Goal: Answer question/provide support: Share knowledge or assist other users

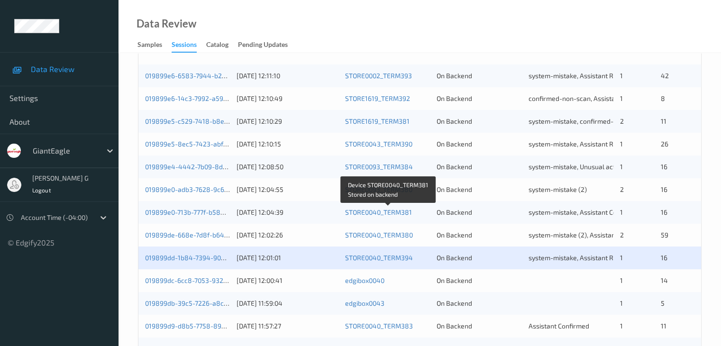
scroll to position [332, 0]
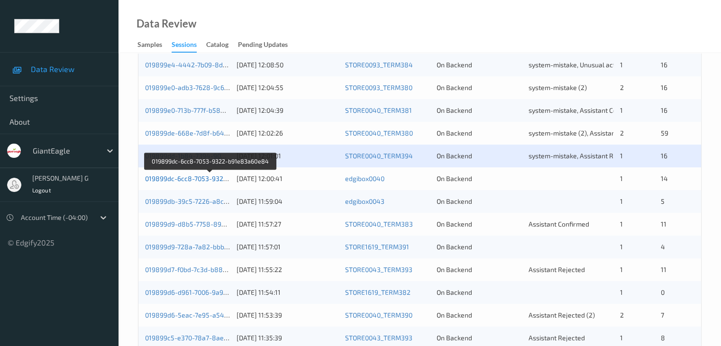
click at [185, 177] on link "019899dc-6cc8-7053-9322-b91e83a60e84" at bounding box center [210, 178] width 131 height 8
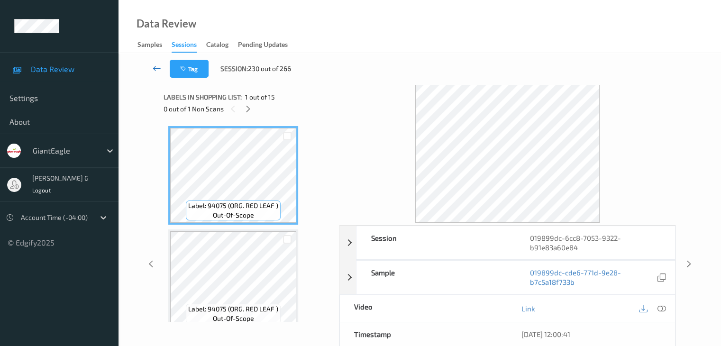
click at [155, 71] on icon at bounding box center [157, 68] width 9 height 9
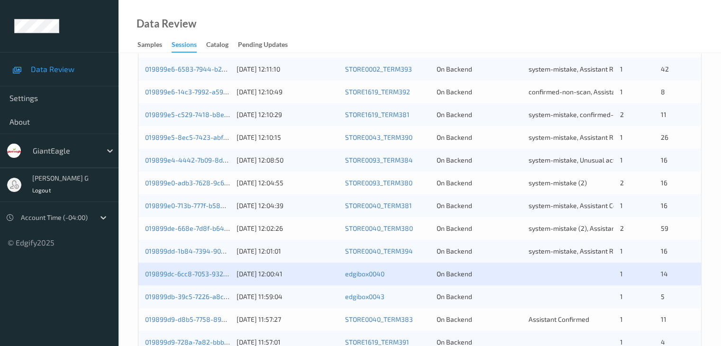
scroll to position [284, 0]
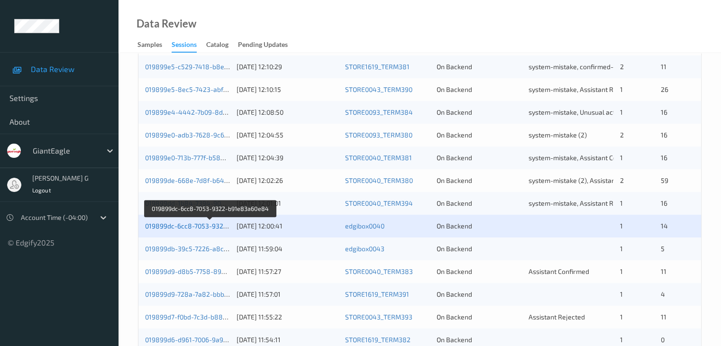
click at [180, 228] on link "019899dc-6cc8-7053-9322-b91e83a60e84" at bounding box center [210, 226] width 131 height 8
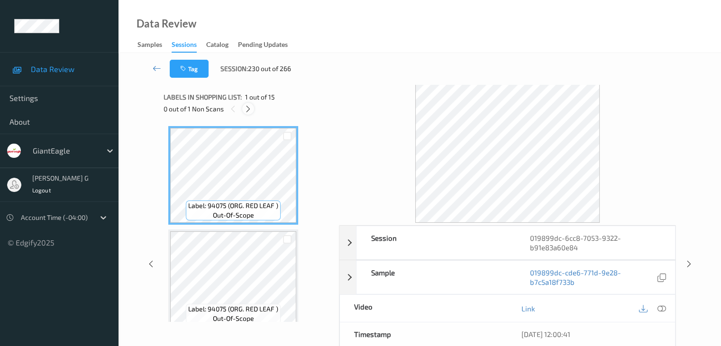
click at [251, 109] on icon at bounding box center [248, 109] width 8 height 9
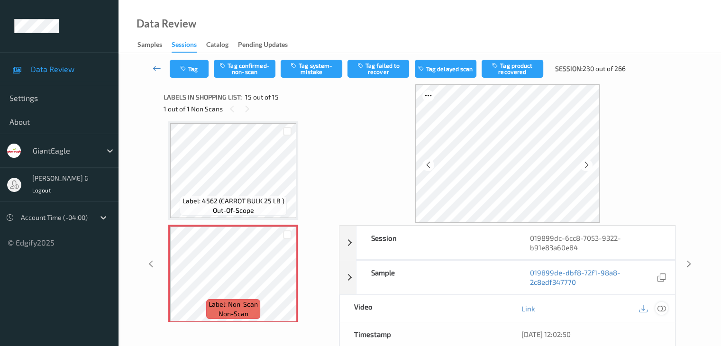
click at [661, 308] on icon at bounding box center [661, 308] width 9 height 9
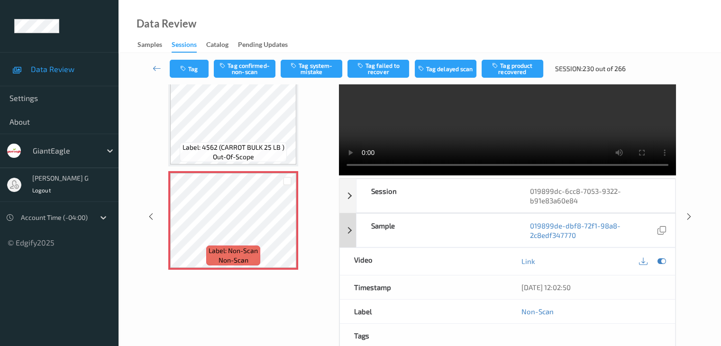
scroll to position [0, 0]
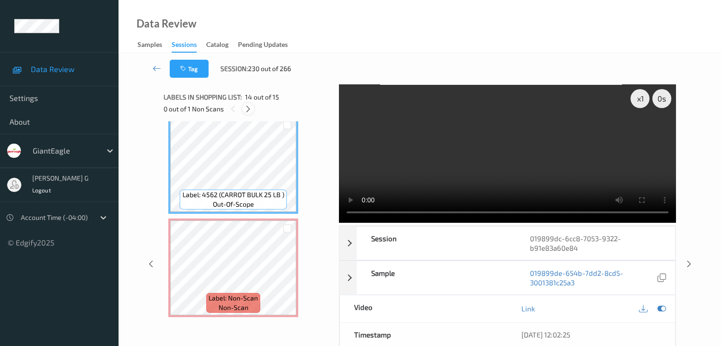
click at [249, 108] on icon at bounding box center [248, 109] width 8 height 9
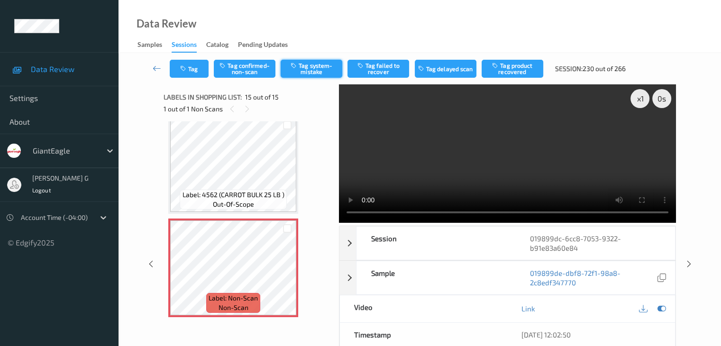
click at [319, 71] on button "Tag system-mistake" at bounding box center [312, 69] width 62 height 18
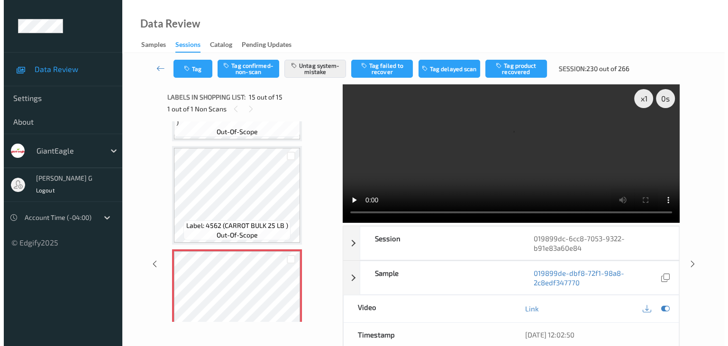
scroll to position [1307, 0]
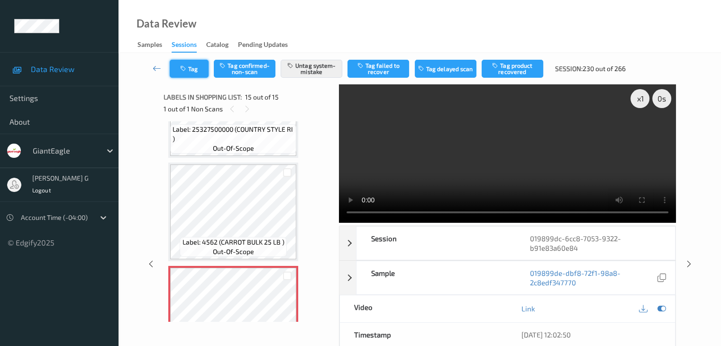
click at [193, 71] on button "Tag" at bounding box center [189, 69] width 39 height 18
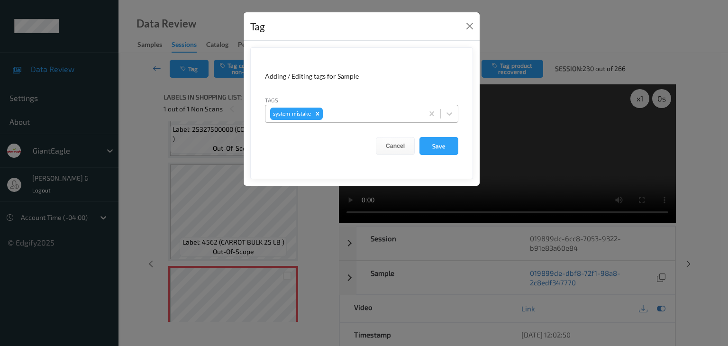
click at [331, 106] on div "system-mistake" at bounding box center [344, 114] width 158 height 16
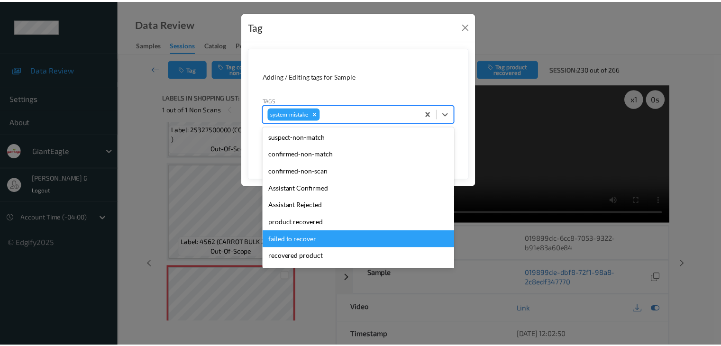
scroll to position [83, 0]
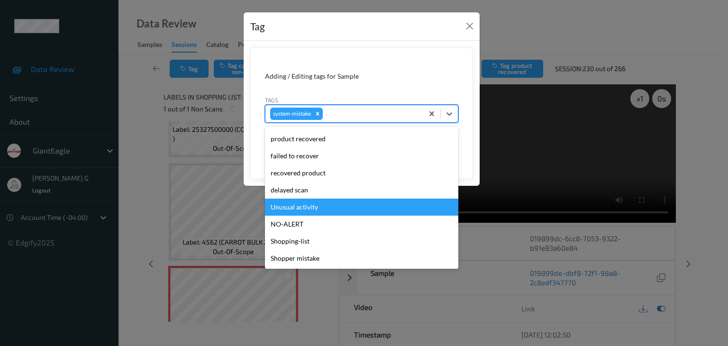
click at [304, 207] on div "Unusual activity" at bounding box center [361, 207] width 193 height 17
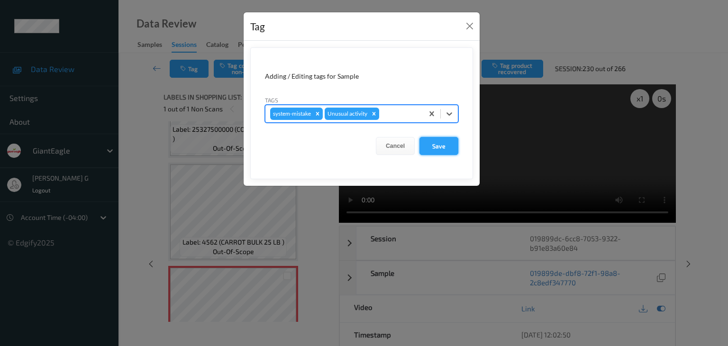
click at [438, 146] on button "Save" at bounding box center [438, 146] width 39 height 18
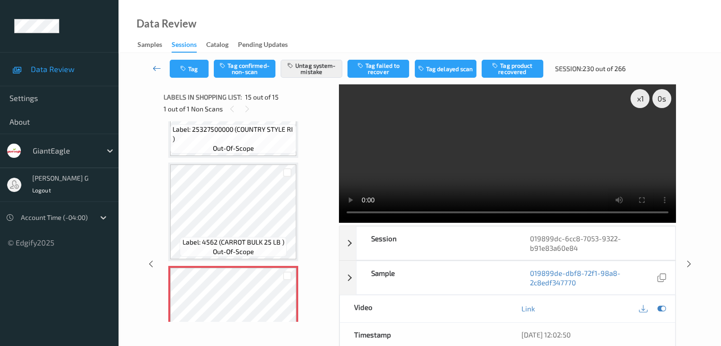
click at [152, 71] on link at bounding box center [157, 69] width 25 height 18
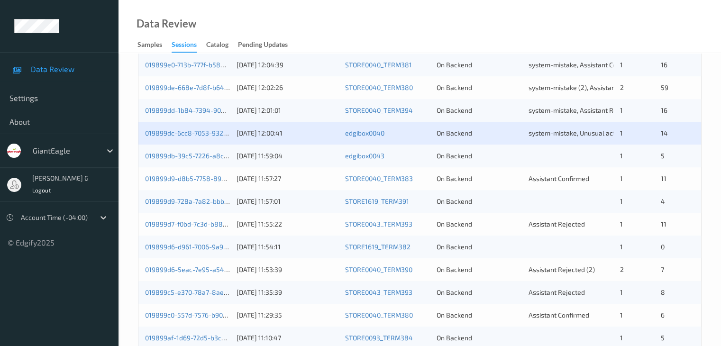
scroll to position [379, 0]
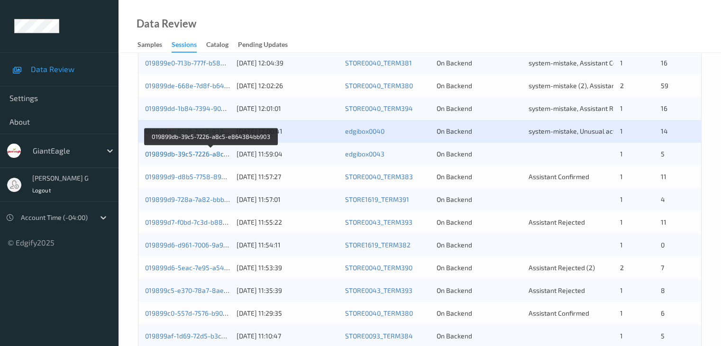
click at [176, 154] on link "019899db-39c5-7226-a8c5-e864384bb903" at bounding box center [211, 154] width 133 height 8
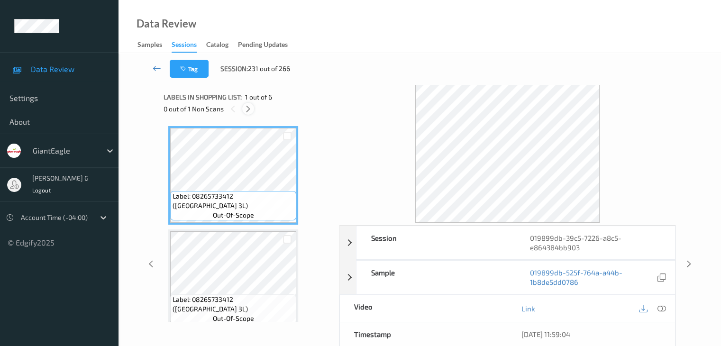
click at [250, 107] on icon at bounding box center [248, 109] width 8 height 9
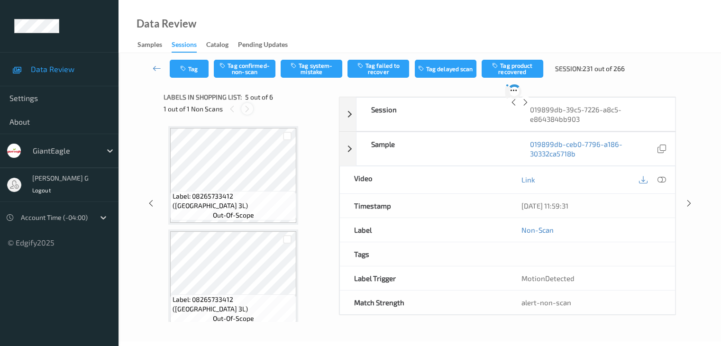
scroll to position [315, 0]
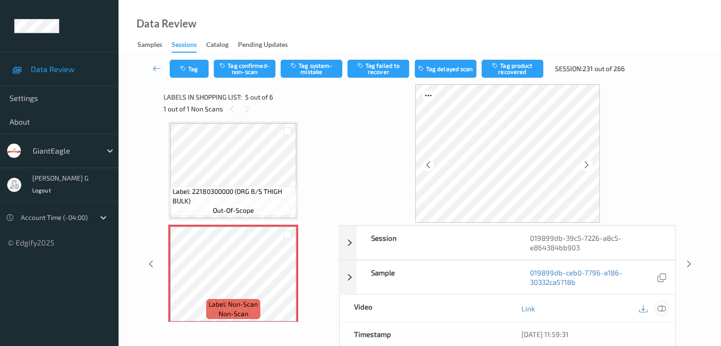
click at [664, 308] on icon at bounding box center [661, 308] width 9 height 9
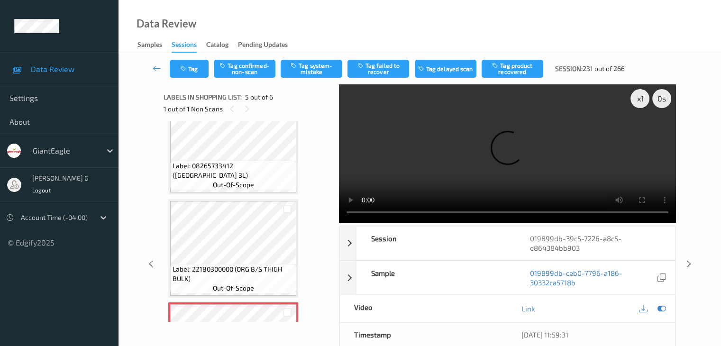
scroll to position [379, 0]
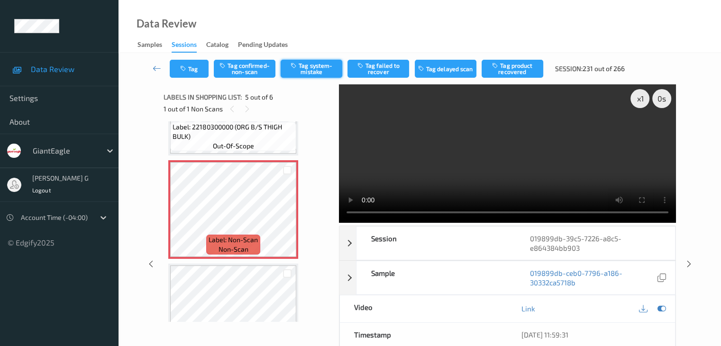
click at [323, 71] on button "Tag system-mistake" at bounding box center [312, 69] width 62 height 18
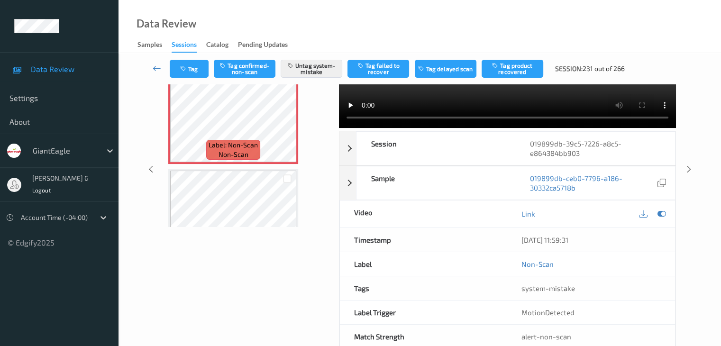
scroll to position [0, 0]
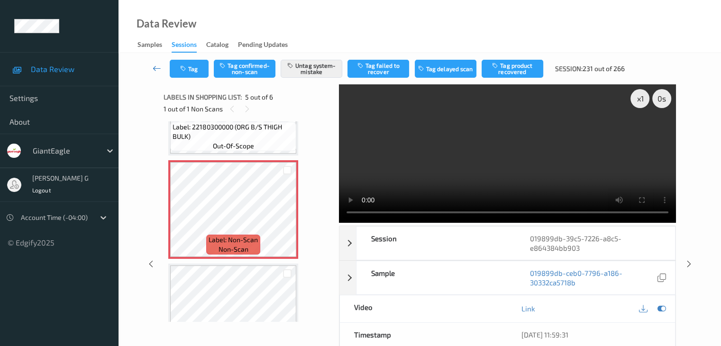
click at [154, 68] on icon at bounding box center [157, 68] width 9 height 9
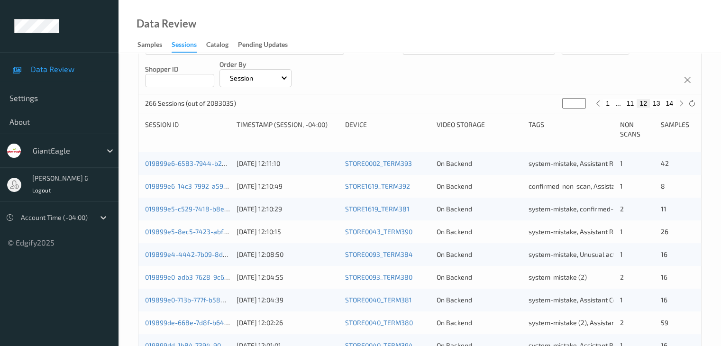
scroll to position [284, 0]
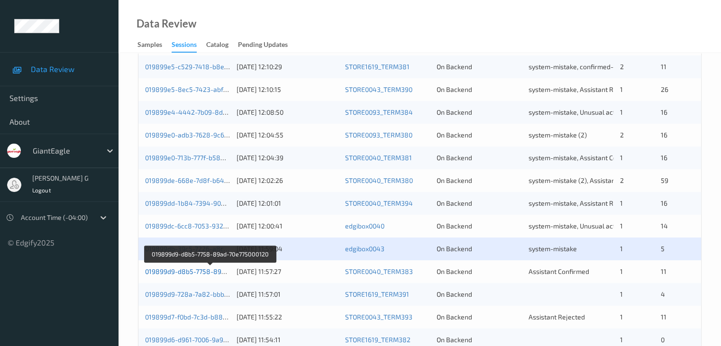
click at [180, 272] on link "019899d9-d8b5-7758-89ad-70e775000120" at bounding box center [209, 271] width 129 height 8
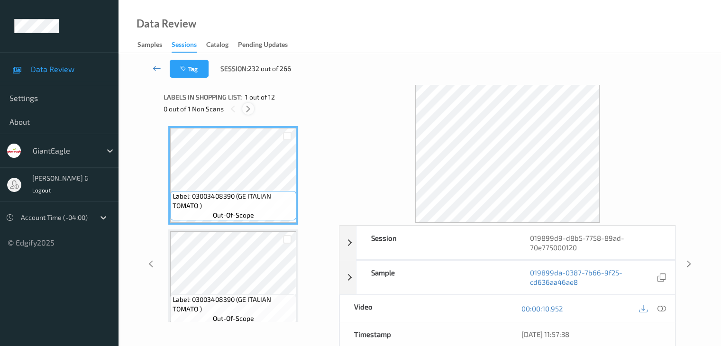
click at [251, 107] on icon at bounding box center [248, 109] width 8 height 9
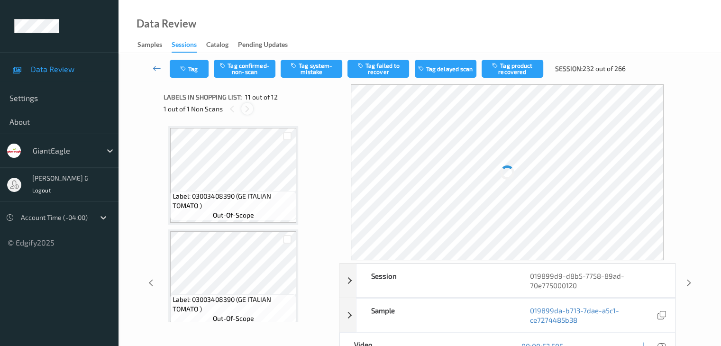
scroll to position [935, 0]
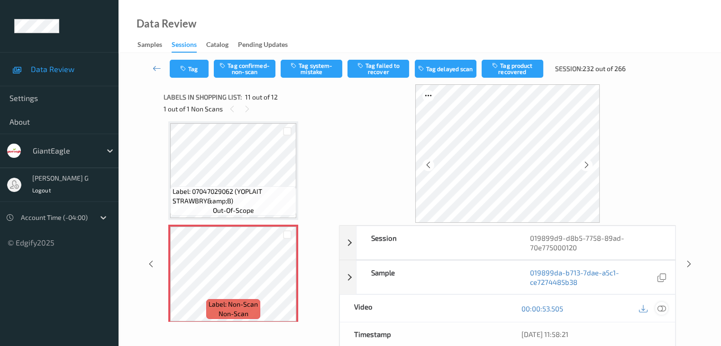
click at [662, 307] on icon at bounding box center [661, 308] width 9 height 9
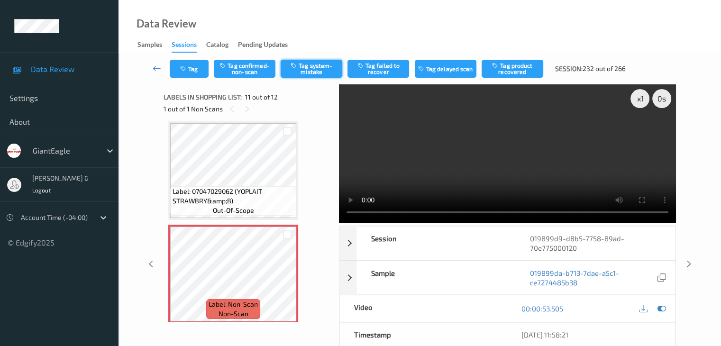
click at [311, 70] on button "Tag system-mistake" at bounding box center [312, 69] width 62 height 18
click at [154, 68] on icon at bounding box center [157, 68] width 9 height 9
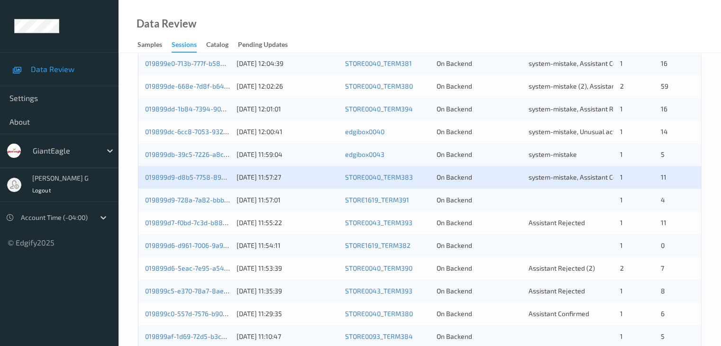
scroll to position [379, 0]
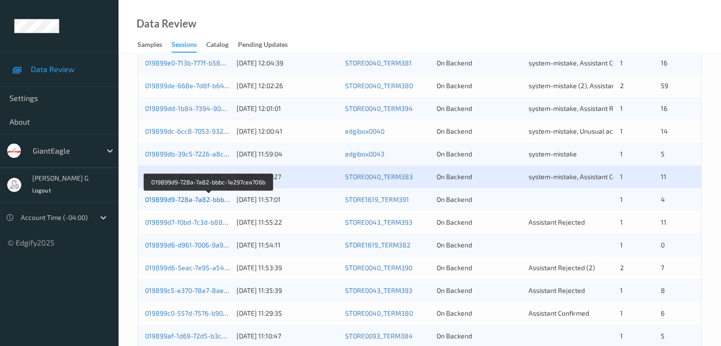
click at [195, 201] on link "019899d9-728a-7a82-bbbc-1e297cea706b" at bounding box center [209, 199] width 128 height 8
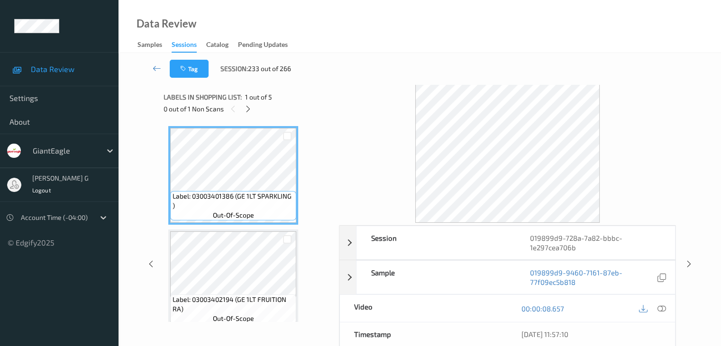
drag, startPoint x: 248, startPoint y: 109, endPoint x: 257, endPoint y: 120, distance: 13.5
click at [249, 110] on icon at bounding box center [248, 109] width 8 height 9
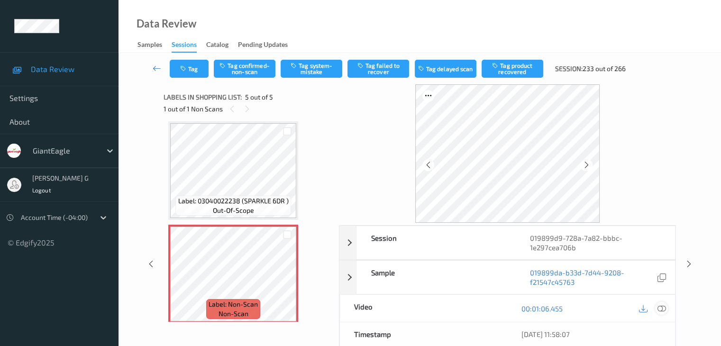
click at [663, 307] on icon at bounding box center [661, 308] width 9 height 9
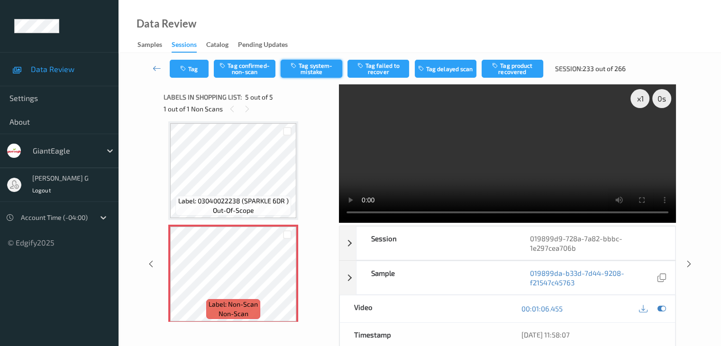
click at [311, 65] on button "Tag system-mistake" at bounding box center [312, 69] width 62 height 18
click at [159, 66] on icon at bounding box center [157, 68] width 9 height 9
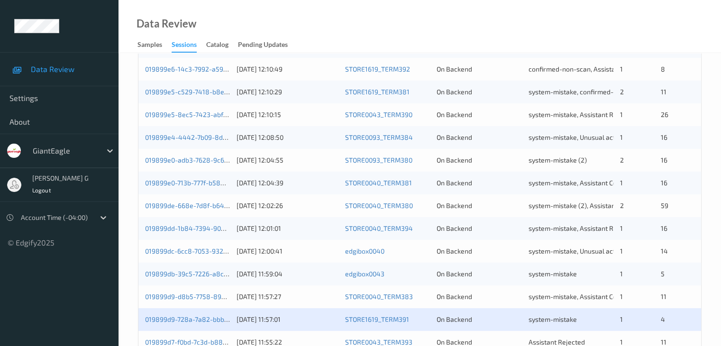
scroll to position [332, 0]
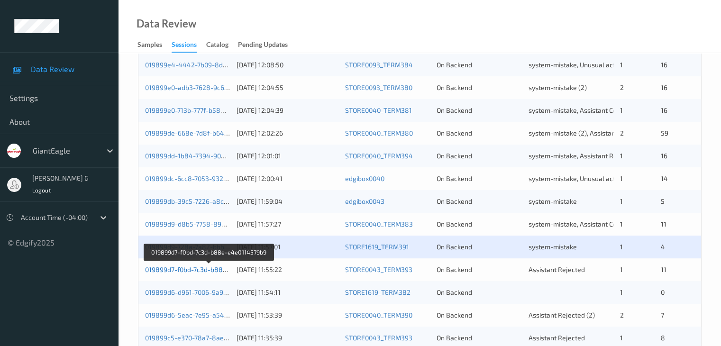
click at [182, 270] on link "019899d7-f0bd-7c3d-b88e-e4e0114579b9" at bounding box center [209, 269] width 128 height 8
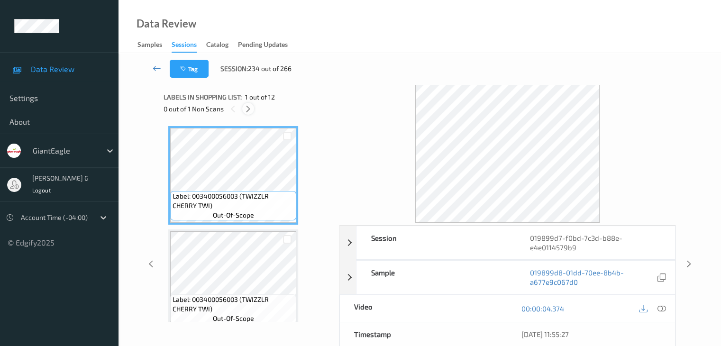
click at [250, 110] on icon at bounding box center [248, 109] width 8 height 9
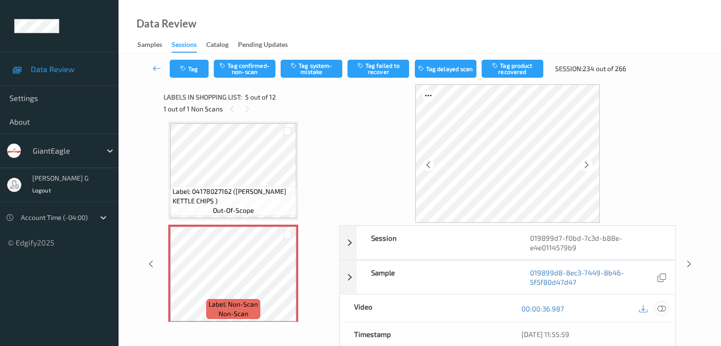
drag, startPoint x: 663, startPoint y: 308, endPoint x: 657, endPoint y: 308, distance: 5.2
click at [663, 308] on icon at bounding box center [661, 308] width 9 height 9
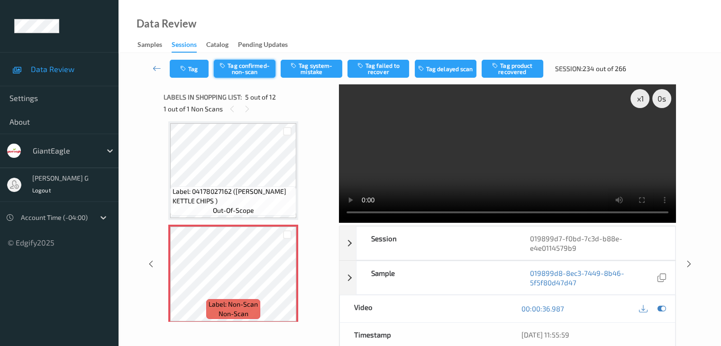
click at [238, 68] on button "Tag confirmed-non-scan" at bounding box center [245, 69] width 62 height 18
click at [515, 68] on button "Tag product recovered" at bounding box center [513, 69] width 62 height 18
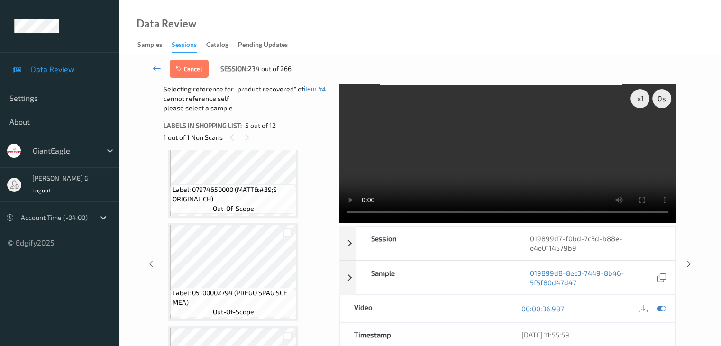
scroll to position [457, 0]
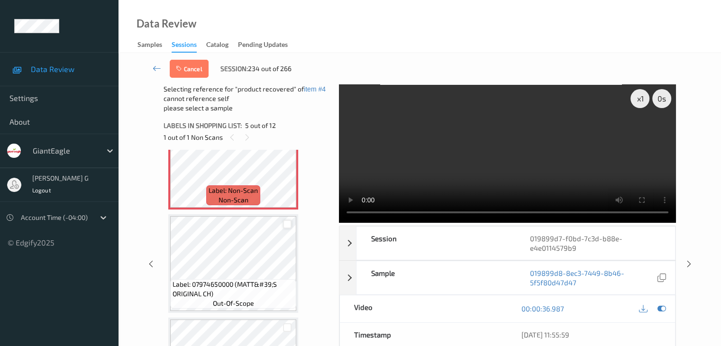
click at [289, 225] on div at bounding box center [287, 224] width 9 height 9
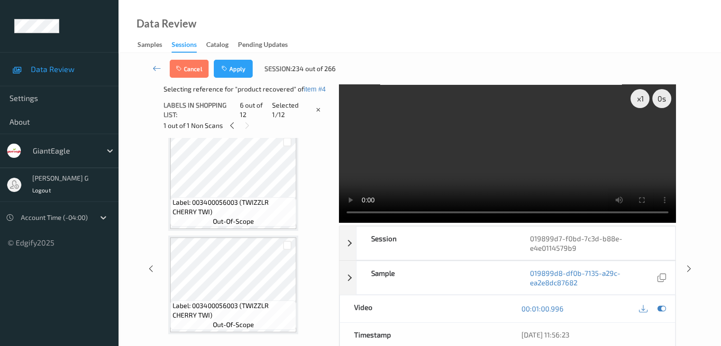
scroll to position [0, 0]
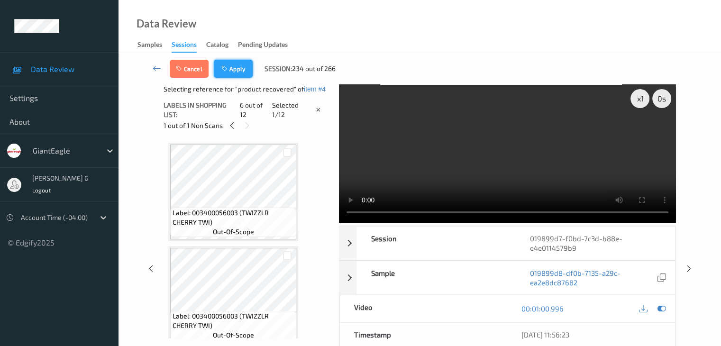
click at [233, 67] on button "Apply" at bounding box center [233, 69] width 39 height 18
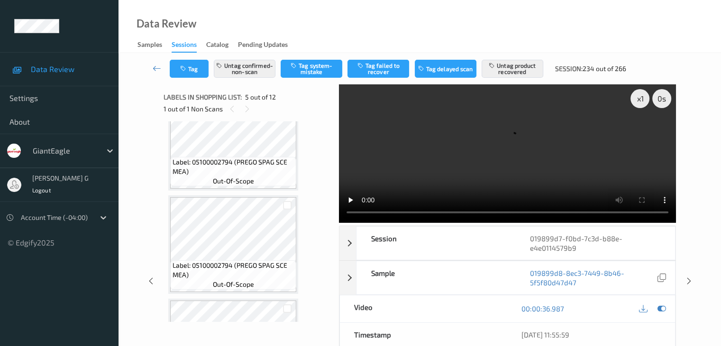
scroll to position [599, 0]
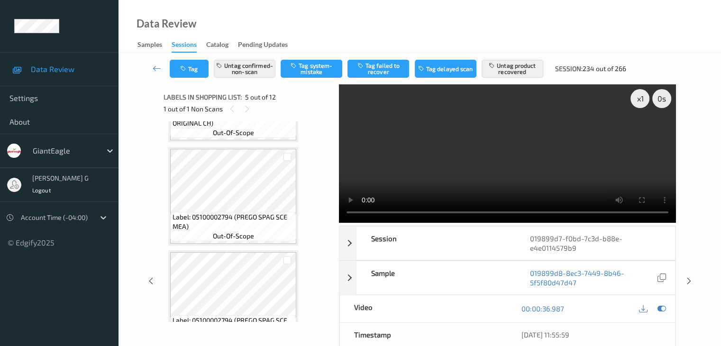
click at [157, 68] on icon at bounding box center [157, 68] width 9 height 9
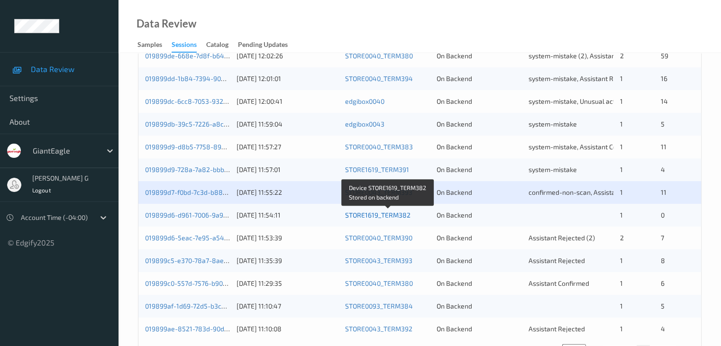
scroll to position [442, 0]
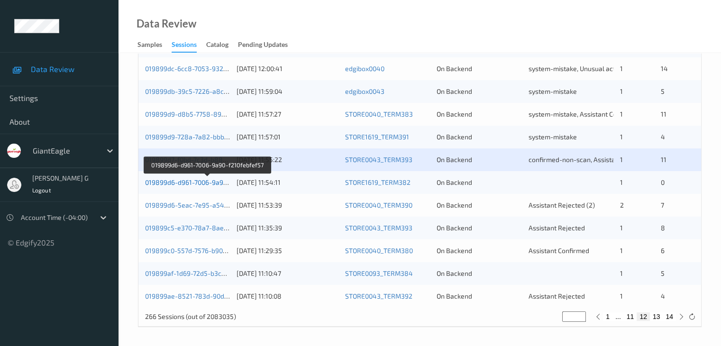
click at [185, 182] on link "019899d6-d961-7006-9a90-f210febfef57" at bounding box center [206, 182] width 123 height 8
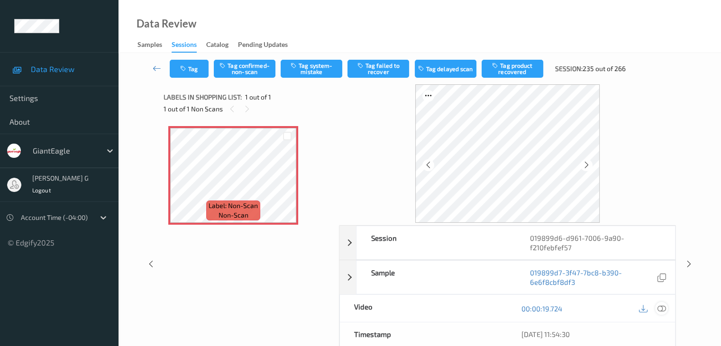
click at [661, 308] on icon at bounding box center [661, 308] width 9 height 9
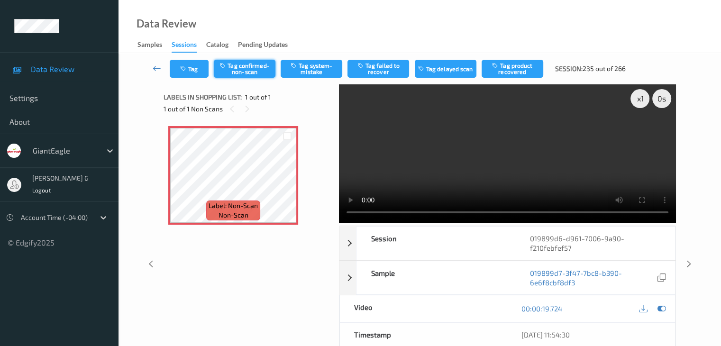
click at [246, 71] on button "Tag confirmed-non-scan" at bounding box center [245, 69] width 62 height 18
click at [158, 66] on icon at bounding box center [157, 68] width 9 height 9
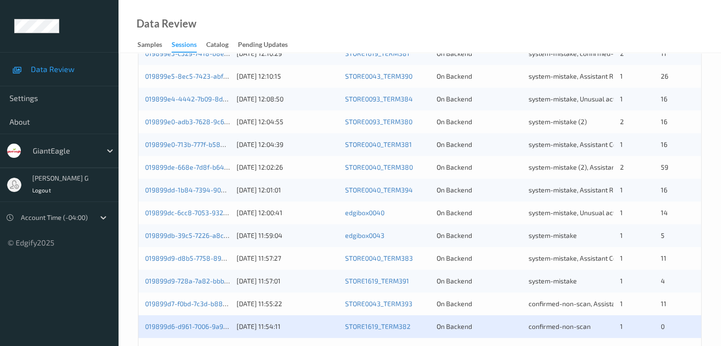
scroll to position [379, 0]
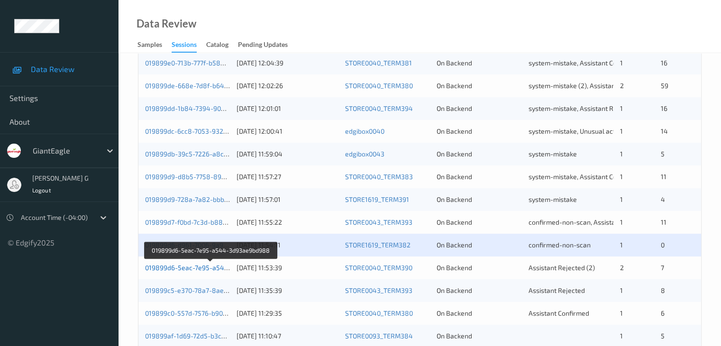
click at [177, 265] on link "019899d6-5eac-7e95-a544-3d93ae9bd988" at bounding box center [211, 268] width 133 height 8
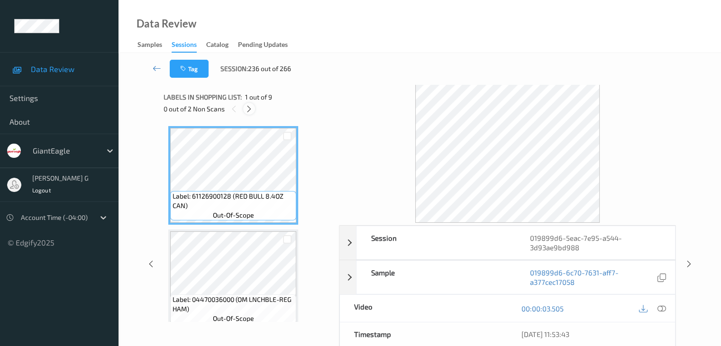
click at [252, 109] on icon at bounding box center [249, 109] width 8 height 9
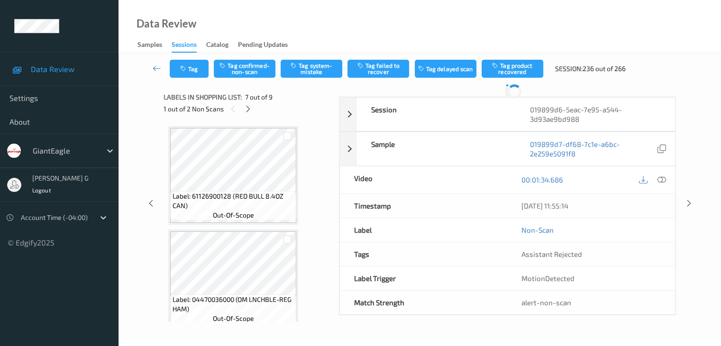
scroll to position [521, 0]
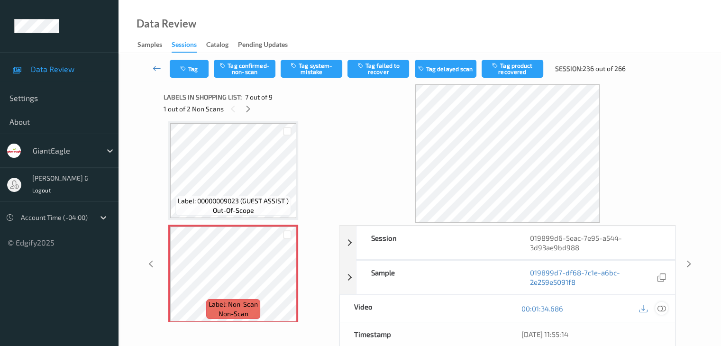
click at [661, 308] on icon at bounding box center [661, 308] width 9 height 9
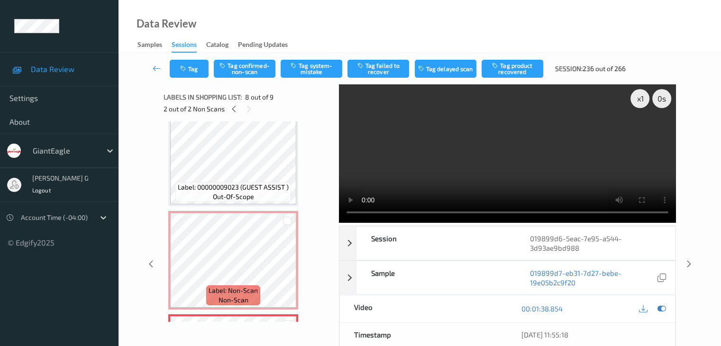
scroll to position [545, 0]
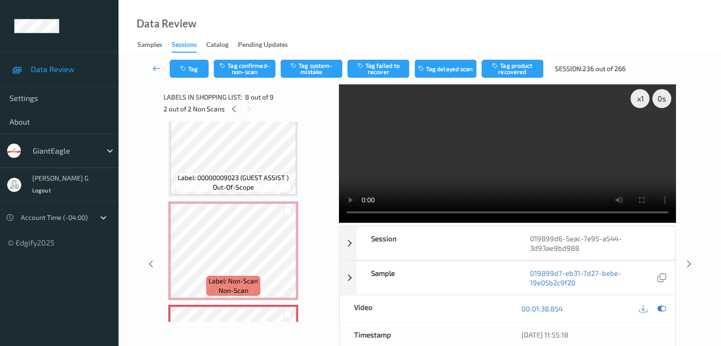
click at [161, 71] on icon at bounding box center [157, 68] width 9 height 9
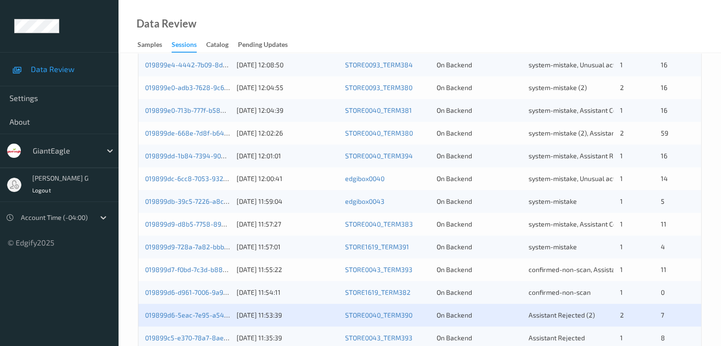
scroll to position [379, 0]
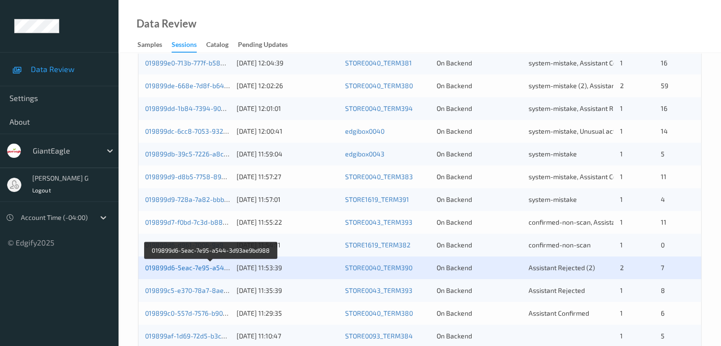
click at [185, 269] on link "019899d6-5eac-7e95-a544-3d93ae9bd988" at bounding box center [211, 268] width 133 height 8
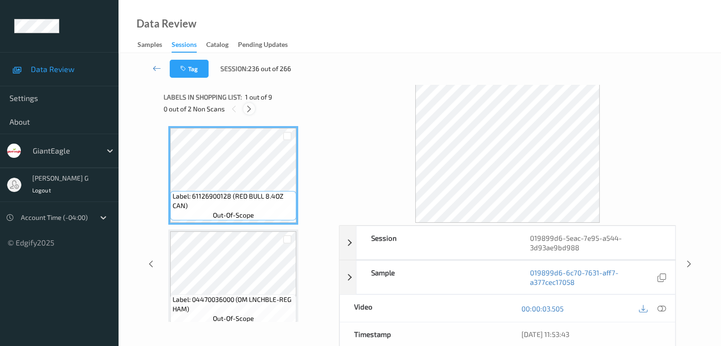
click at [251, 109] on icon at bounding box center [249, 109] width 8 height 9
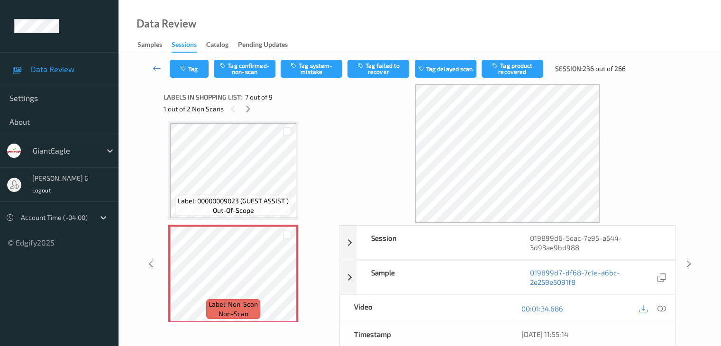
scroll to position [569, 0]
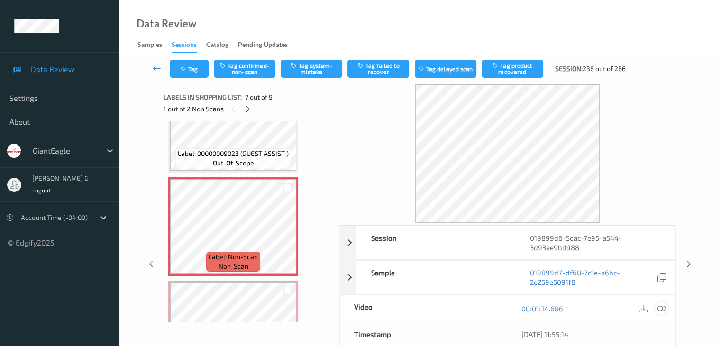
click at [663, 307] on icon at bounding box center [661, 308] width 9 height 9
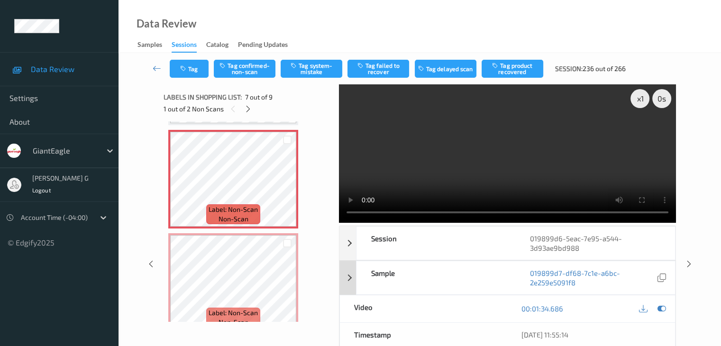
scroll to position [47, 0]
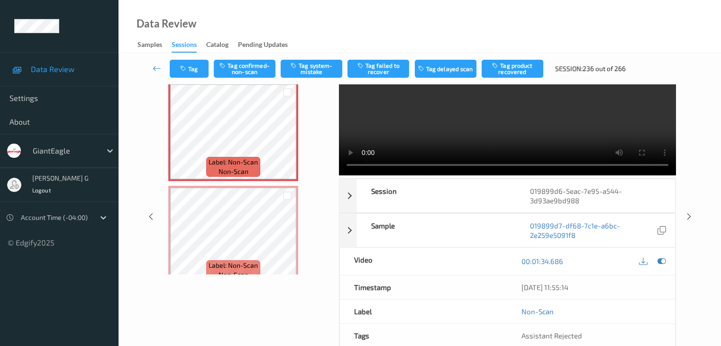
click at [430, 164] on video at bounding box center [507, 106] width 337 height 138
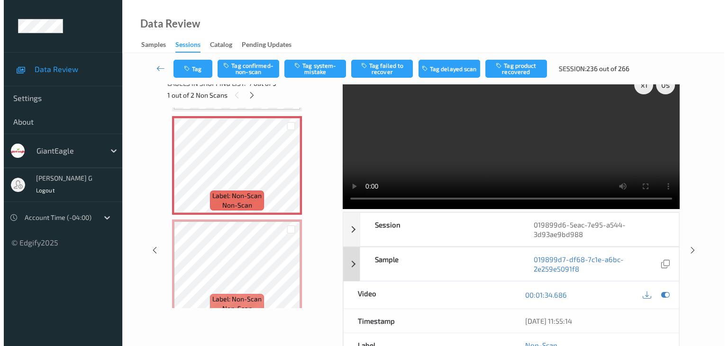
scroll to position [0, 0]
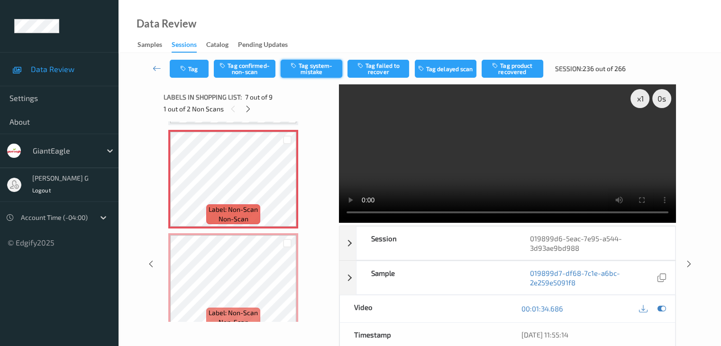
click at [314, 69] on button "Tag system-mistake" at bounding box center [312, 69] width 62 height 18
click at [188, 65] on icon "button" at bounding box center [184, 68] width 8 height 7
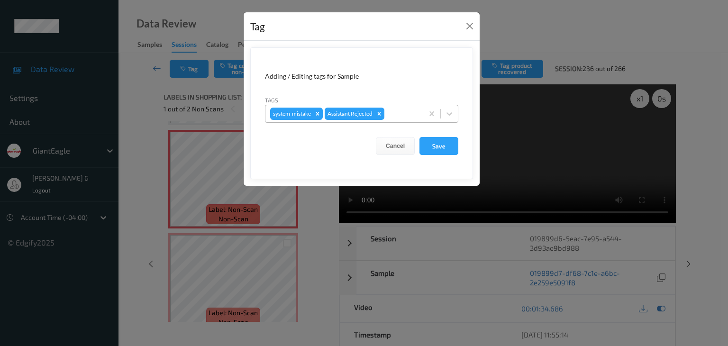
click at [396, 110] on div at bounding box center [402, 113] width 32 height 11
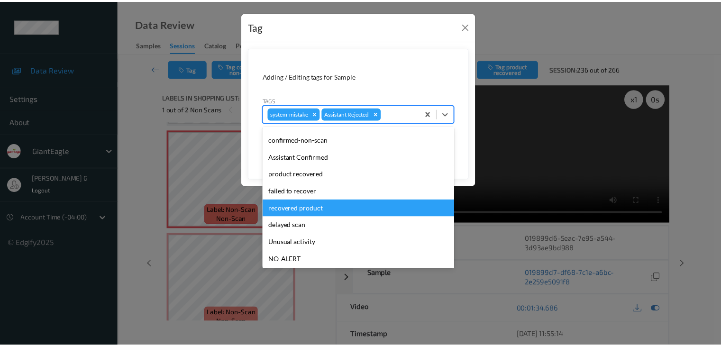
scroll to position [47, 0]
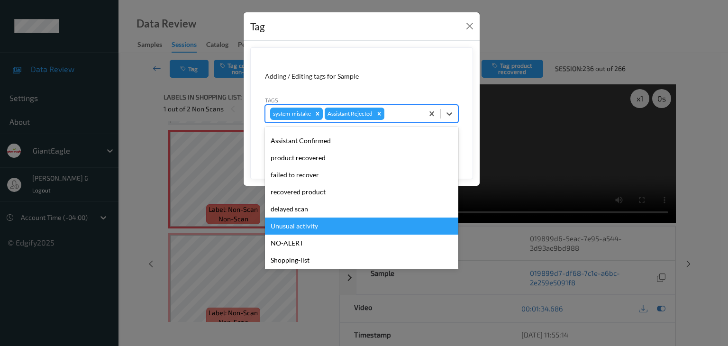
click at [295, 227] on div "Unusual activity" at bounding box center [361, 226] width 193 height 17
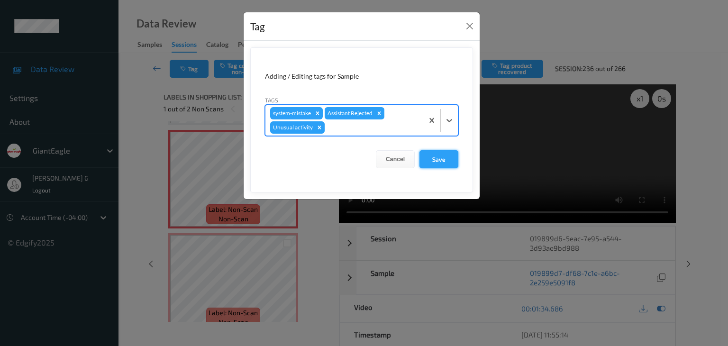
click at [442, 158] on button "Save" at bounding box center [438, 159] width 39 height 18
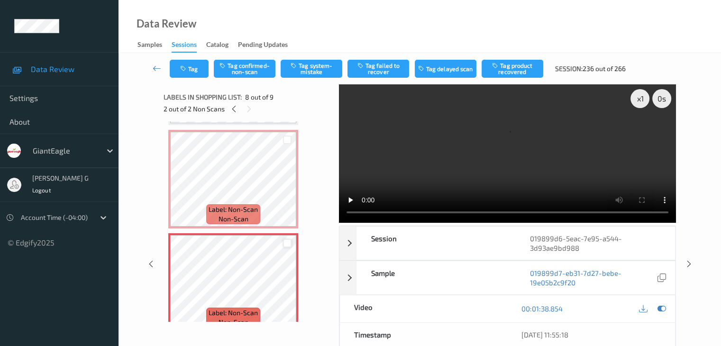
scroll to position [664, 0]
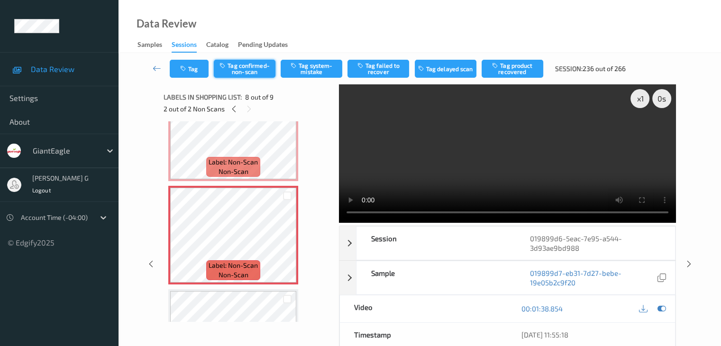
click at [251, 68] on button "Tag confirmed-non-scan" at bounding box center [245, 69] width 62 height 18
click at [372, 70] on button "Tag failed to recover" at bounding box center [378, 69] width 62 height 18
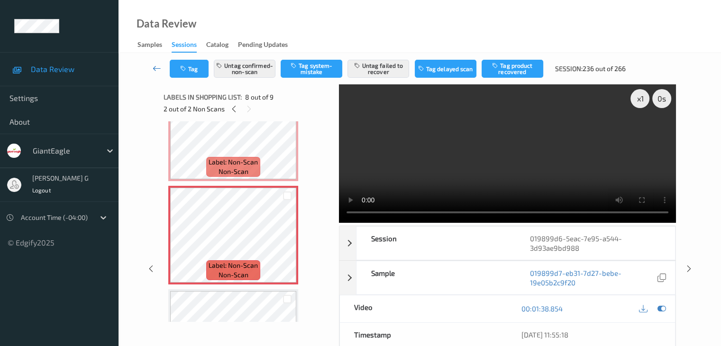
click at [155, 67] on icon at bounding box center [157, 68] width 9 height 9
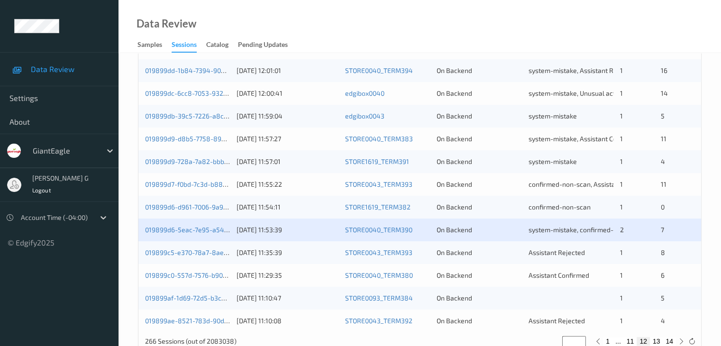
scroll to position [427, 0]
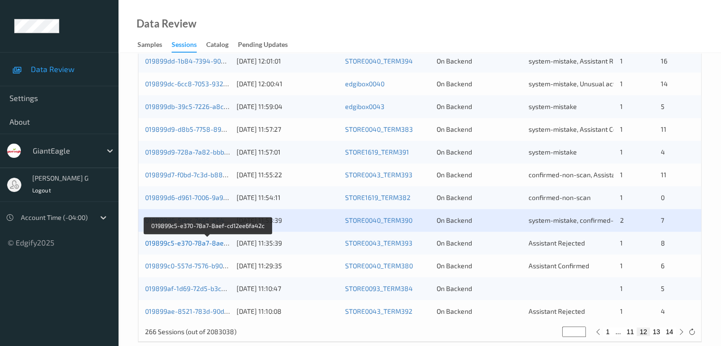
click at [193, 245] on link "019899c5-e370-78a7-8aef-cd12ee6fa42c" at bounding box center [208, 243] width 127 height 8
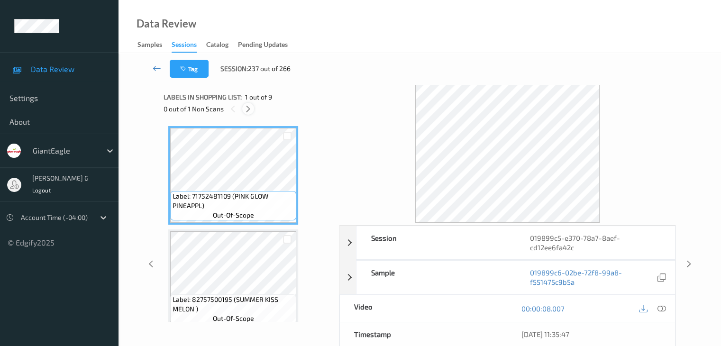
click at [249, 106] on icon at bounding box center [248, 109] width 8 height 9
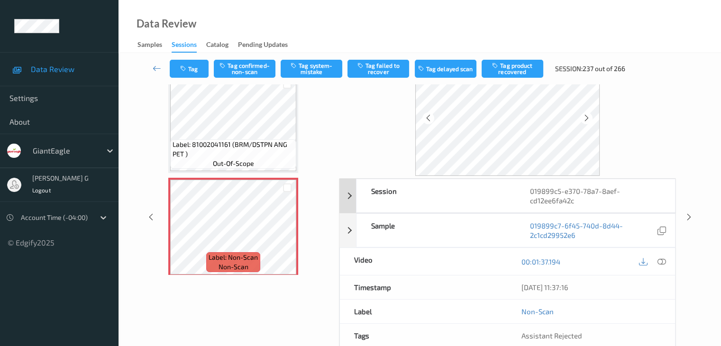
scroll to position [47, 0]
click at [658, 260] on icon at bounding box center [661, 261] width 9 height 9
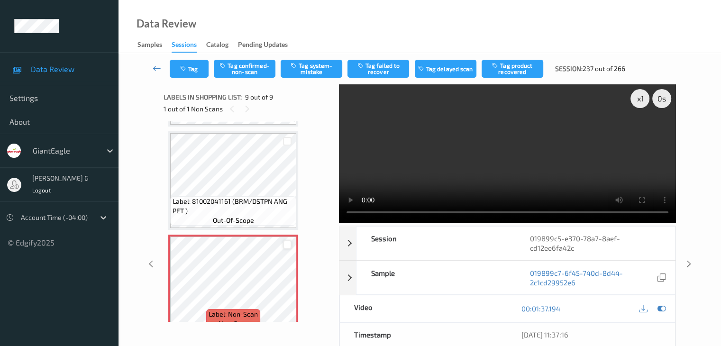
scroll to position [734, 0]
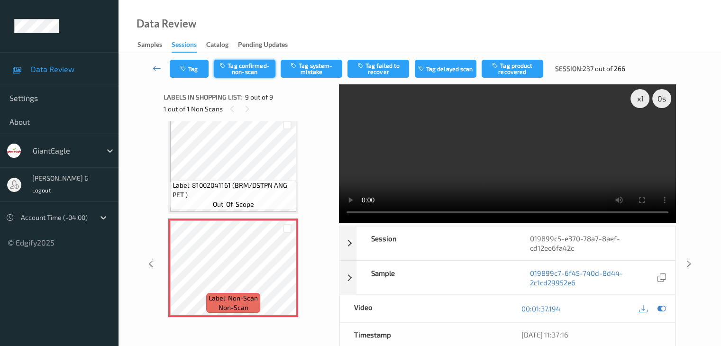
click at [245, 71] on button "Tag confirmed-non-scan" at bounding box center [245, 69] width 62 height 18
click at [384, 65] on button "Tag failed to recover" at bounding box center [378, 69] width 62 height 18
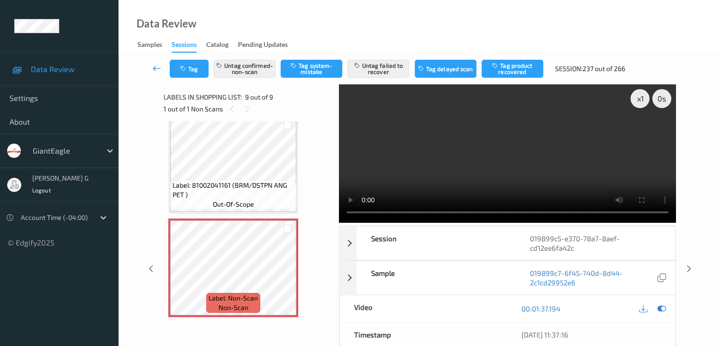
click at [156, 67] on icon at bounding box center [157, 68] width 9 height 9
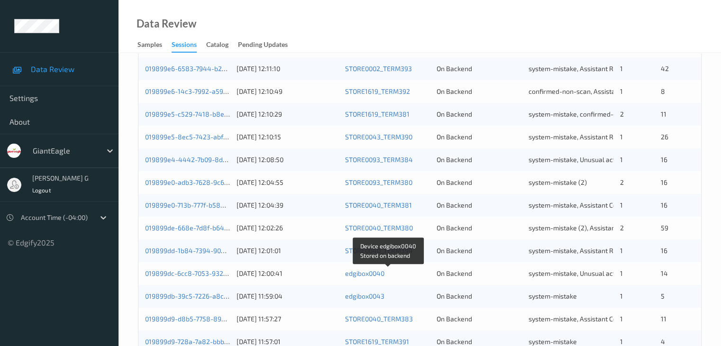
scroll to position [442, 0]
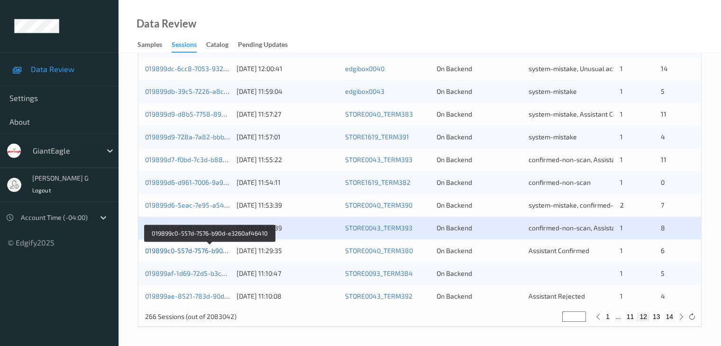
click at [196, 249] on link "019899c0-557d-7576-b90d-e3260af46410" at bounding box center [209, 250] width 128 height 8
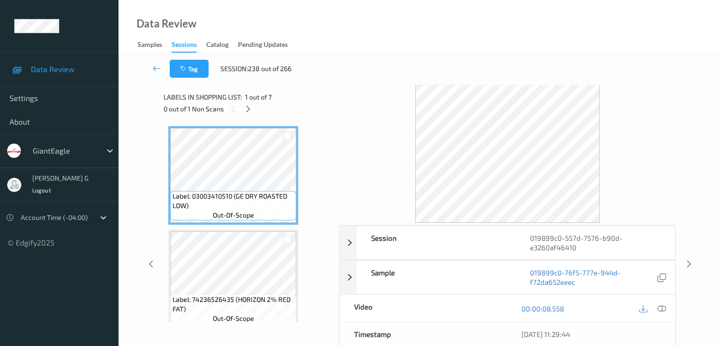
drag, startPoint x: 248, startPoint y: 109, endPoint x: 259, endPoint y: 119, distance: 15.1
click at [248, 109] on icon at bounding box center [248, 109] width 8 height 9
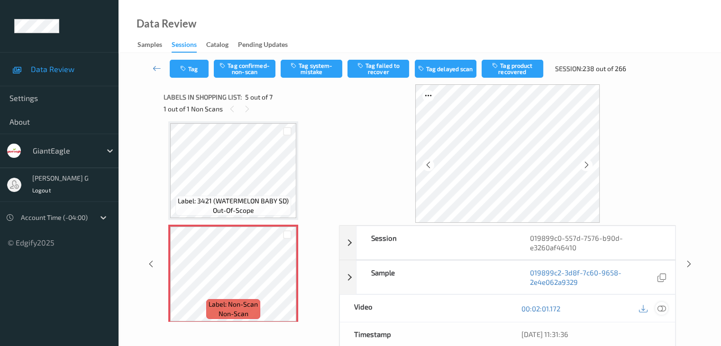
click at [661, 309] on icon at bounding box center [661, 308] width 9 height 9
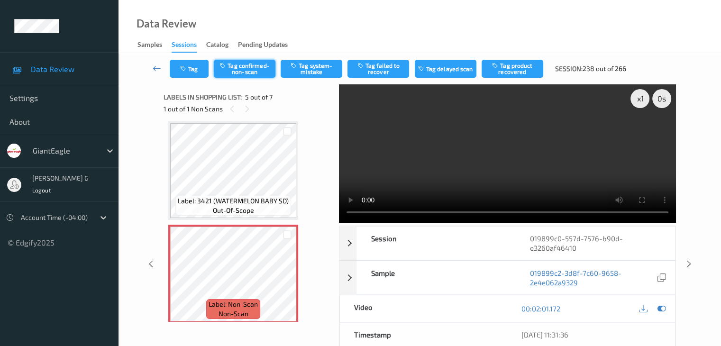
click at [253, 67] on button "Tag confirmed-non-scan" at bounding box center [245, 69] width 62 height 18
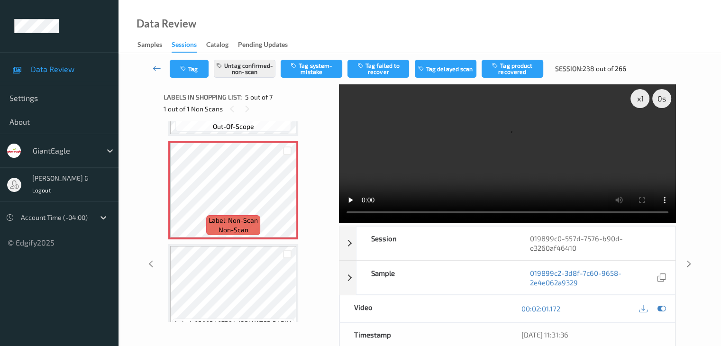
scroll to position [457, 0]
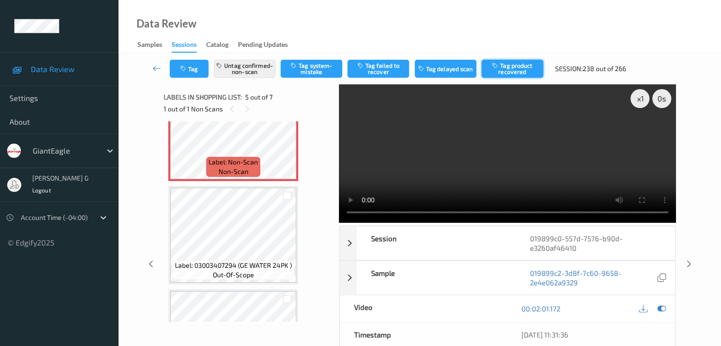
click at [507, 71] on button "Tag product recovered" at bounding box center [513, 69] width 62 height 18
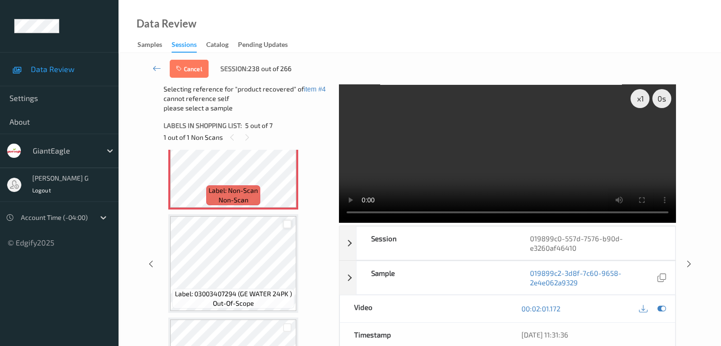
click at [290, 224] on div at bounding box center [287, 224] width 9 height 9
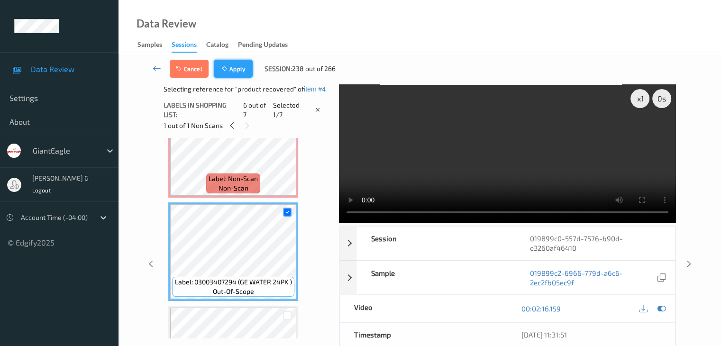
click at [239, 74] on button "Apply" at bounding box center [233, 69] width 39 height 18
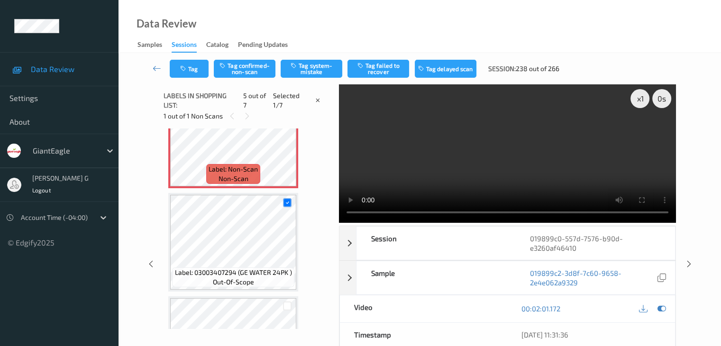
scroll to position [315, 0]
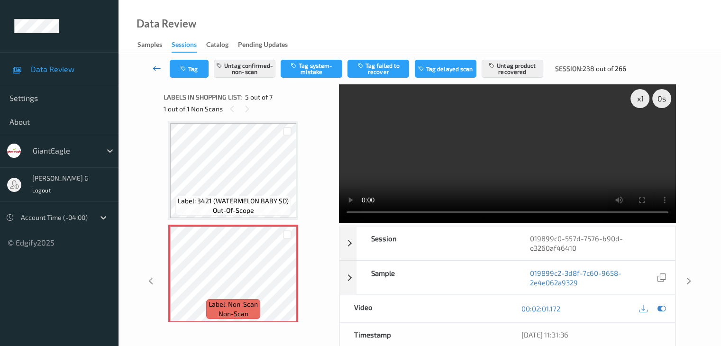
click at [155, 69] on icon at bounding box center [157, 68] width 9 height 9
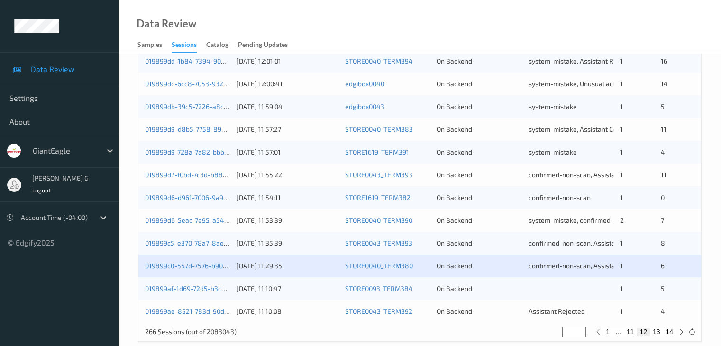
scroll to position [442, 0]
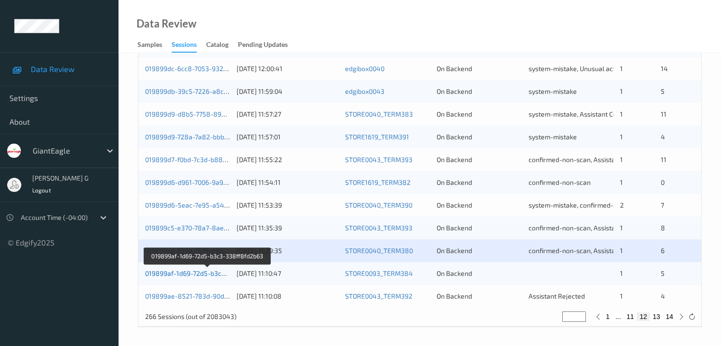
click at [184, 274] on link "019899af-1d69-72d5-b3c3-338ff8fd2b63" at bounding box center [207, 273] width 125 height 8
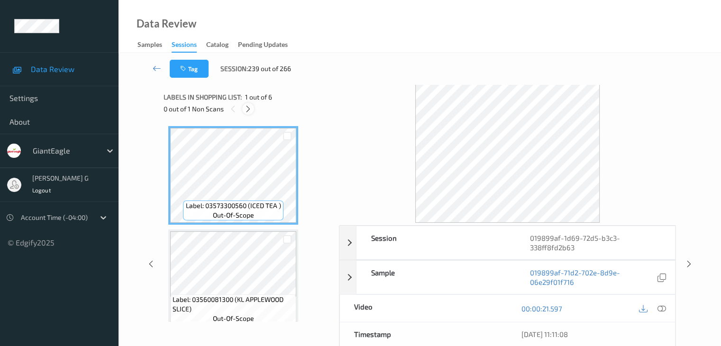
click at [248, 106] on icon at bounding box center [248, 109] width 8 height 9
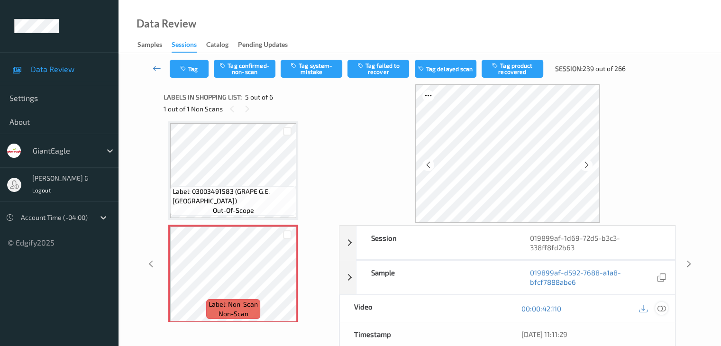
click at [661, 307] on icon at bounding box center [661, 308] width 9 height 9
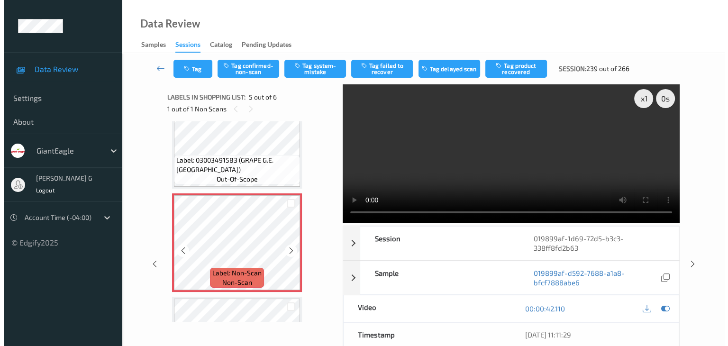
scroll to position [362, 0]
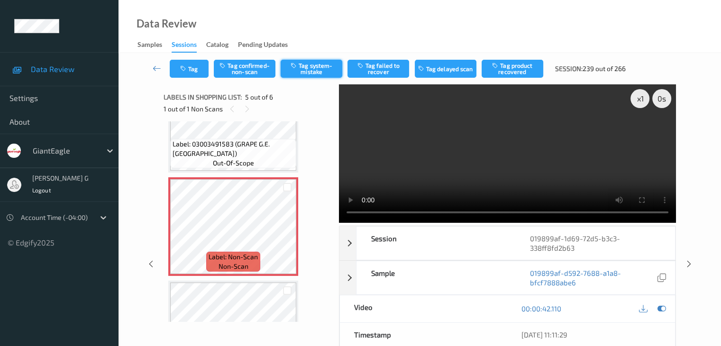
click at [315, 67] on button "Tag system-mistake" at bounding box center [312, 69] width 62 height 18
click at [189, 64] on button "Tag" at bounding box center [189, 69] width 39 height 18
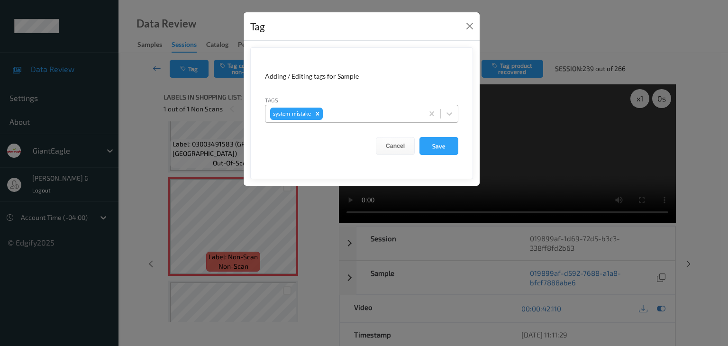
click at [346, 110] on div at bounding box center [372, 113] width 94 height 11
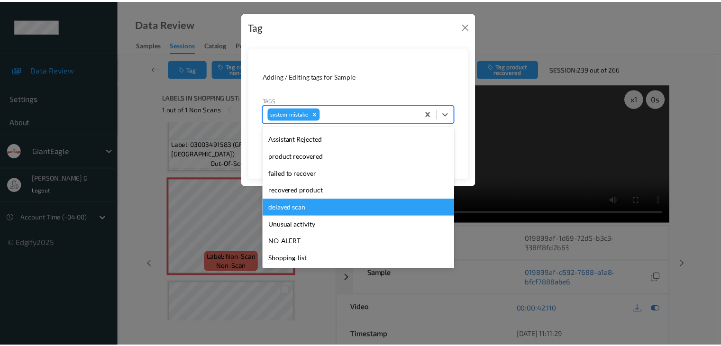
scroll to position [95, 0]
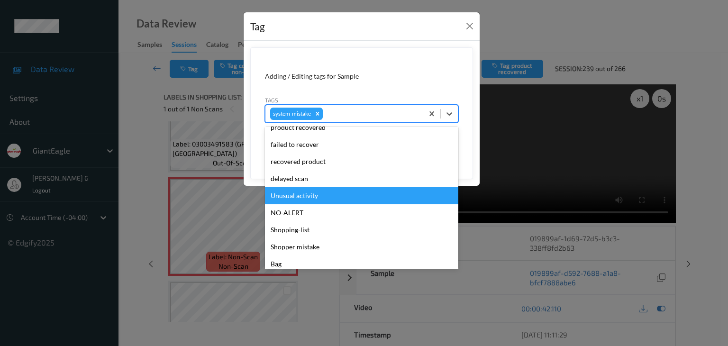
click at [303, 194] on div "Unusual activity" at bounding box center [361, 195] width 193 height 17
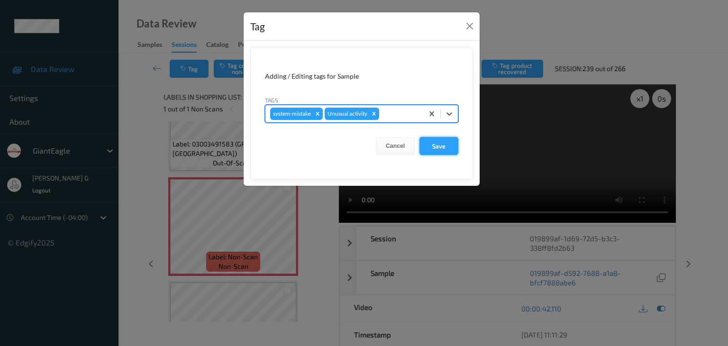
click at [438, 146] on button "Save" at bounding box center [438, 146] width 39 height 18
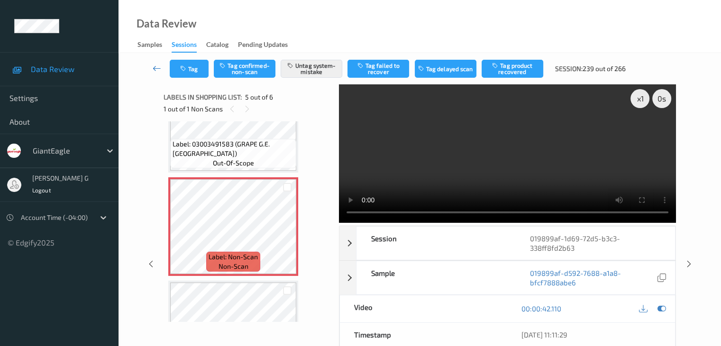
click at [152, 66] on link at bounding box center [157, 69] width 25 height 18
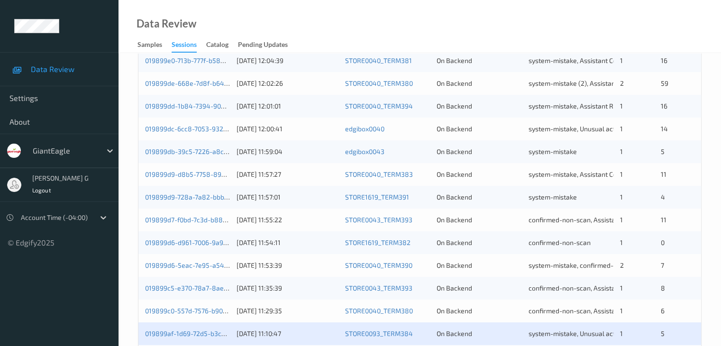
scroll to position [442, 0]
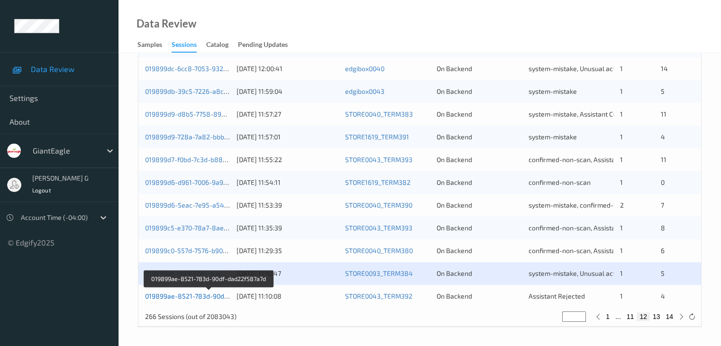
click at [195, 297] on link "019899ae-8521-783d-90df-dad22f587a7d" at bounding box center [209, 296] width 128 height 8
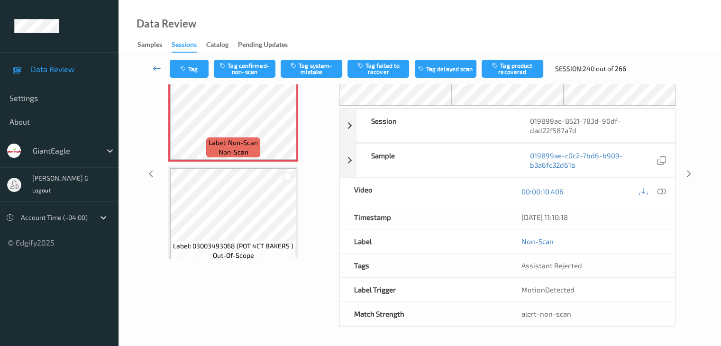
scroll to position [62, 0]
click at [154, 67] on icon at bounding box center [157, 68] width 9 height 9
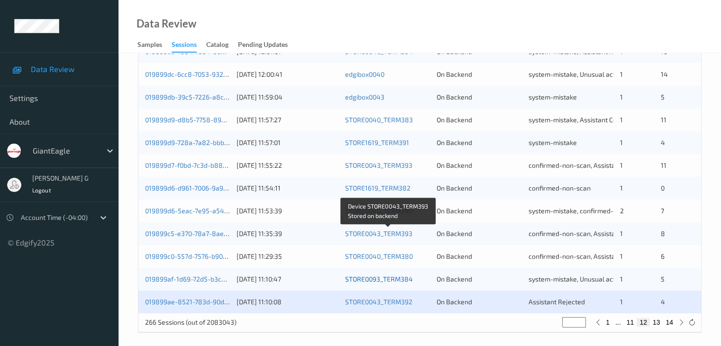
scroll to position [442, 0]
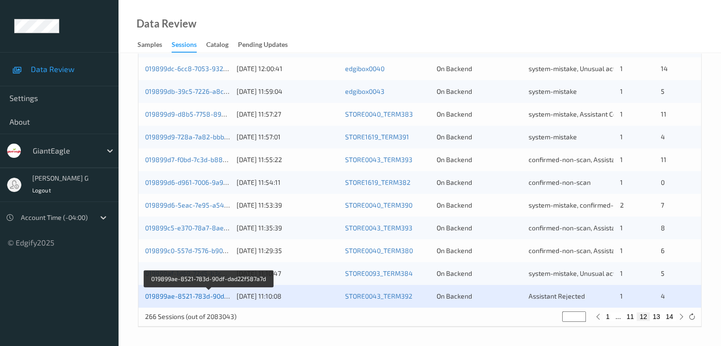
click at [196, 298] on link "019899ae-8521-783d-90df-dad22f587a7d" at bounding box center [209, 296] width 128 height 8
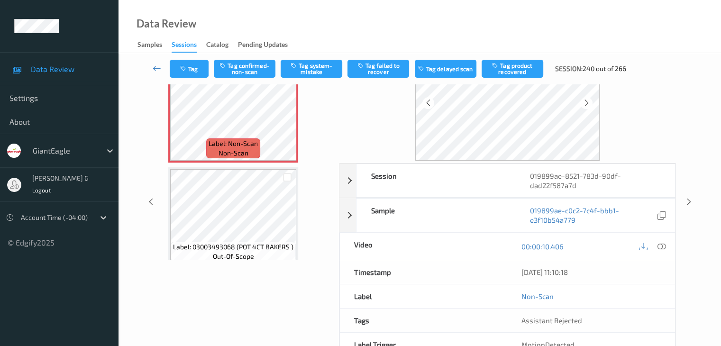
scroll to position [116, 0]
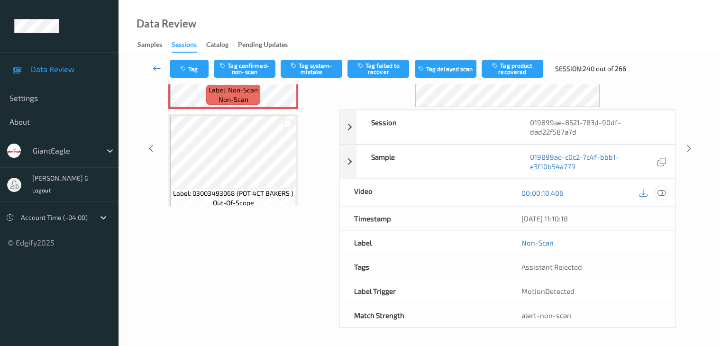
click at [664, 190] on icon at bounding box center [661, 193] width 9 height 9
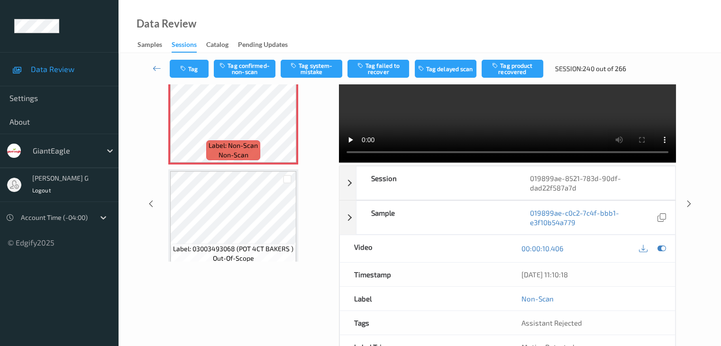
scroll to position [0, 0]
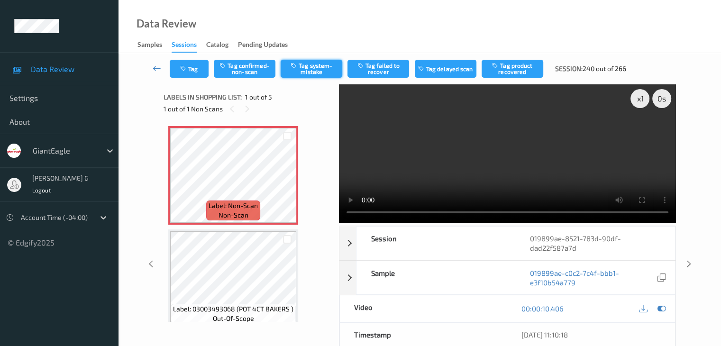
click at [316, 68] on button "Tag system-mistake" at bounding box center [312, 69] width 62 height 18
click at [157, 67] on icon at bounding box center [157, 68] width 9 height 9
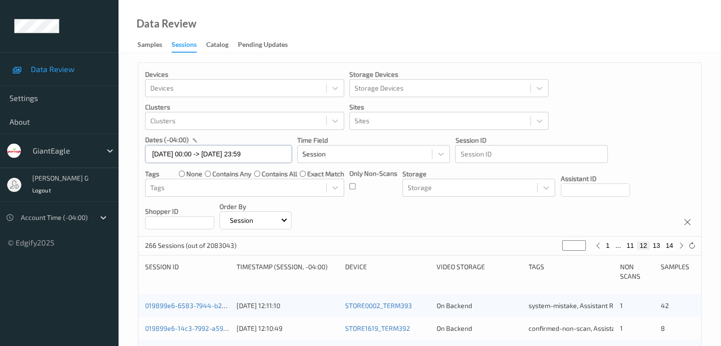
click at [271, 155] on input "11/08/2025 00:00 -> 11/08/2025 23:59" at bounding box center [218, 154] width 147 height 18
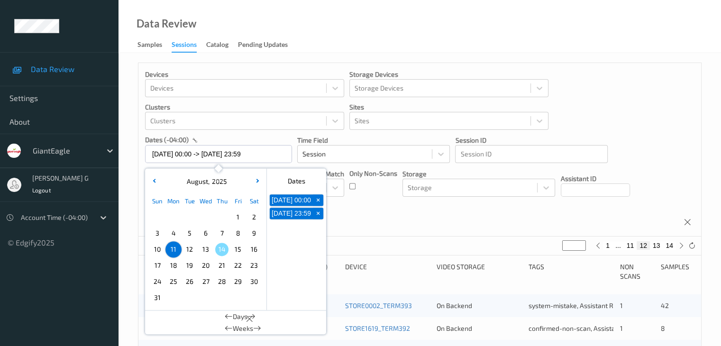
click at [319, 201] on span "+" at bounding box center [318, 200] width 10 height 10
type input "11/08/2025 00:00"
type input "*"
click at [319, 203] on span "+" at bounding box center [318, 200] width 10 height 10
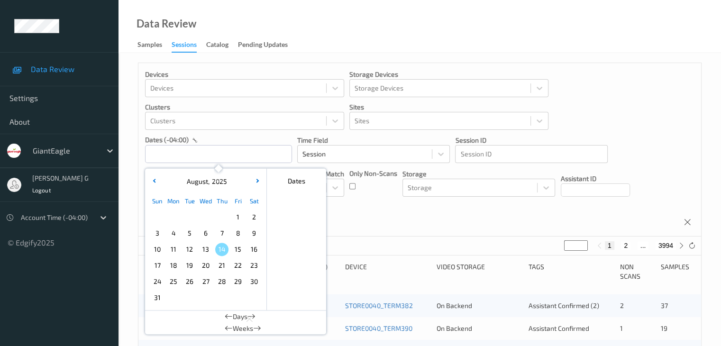
click at [191, 250] on span "12" at bounding box center [189, 249] width 13 height 13
click at [188, 248] on span "12" at bounding box center [189, 249] width 13 height 13
type input "12/08/2025 00:00 -> 12/08/2025 23:59"
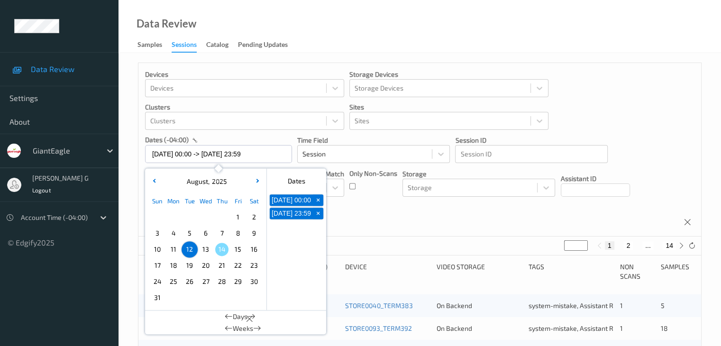
click at [611, 116] on div "Devices Devices Storage Devices Storage Devices Clusters Clusters Sites Sites d…" at bounding box center [419, 149] width 563 height 173
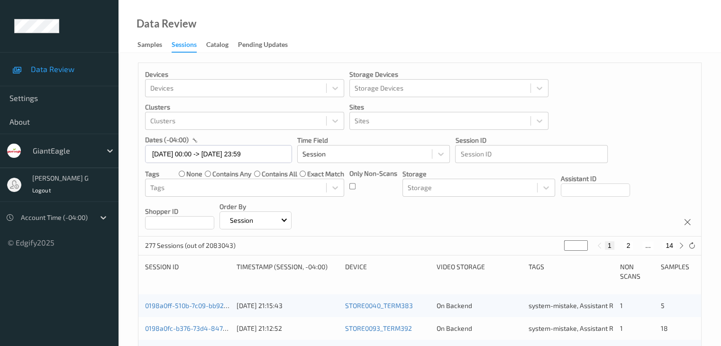
click at [628, 245] on button "2" at bounding box center [627, 245] width 9 height 9
type input "*"
click at [639, 245] on button "3" at bounding box center [637, 245] width 9 height 9
type input "*"
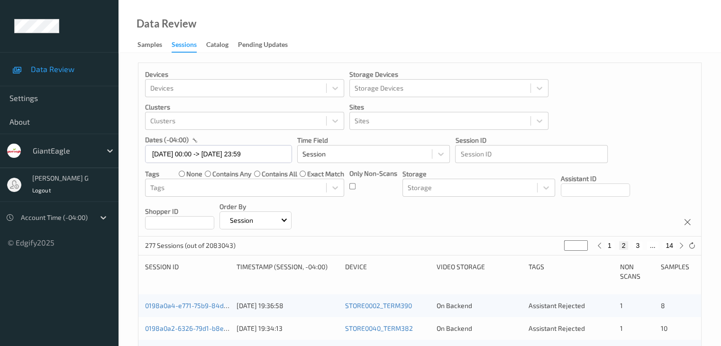
type input "*"
click at [643, 245] on button "4" at bounding box center [642, 245] width 9 height 9
type input "*"
click at [647, 245] on button "5" at bounding box center [646, 245] width 9 height 9
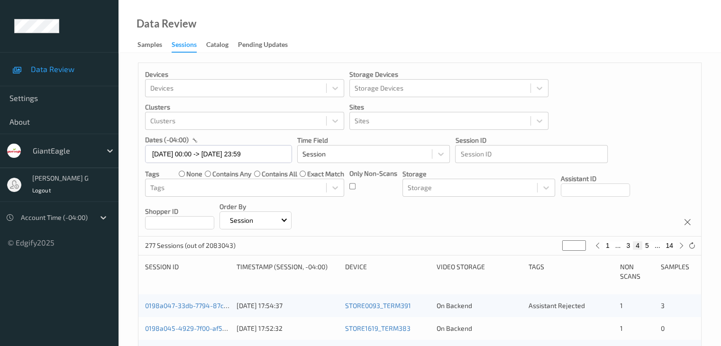
type input "*"
click at [647, 245] on button "6" at bounding box center [646, 245] width 9 height 9
type input "*"
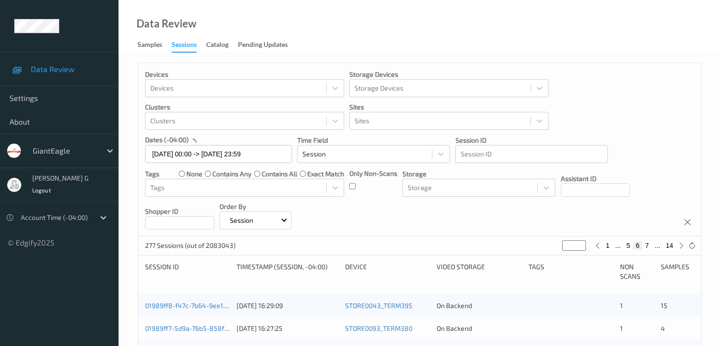
click at [647, 245] on button "7" at bounding box center [646, 245] width 9 height 9
type input "*"
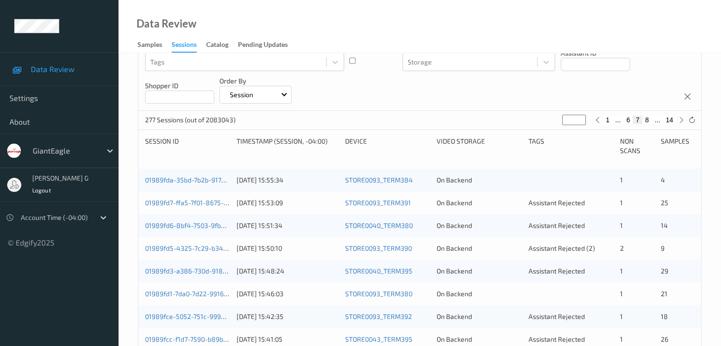
scroll to position [142, 0]
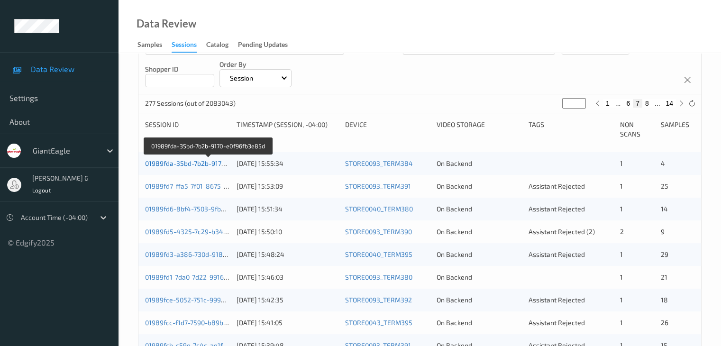
click at [196, 163] on link "01989fda-35bd-7b2b-9170-e0f96fb3e85d" at bounding box center [208, 163] width 126 height 8
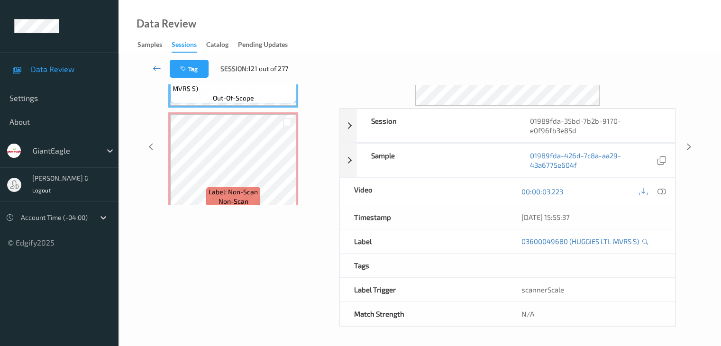
scroll to position [116, 0]
click at [155, 65] on icon at bounding box center [157, 68] width 9 height 9
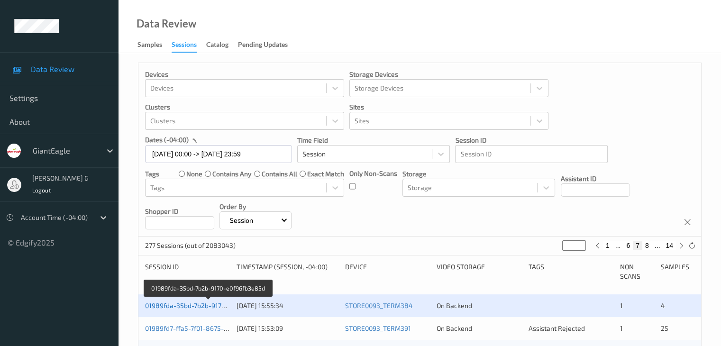
click at [178, 306] on link "01989fda-35bd-7b2b-9170-e0f96fb3e85d" at bounding box center [208, 305] width 126 height 8
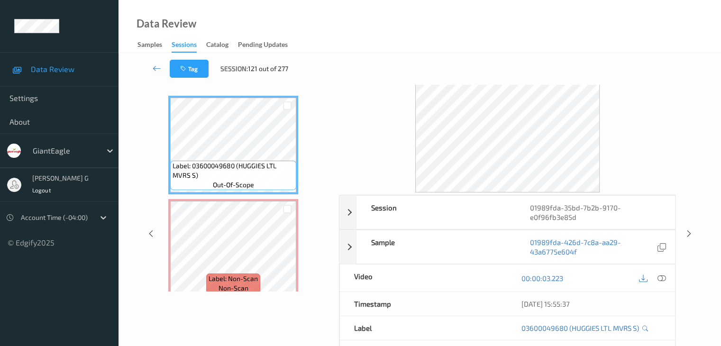
scroll to position [47, 0]
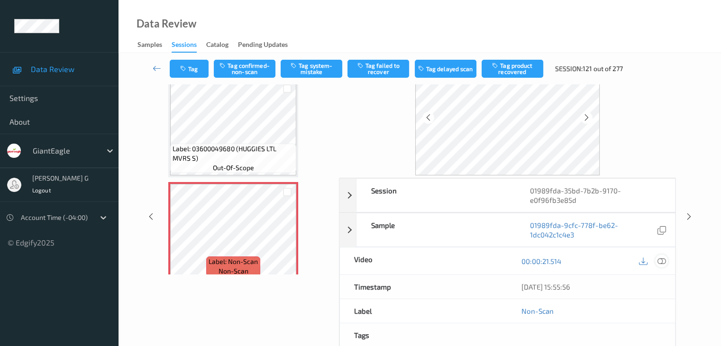
click at [661, 260] on icon at bounding box center [661, 261] width 9 height 9
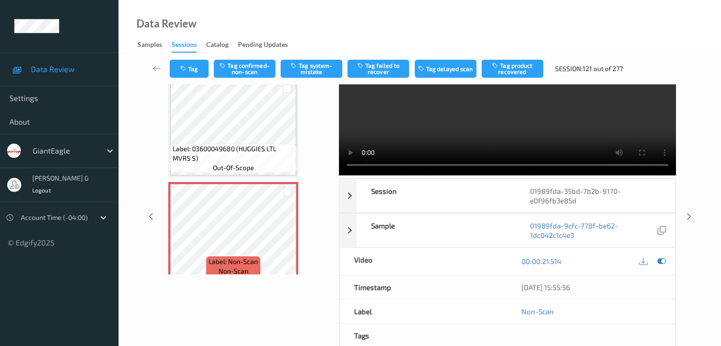
scroll to position [0, 0]
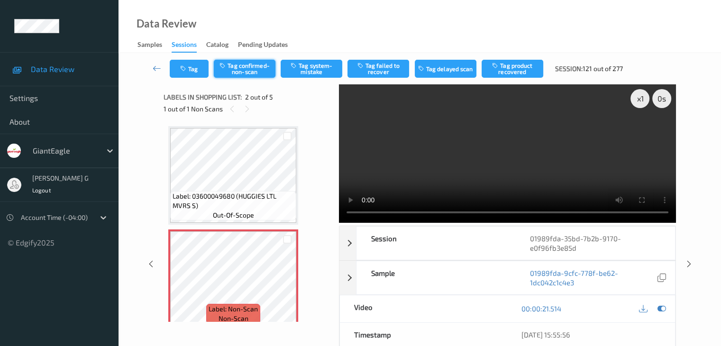
click at [256, 69] on button "Tag confirmed-non-scan" at bounding box center [245, 69] width 62 height 18
drag, startPoint x: 510, startPoint y: 70, endPoint x: 505, endPoint y: 71, distance: 5.4
click at [510, 70] on button "Tag product recovered" at bounding box center [513, 69] width 62 height 18
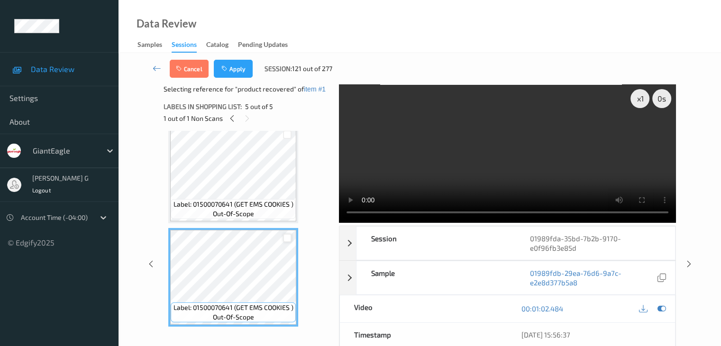
click at [284, 237] on div at bounding box center [287, 238] width 9 height 9
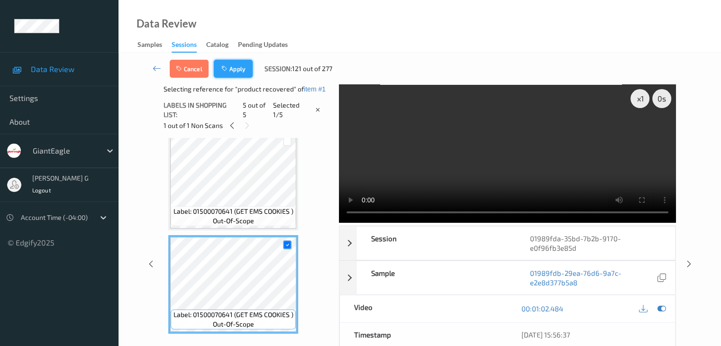
click at [234, 69] on button "Apply" at bounding box center [233, 69] width 39 height 18
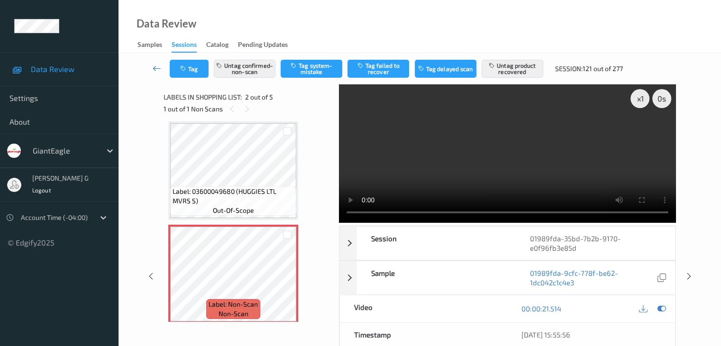
click at [157, 70] on icon at bounding box center [157, 68] width 9 height 9
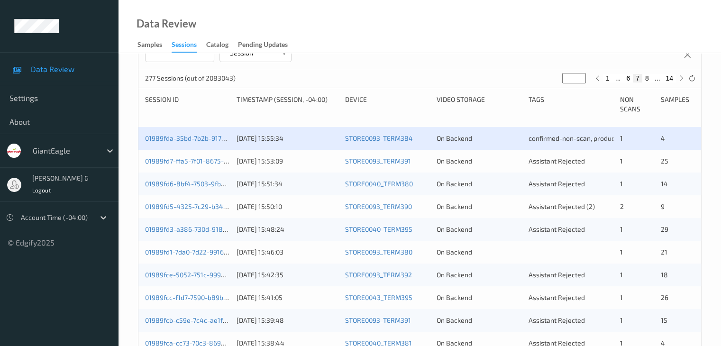
scroll to position [190, 0]
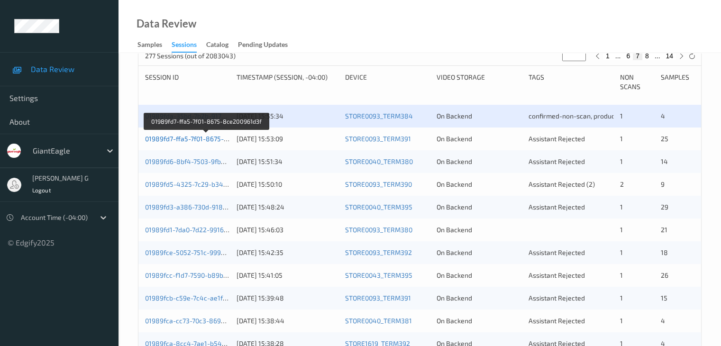
click at [186, 140] on link "01989fd7-ffa5-7f01-8675-8ce200961d3f" at bounding box center [206, 139] width 122 height 8
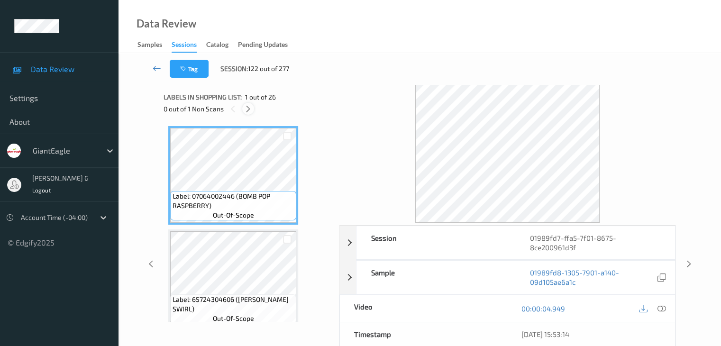
click at [250, 109] on icon at bounding box center [248, 109] width 8 height 9
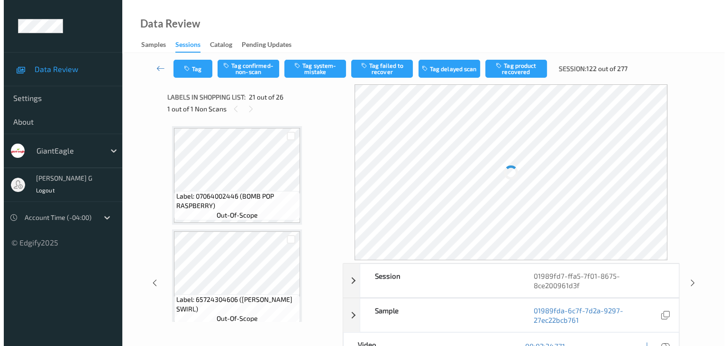
scroll to position [1968, 0]
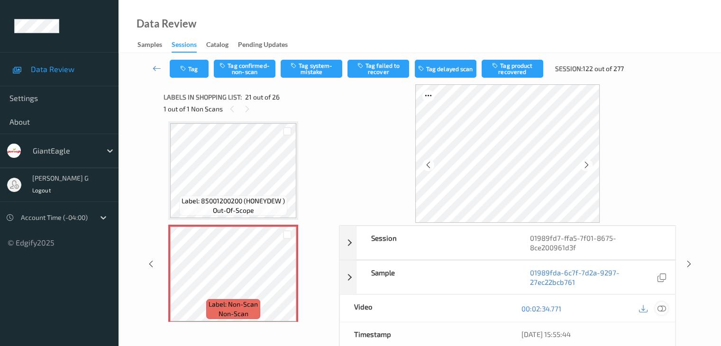
click at [659, 304] on icon at bounding box center [661, 308] width 9 height 9
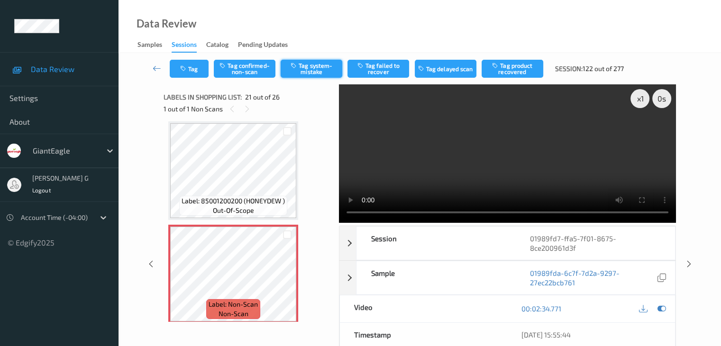
click at [315, 69] on button "Tag system-mistake" at bounding box center [312, 69] width 62 height 18
click at [195, 67] on button "Tag" at bounding box center [189, 69] width 39 height 18
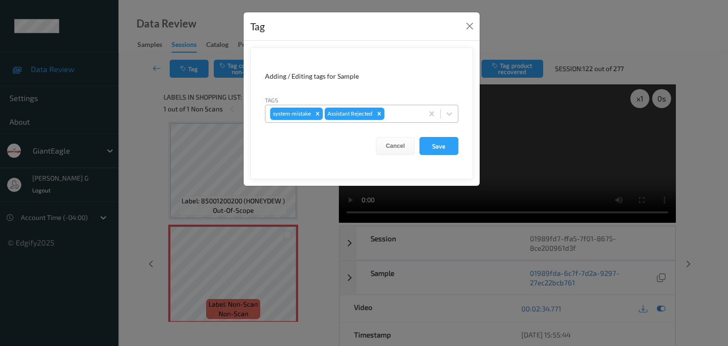
click at [404, 112] on div at bounding box center [402, 113] width 32 height 11
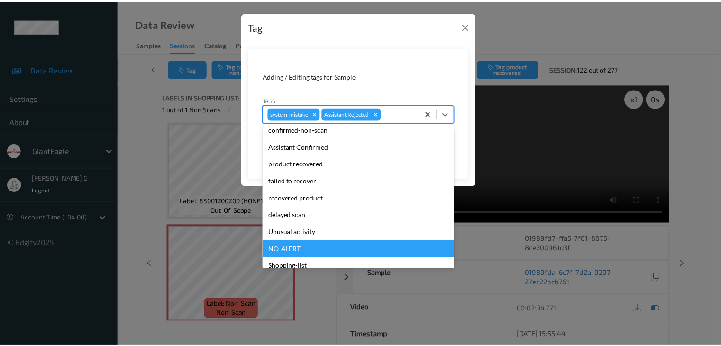
scroll to position [83, 0]
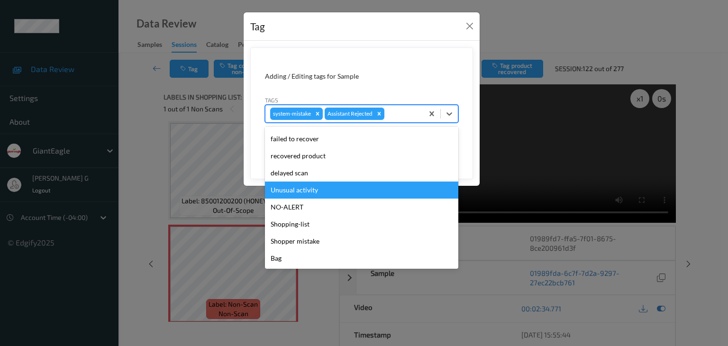
click at [304, 186] on div "Unusual activity" at bounding box center [361, 190] width 193 height 17
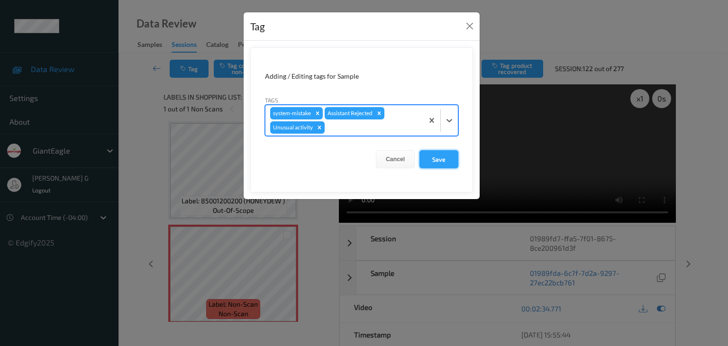
click at [446, 158] on button "Save" at bounding box center [438, 159] width 39 height 18
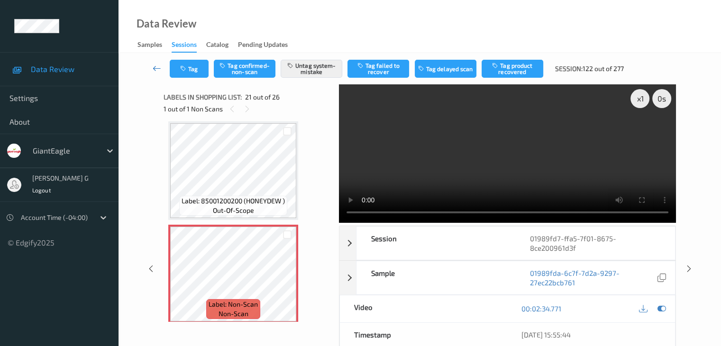
click at [156, 66] on icon at bounding box center [157, 68] width 9 height 9
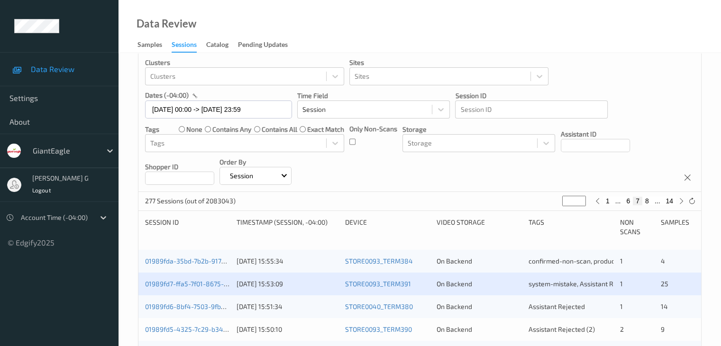
scroll to position [95, 0]
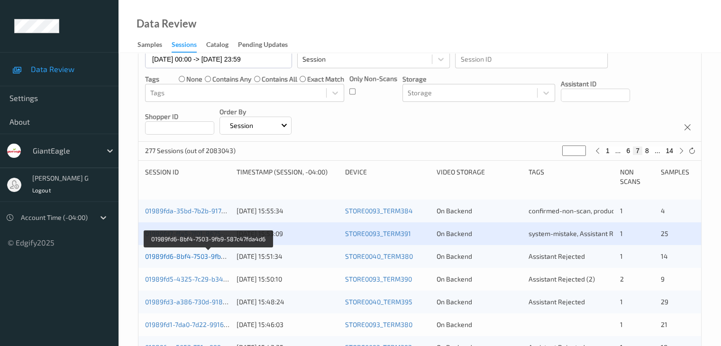
click at [186, 253] on link "01989fd6-8bf4-7503-9fb9-587c47fda4d6" at bounding box center [208, 256] width 127 height 8
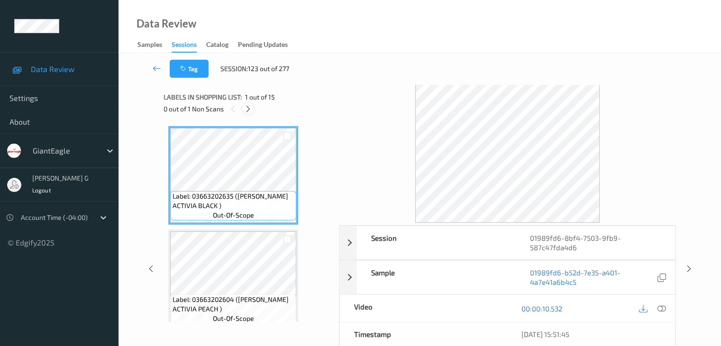
click at [248, 109] on icon at bounding box center [248, 109] width 8 height 9
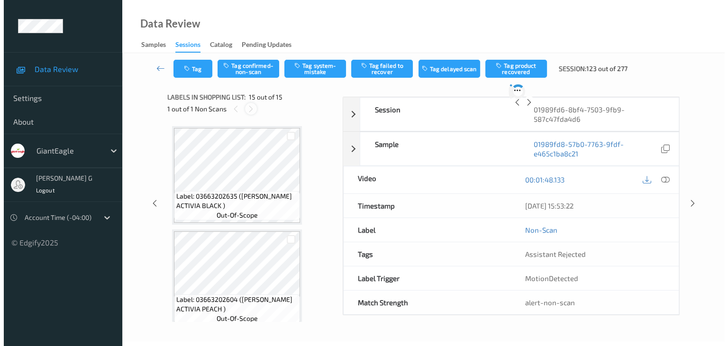
scroll to position [1348, 0]
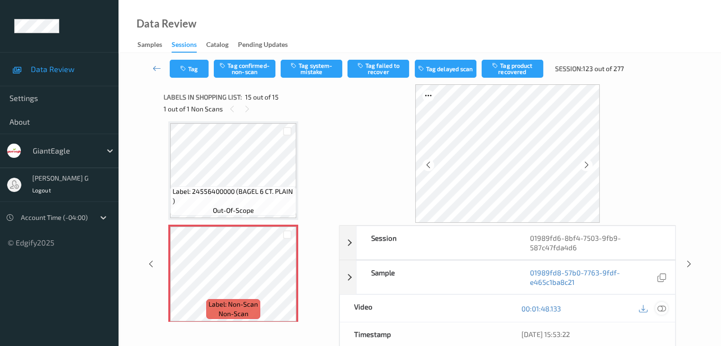
click at [662, 308] on icon at bounding box center [661, 308] width 9 height 9
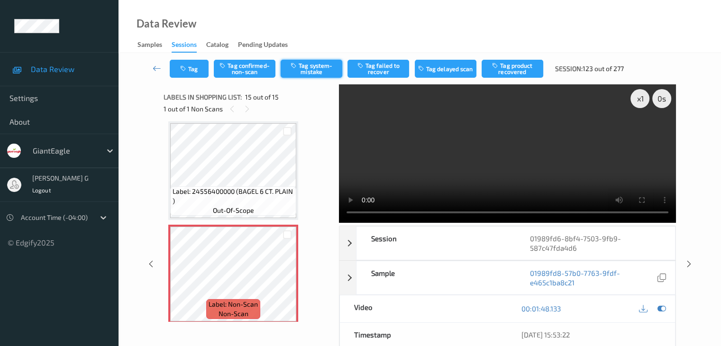
click at [314, 69] on button "Tag system-mistake" at bounding box center [312, 69] width 62 height 18
click at [193, 65] on button "Tag" at bounding box center [189, 69] width 39 height 18
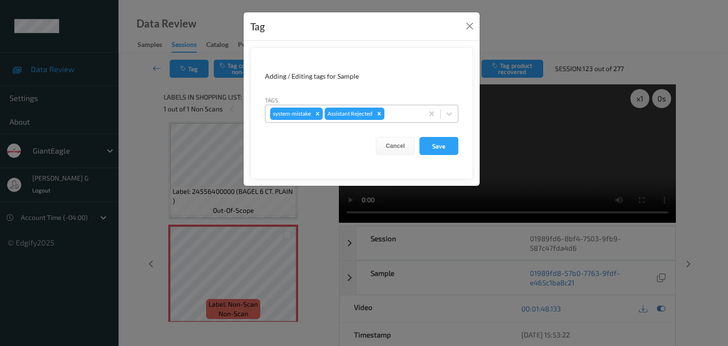
click at [402, 114] on div at bounding box center [402, 113] width 32 height 11
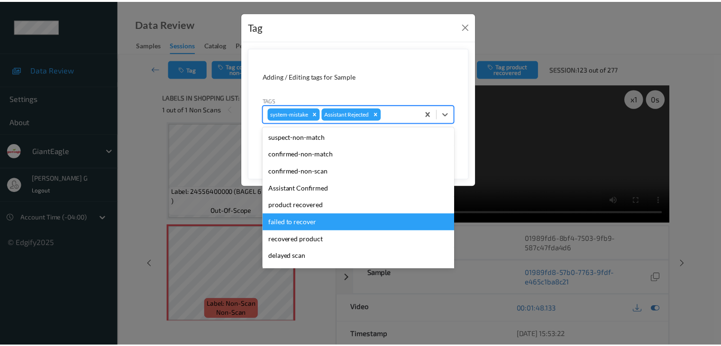
scroll to position [83, 0]
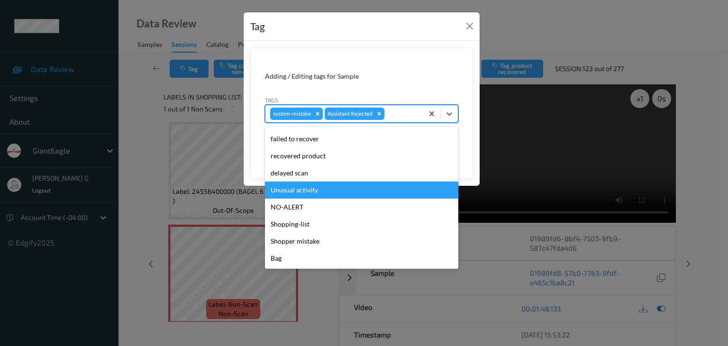
click at [307, 190] on div "Unusual activity" at bounding box center [361, 190] width 193 height 17
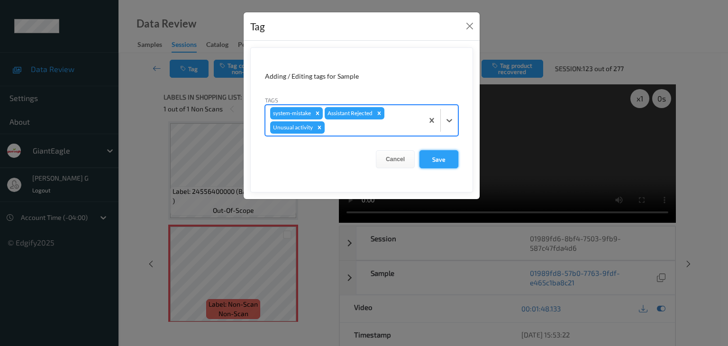
click at [439, 157] on button "Save" at bounding box center [438, 159] width 39 height 18
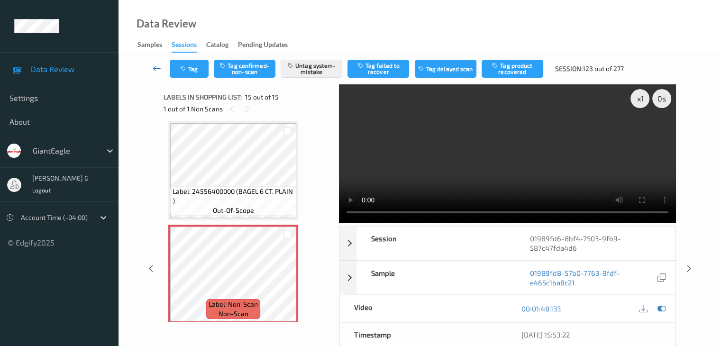
click at [155, 67] on icon at bounding box center [157, 68] width 9 height 9
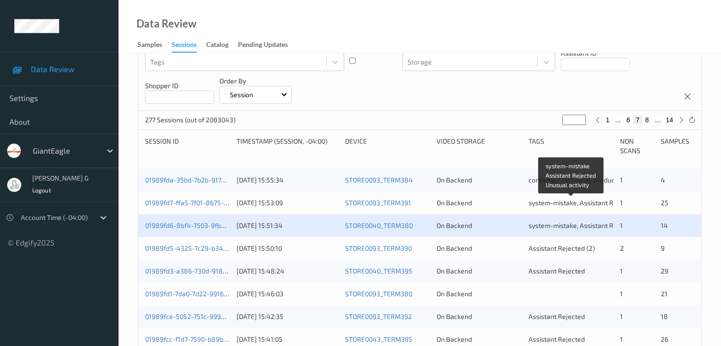
scroll to position [142, 0]
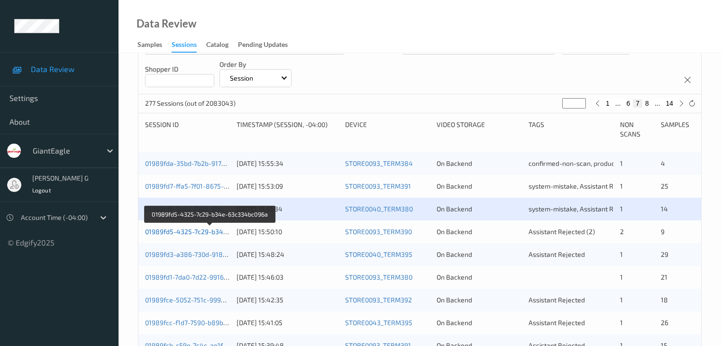
click at [182, 231] on link "01989fd5-4325-7c29-b34e-63c334bc096a" at bounding box center [210, 232] width 130 height 8
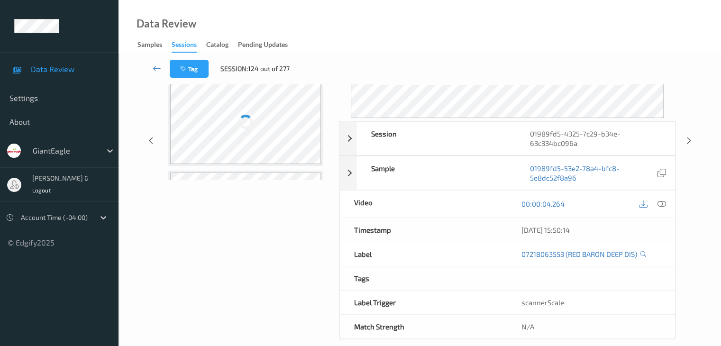
scroll to position [116, 0]
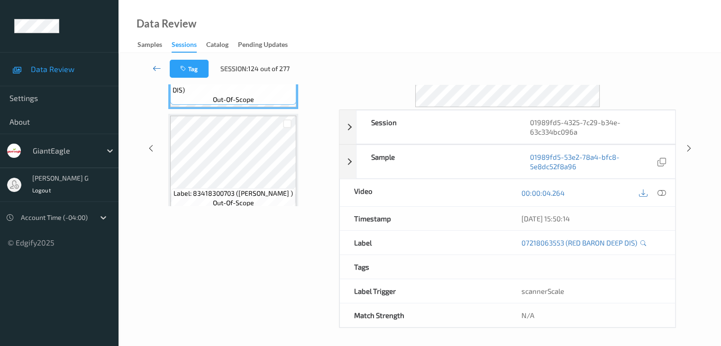
click at [157, 67] on icon at bounding box center [157, 68] width 9 height 9
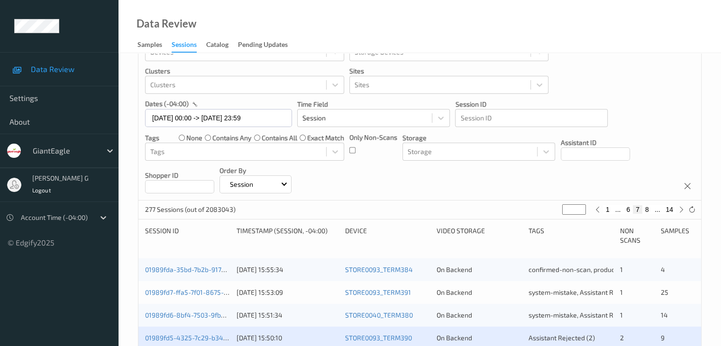
scroll to position [142, 0]
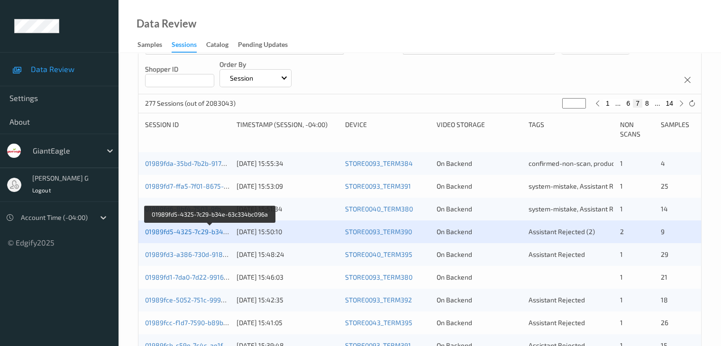
click at [184, 234] on link "01989fd5-4325-7c29-b34e-63c334bc096a" at bounding box center [210, 232] width 130 height 8
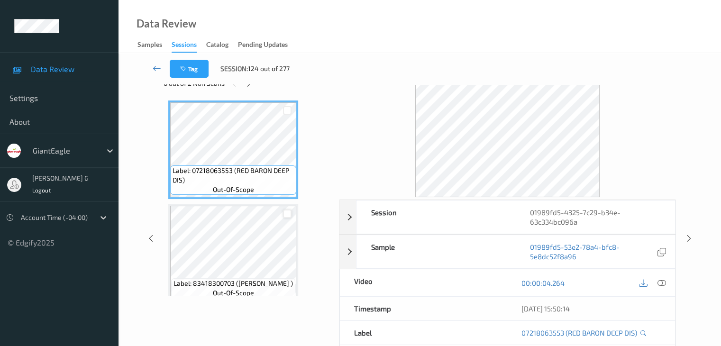
scroll to position [21, 0]
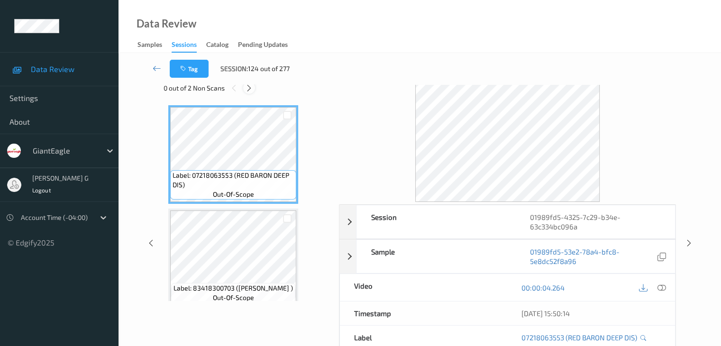
click at [251, 87] on icon at bounding box center [249, 88] width 8 height 9
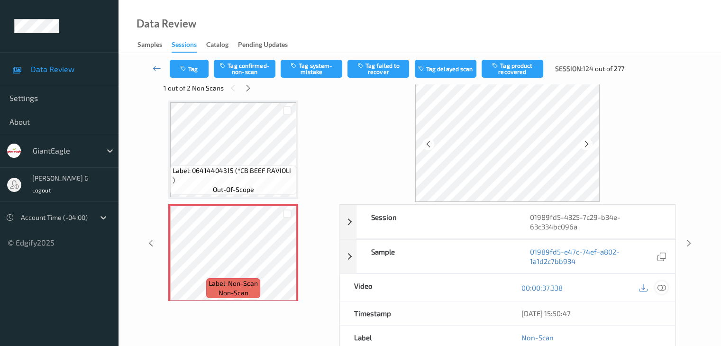
click at [661, 287] on icon at bounding box center [661, 287] width 9 height 9
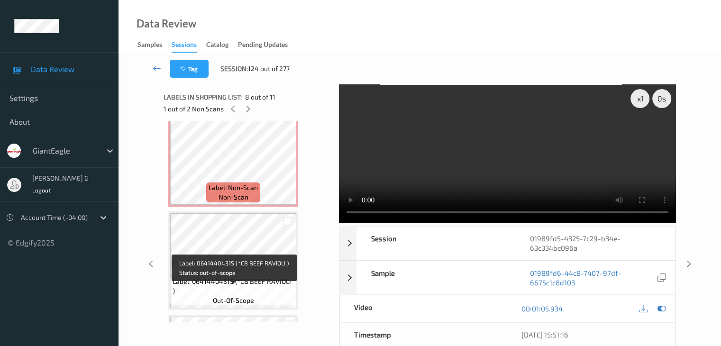
scroll to position [797, 0]
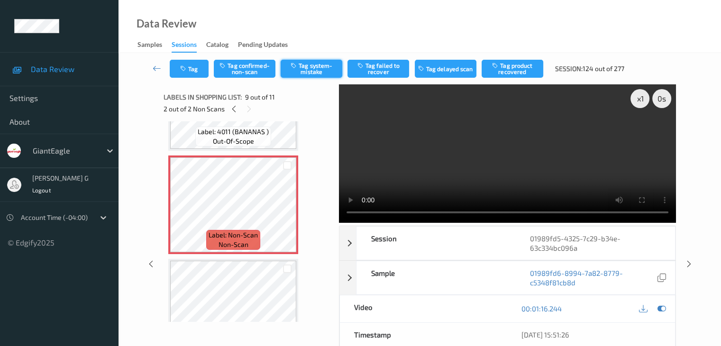
click at [315, 67] on button "Tag system-mistake" at bounding box center [312, 69] width 62 height 18
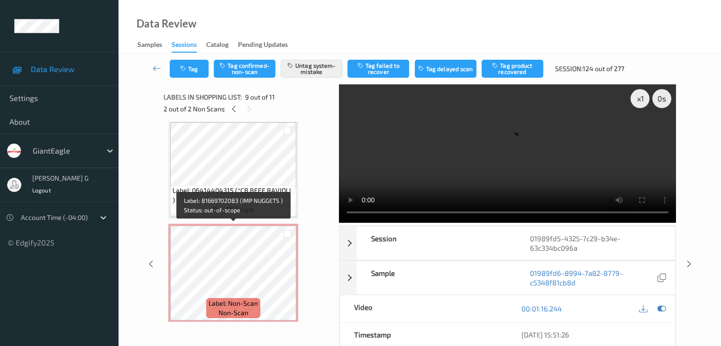
scroll to position [427, 0]
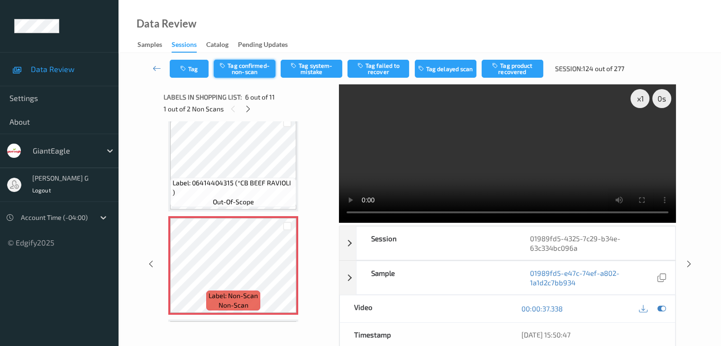
click at [252, 69] on button "Tag confirmed-non-scan" at bounding box center [245, 69] width 62 height 18
click at [519, 70] on button "Tag product recovered" at bounding box center [513, 69] width 62 height 18
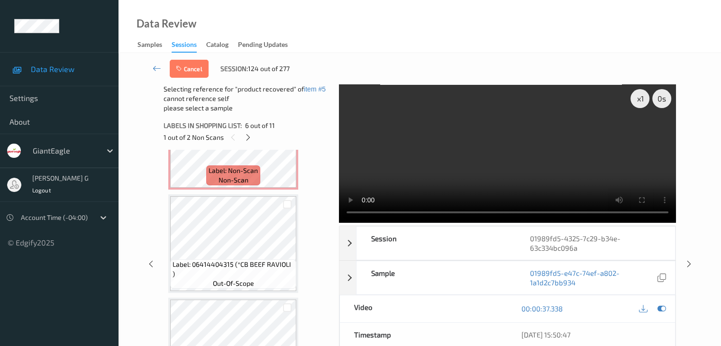
scroll to position [901, 0]
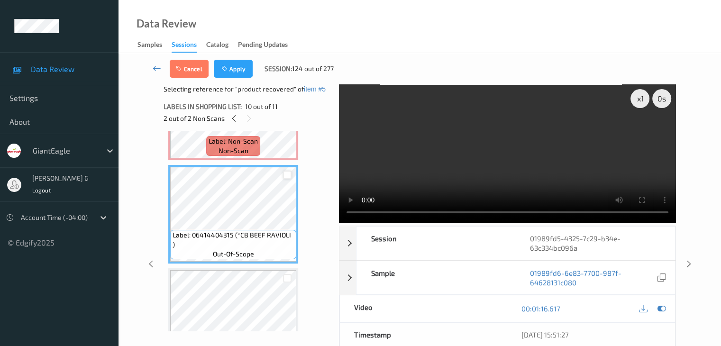
click at [289, 176] on div at bounding box center [287, 175] width 9 height 9
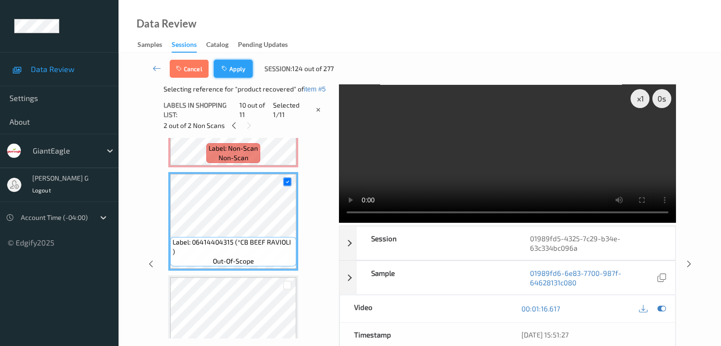
click at [240, 74] on button "Apply" at bounding box center [233, 69] width 39 height 18
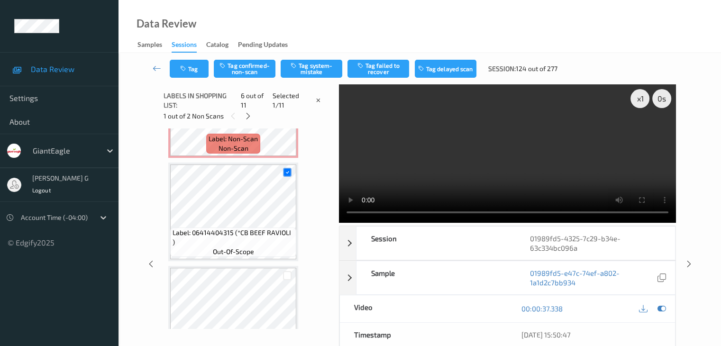
scroll to position [418, 0]
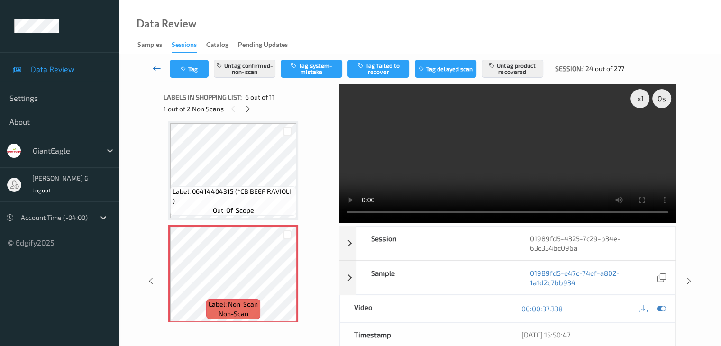
click at [157, 68] on icon at bounding box center [157, 68] width 9 height 9
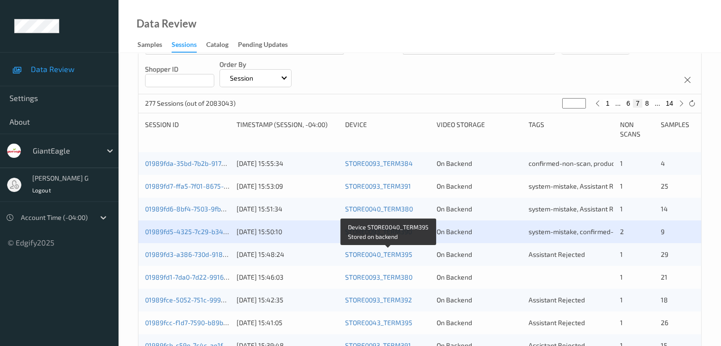
scroll to position [190, 0]
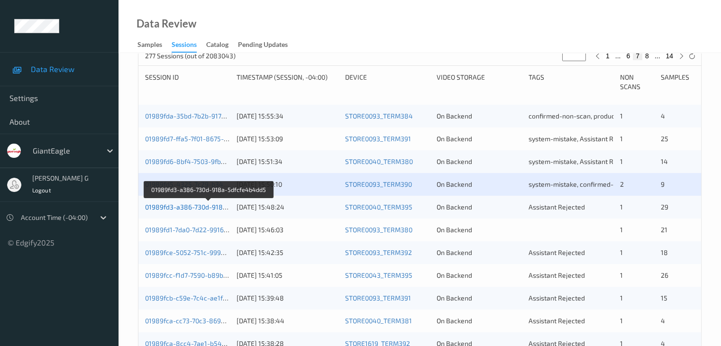
click at [179, 207] on link "01989fd3-a386-730d-918a-5dfcfe4b4dd5" at bounding box center [209, 207] width 128 height 8
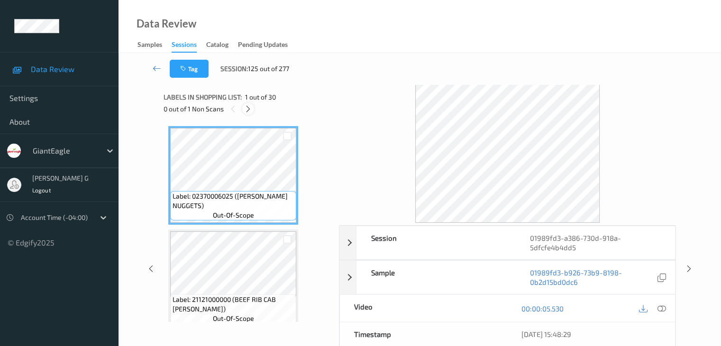
click at [250, 107] on icon at bounding box center [248, 109] width 8 height 9
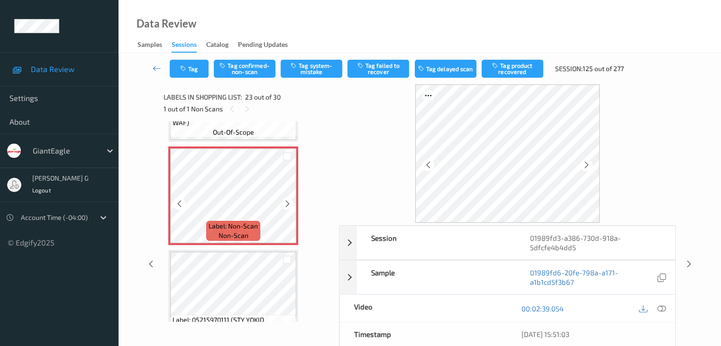
scroll to position [2270, 0]
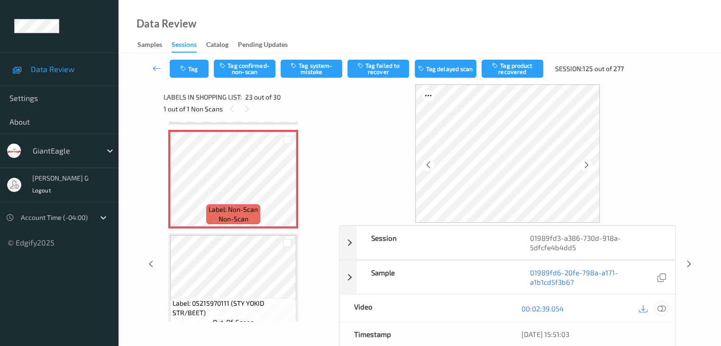
click at [662, 307] on icon at bounding box center [661, 308] width 9 height 9
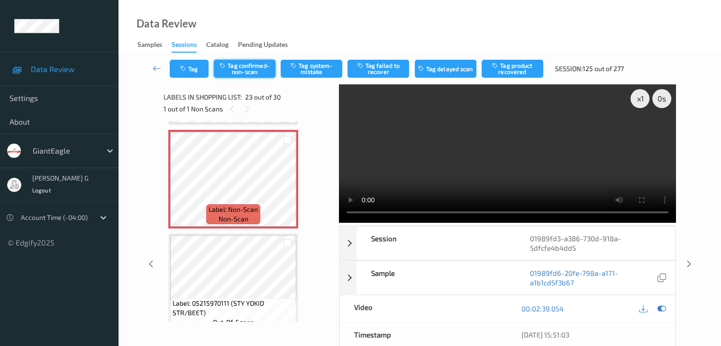
click at [246, 66] on button "Tag confirmed-non-scan" at bounding box center [245, 69] width 62 height 18
click at [506, 64] on button "Tag product recovered" at bounding box center [513, 69] width 62 height 18
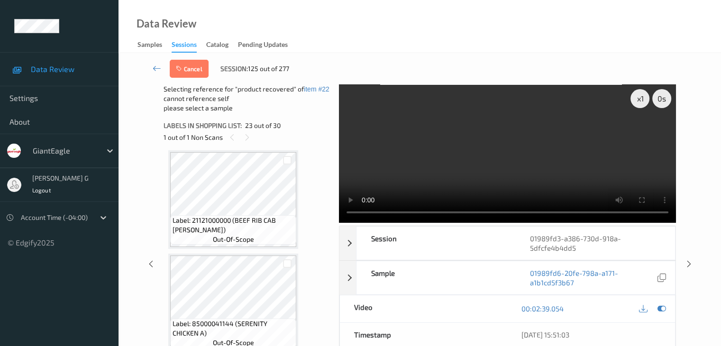
scroll to position [0, 0]
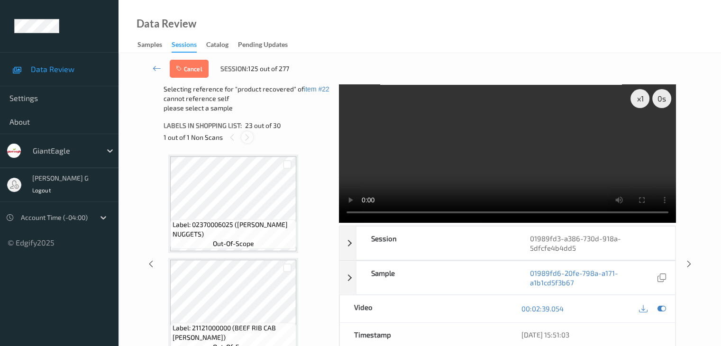
click at [249, 140] on icon at bounding box center [247, 137] width 8 height 9
click at [227, 138] on div at bounding box center [232, 137] width 12 height 12
click at [231, 138] on icon at bounding box center [232, 137] width 8 height 9
click at [245, 138] on icon at bounding box center [247, 137] width 8 height 9
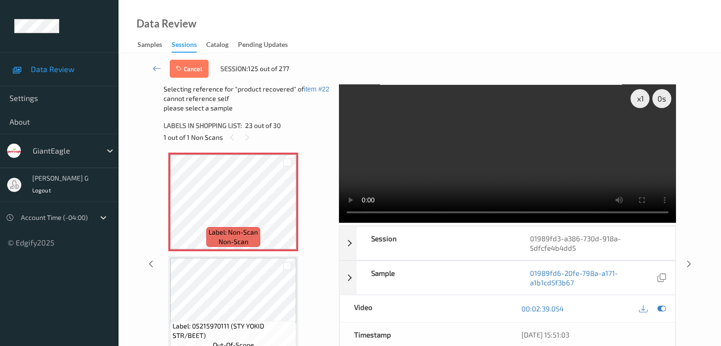
scroll to position [2323, 0]
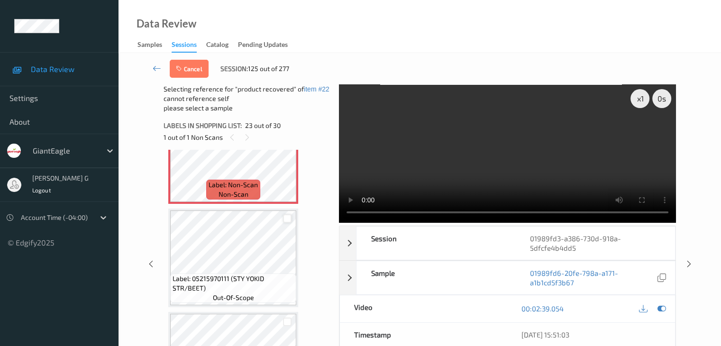
click at [287, 219] on div at bounding box center [287, 218] width 9 height 9
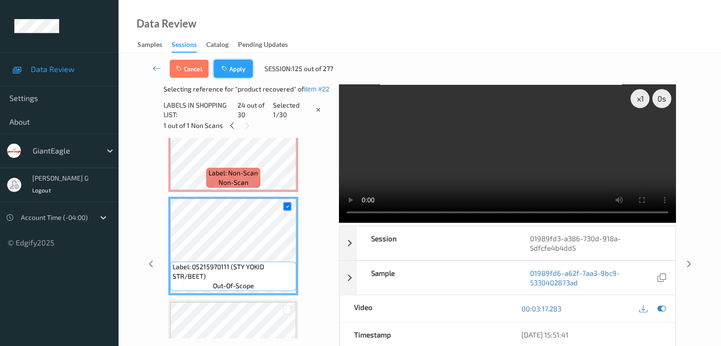
click at [238, 68] on button "Apply" at bounding box center [233, 69] width 39 height 18
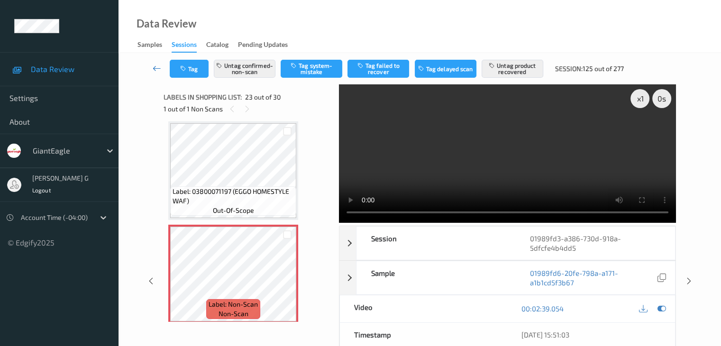
click at [154, 67] on icon at bounding box center [157, 68] width 9 height 9
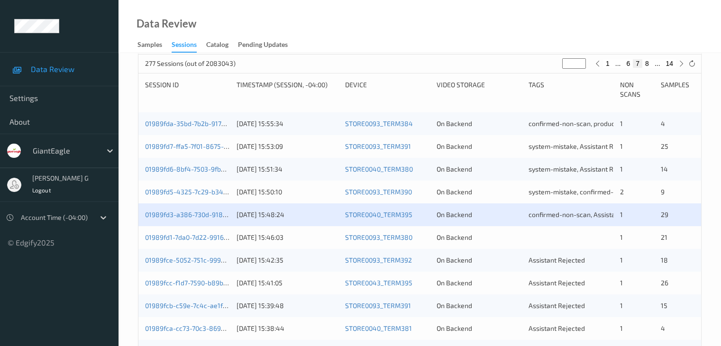
scroll to position [190, 0]
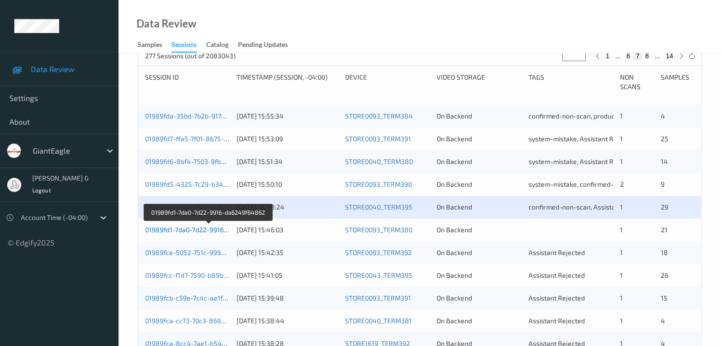
click at [194, 230] on link "01989fd1-7da0-7d22-9916-da6249f64862" at bounding box center [208, 230] width 127 height 8
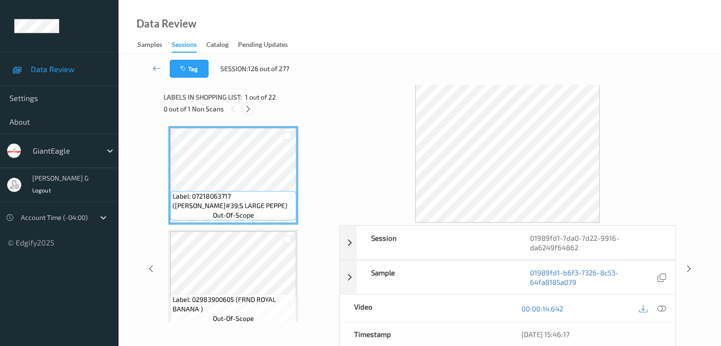
click at [251, 109] on icon at bounding box center [248, 109] width 8 height 9
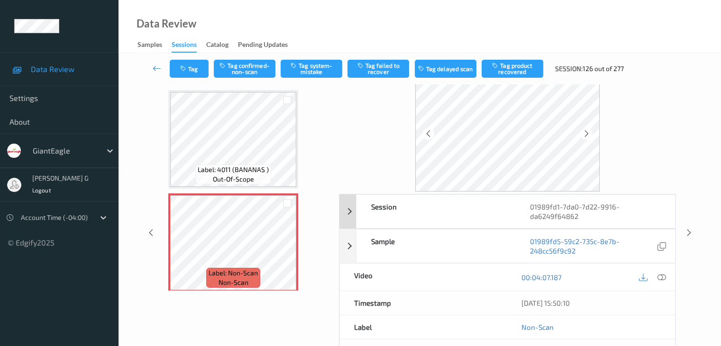
scroll to position [47, 0]
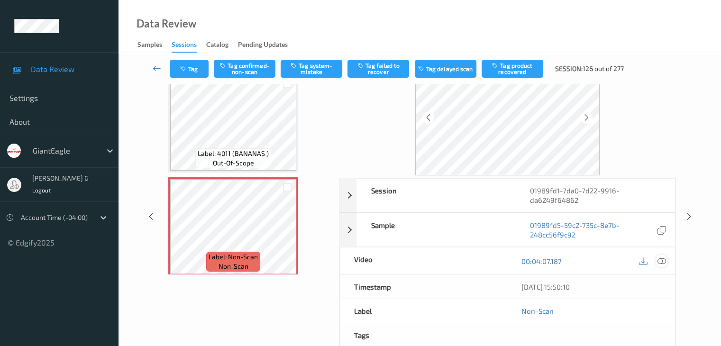
click at [661, 259] on icon at bounding box center [661, 261] width 9 height 9
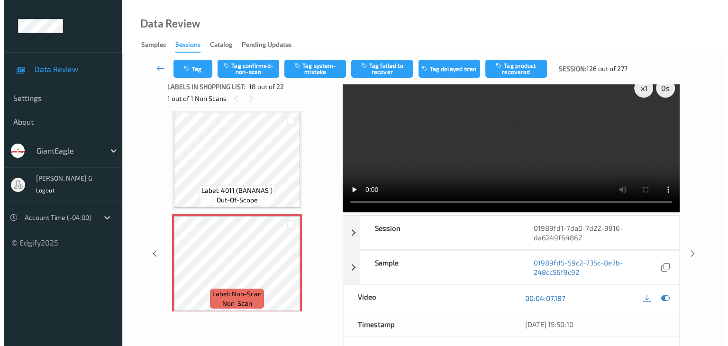
scroll to position [0, 0]
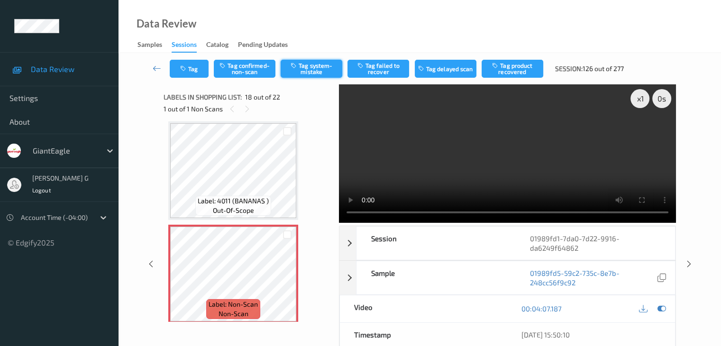
click at [321, 71] on button "Tag system-mistake" at bounding box center [312, 69] width 62 height 18
click at [189, 64] on button "Tag" at bounding box center [189, 69] width 39 height 18
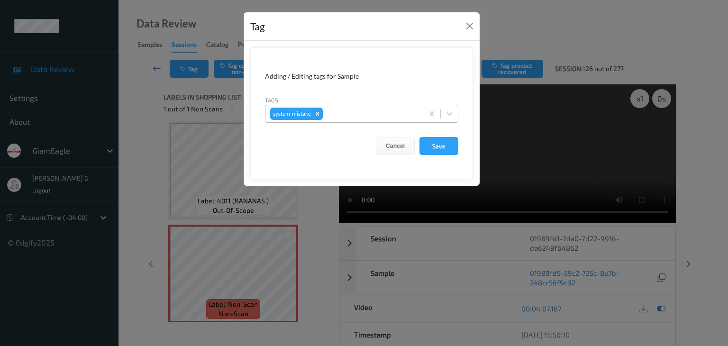
click at [350, 112] on div at bounding box center [372, 113] width 94 height 11
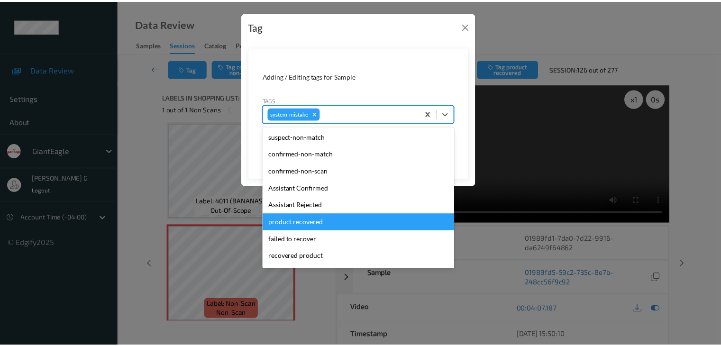
scroll to position [47, 0]
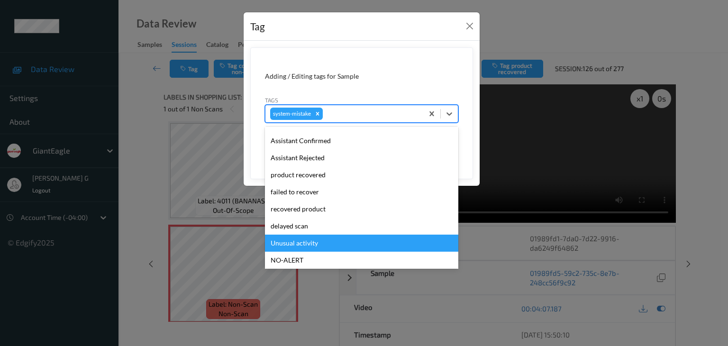
click at [307, 241] on div "Unusual activity" at bounding box center [361, 243] width 193 height 17
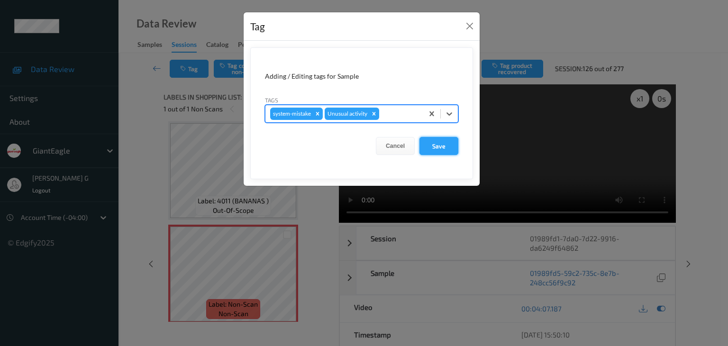
click at [446, 141] on button "Save" at bounding box center [438, 146] width 39 height 18
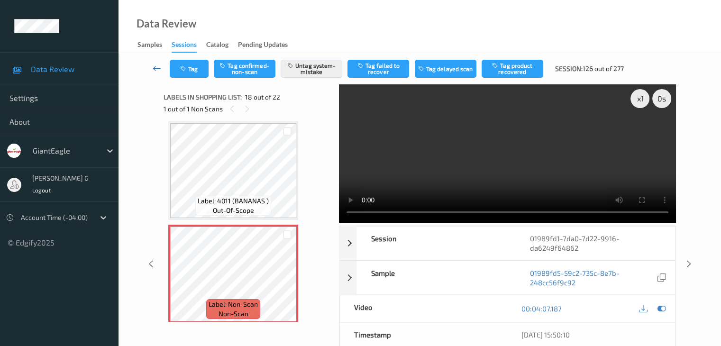
click at [159, 66] on icon at bounding box center [157, 68] width 9 height 9
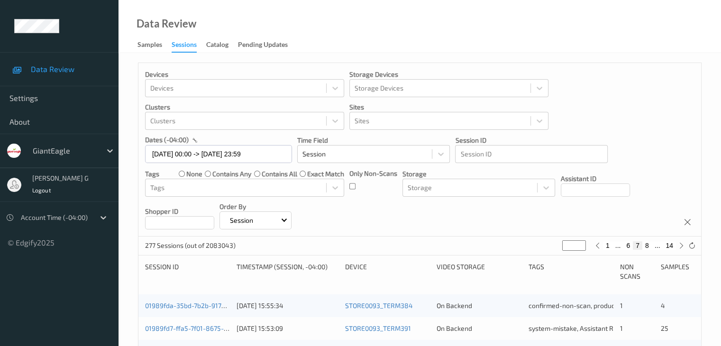
scroll to position [190, 0]
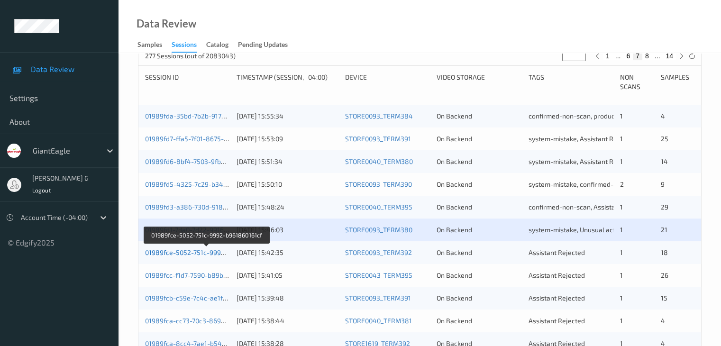
click at [188, 251] on link "01989fce-5052-751c-9992-b961860161cf" at bounding box center [207, 252] width 124 height 8
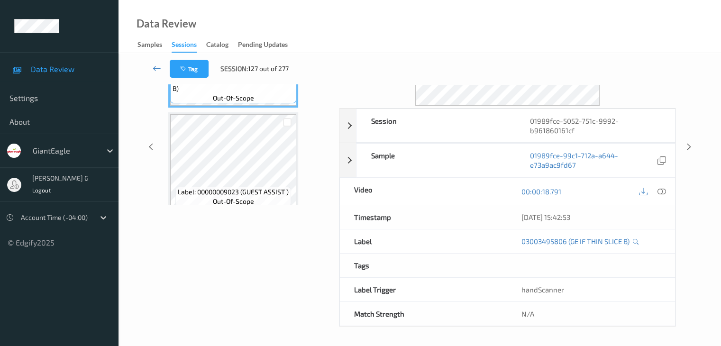
scroll to position [116, 0]
click at [337, 34] on div "Data Review Samples Sessions Catalog Pending Updates" at bounding box center [420, 26] width 602 height 53
click at [324, 23] on div "Data Review Samples Sessions Catalog Pending Updates" at bounding box center [420, 26] width 602 height 53
click at [155, 69] on icon at bounding box center [157, 68] width 9 height 9
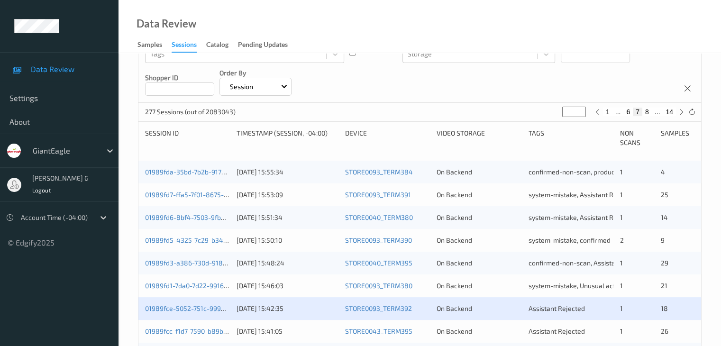
scroll to position [142, 0]
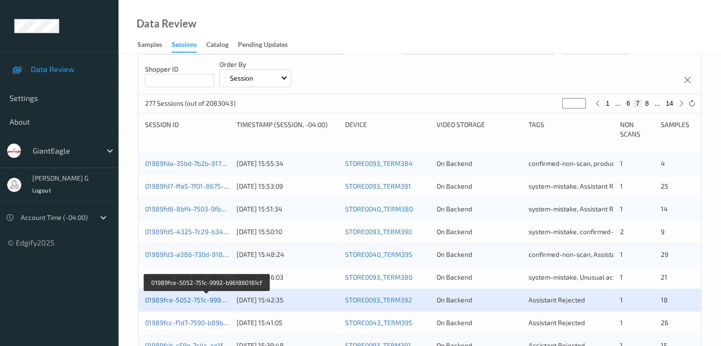
click at [195, 299] on link "01989fce-5052-751c-9992-b961860161cf" at bounding box center [207, 300] width 124 height 8
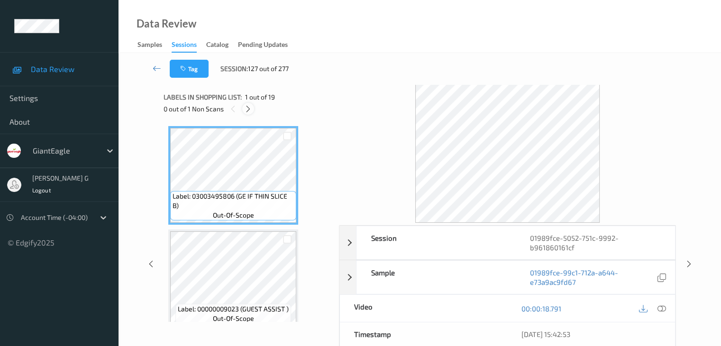
click at [246, 108] on icon at bounding box center [248, 109] width 8 height 9
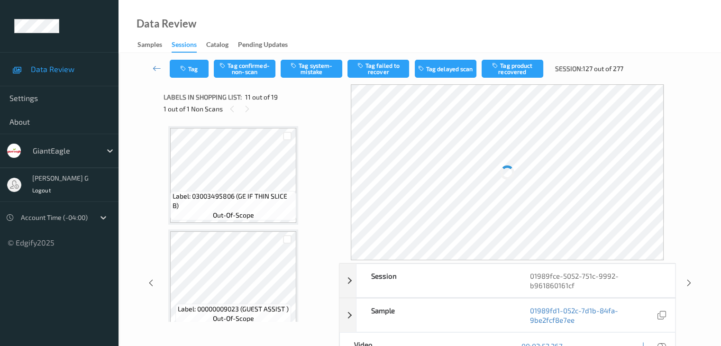
scroll to position [935, 0]
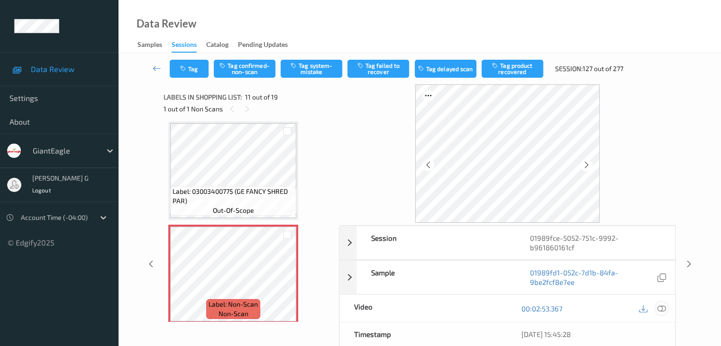
click at [662, 309] on icon at bounding box center [661, 308] width 9 height 9
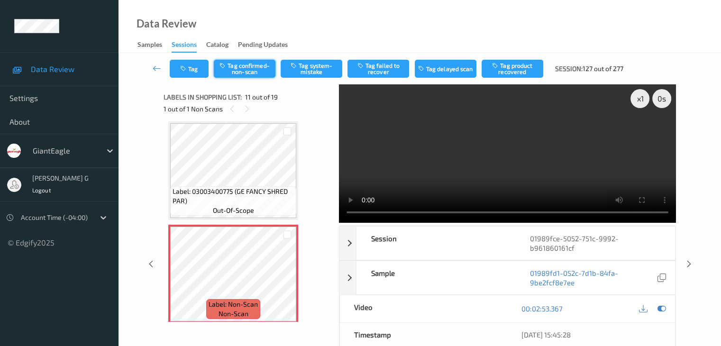
click at [250, 67] on button "Tag confirmed-non-scan" at bounding box center [245, 69] width 62 height 18
click at [374, 68] on button "Tag failed to recover" at bounding box center [378, 69] width 62 height 18
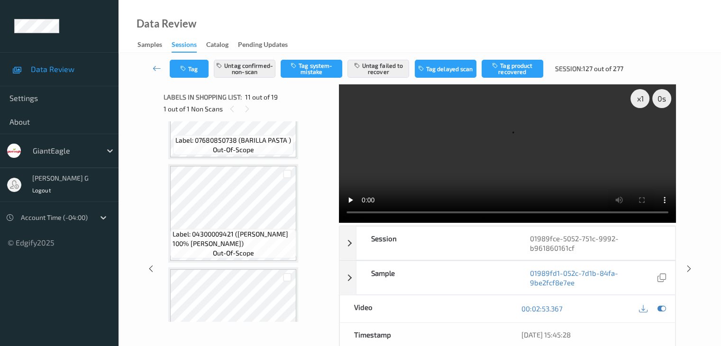
scroll to position [1219, 0]
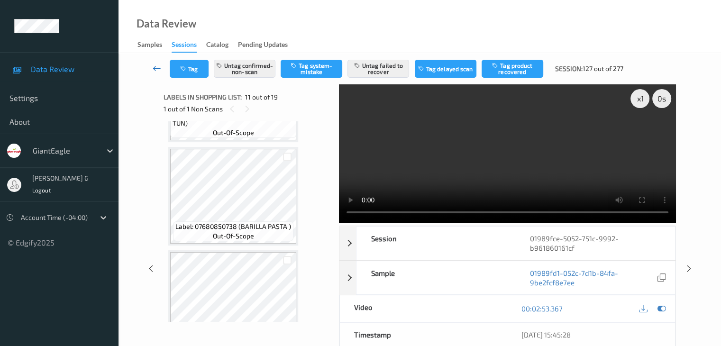
click at [155, 67] on icon at bounding box center [157, 68] width 9 height 9
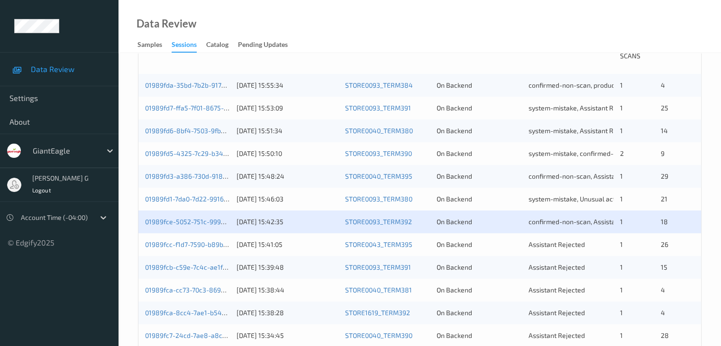
scroll to position [237, 0]
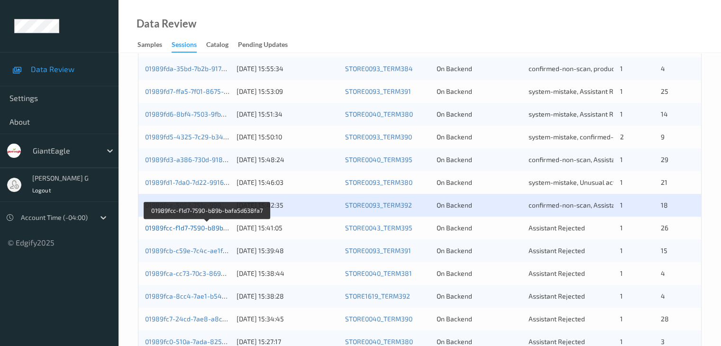
click at [186, 228] on link "01989fcc-f1d7-7590-b89b-bafa5d638fa7" at bounding box center [207, 228] width 124 height 8
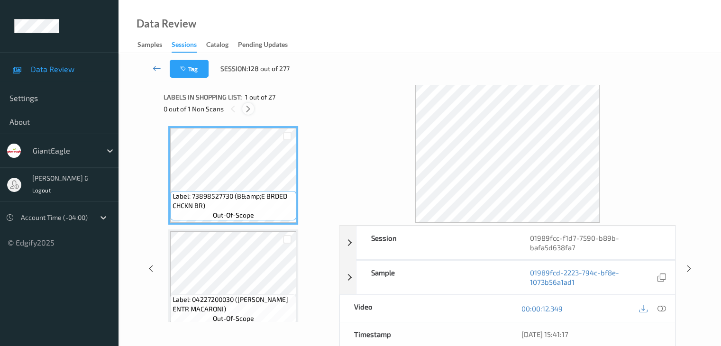
click at [251, 107] on icon at bounding box center [248, 109] width 8 height 9
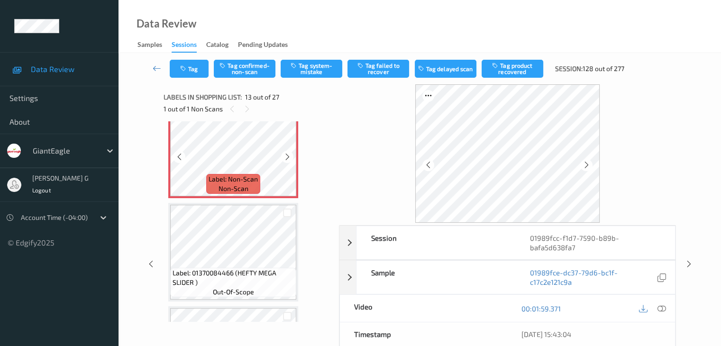
scroll to position [1284, 0]
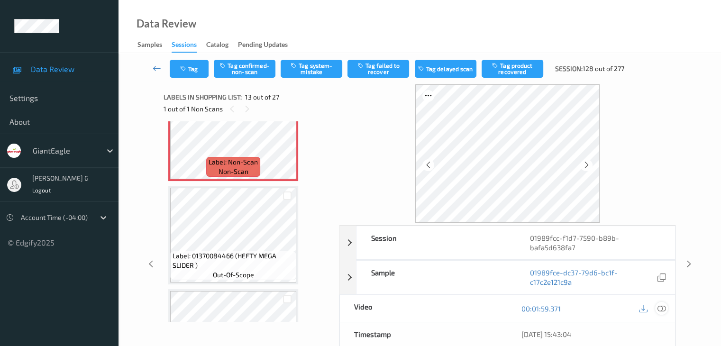
click at [662, 307] on icon at bounding box center [661, 308] width 9 height 9
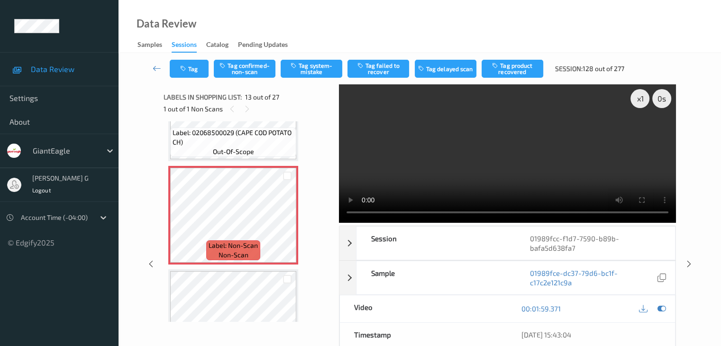
scroll to position [1189, 0]
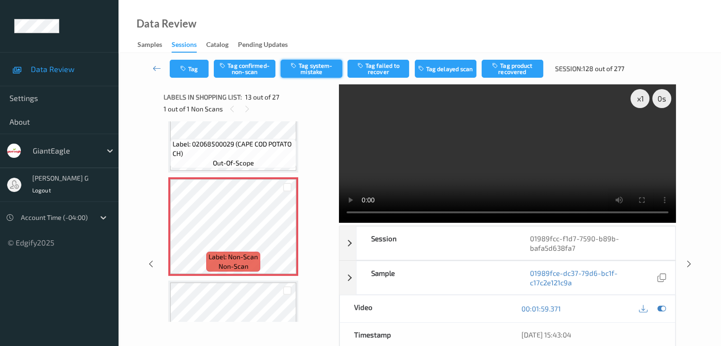
click at [314, 71] on button "Tag system-mistake" at bounding box center [312, 69] width 62 height 18
click at [158, 67] on icon at bounding box center [157, 68] width 9 height 9
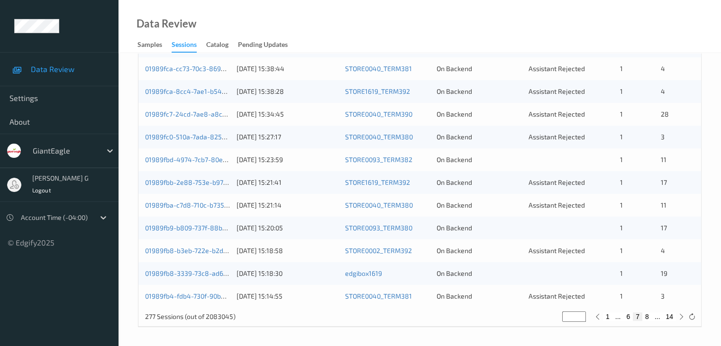
scroll to position [300, 0]
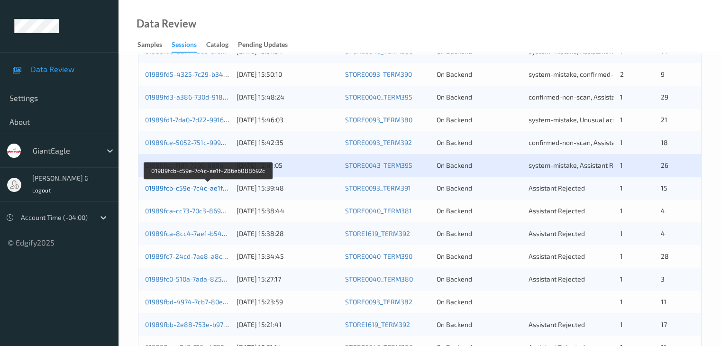
click at [183, 187] on link "01989fcb-c59e-7c4c-ae1f-286eb088692c" at bounding box center [208, 188] width 127 height 8
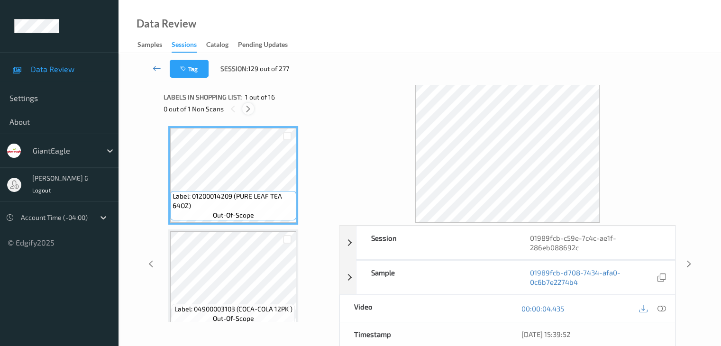
click at [248, 109] on icon at bounding box center [248, 109] width 8 height 9
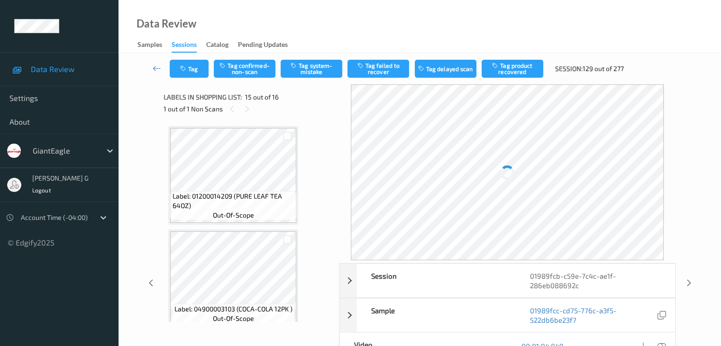
scroll to position [1348, 0]
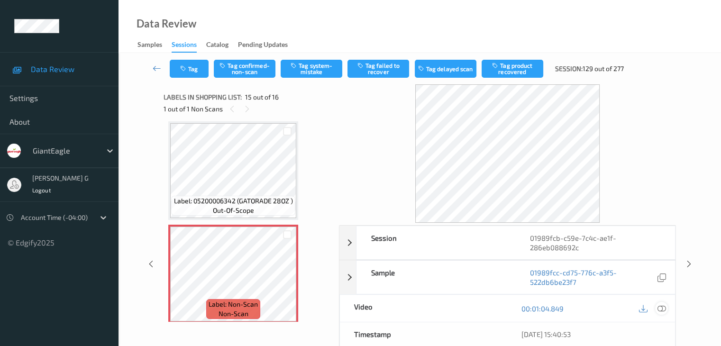
click at [664, 307] on icon at bounding box center [661, 308] width 9 height 9
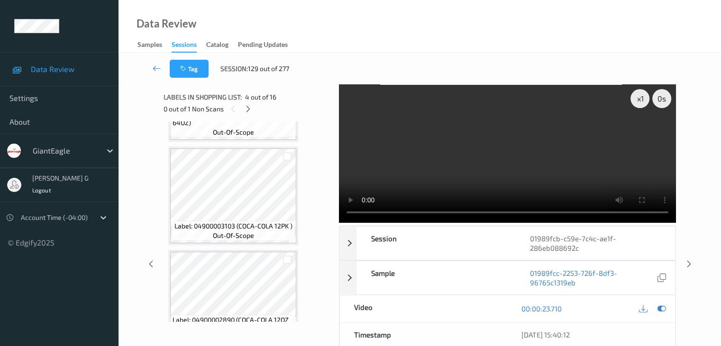
scroll to position [0, 0]
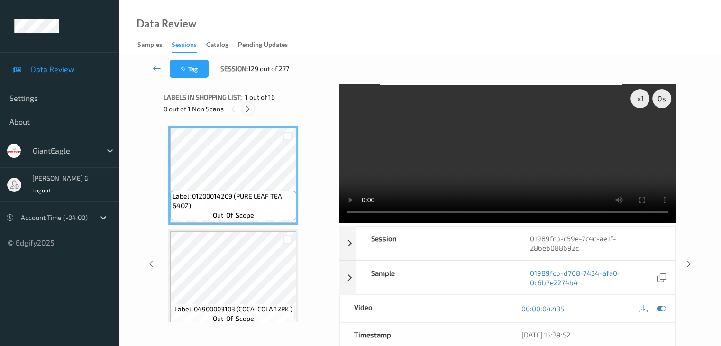
click at [249, 109] on icon at bounding box center [248, 109] width 8 height 9
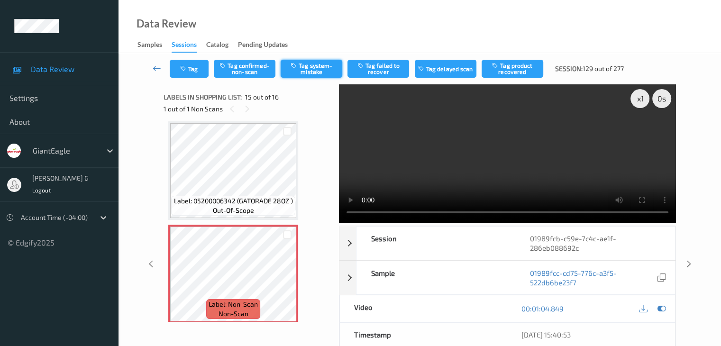
click at [309, 71] on button "Tag system-mistake" at bounding box center [312, 69] width 62 height 18
click at [157, 71] on icon at bounding box center [157, 68] width 9 height 9
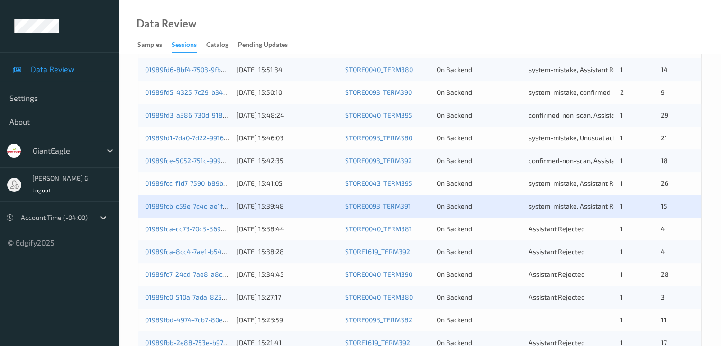
scroll to position [284, 0]
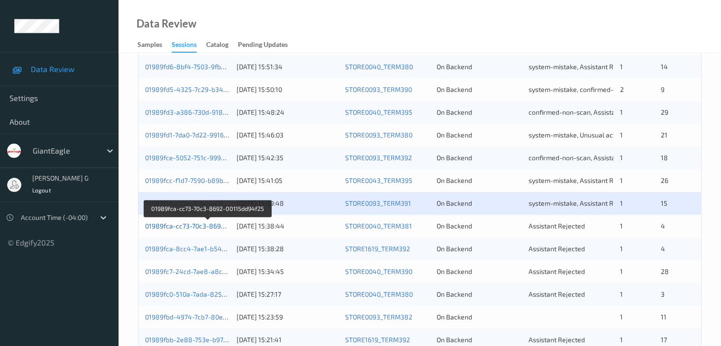
click at [181, 228] on link "01989fca-cc73-70c3-8692-00115dd94f25" at bounding box center [207, 226] width 125 height 8
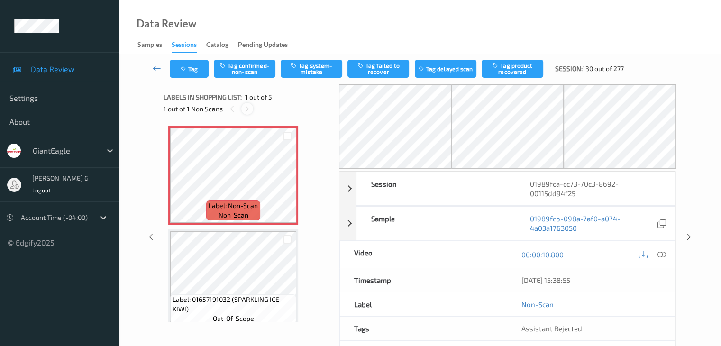
click at [250, 109] on icon at bounding box center [247, 109] width 8 height 9
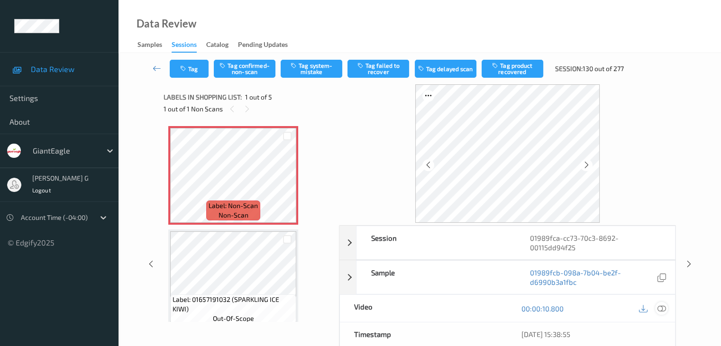
click at [660, 307] on icon at bounding box center [661, 308] width 9 height 9
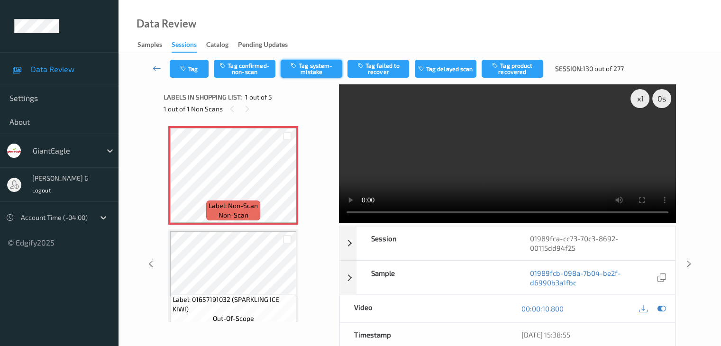
click at [312, 71] on button "Tag system-mistake" at bounding box center [312, 69] width 62 height 18
click at [155, 71] on icon at bounding box center [157, 68] width 9 height 9
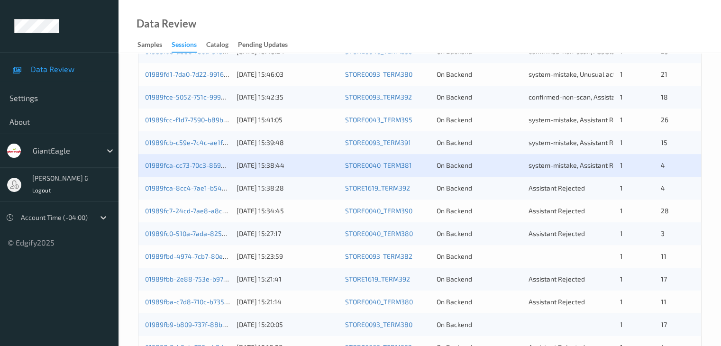
scroll to position [427, 0]
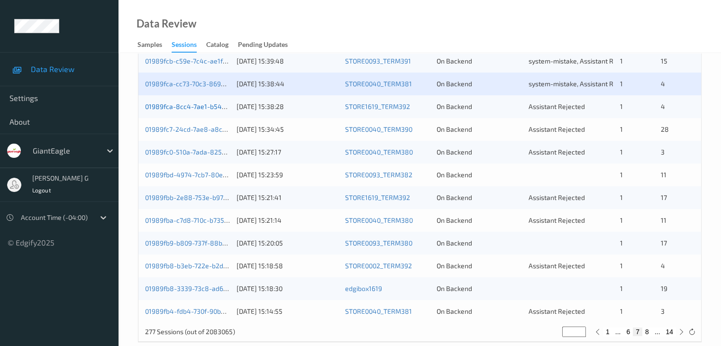
click at [182, 107] on link "01989fca-8cc4-7ae1-b54c-c509d25edb21" at bounding box center [208, 106] width 127 height 8
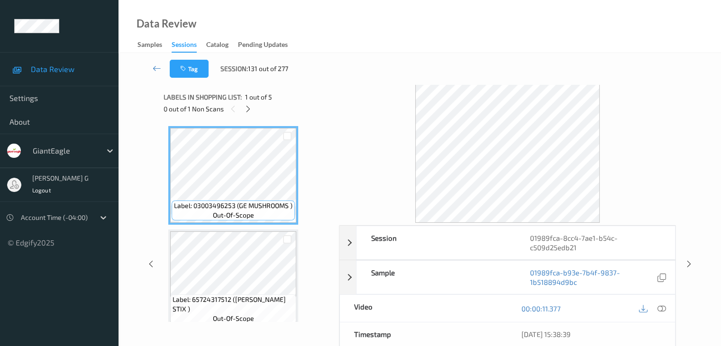
drag, startPoint x: 248, startPoint y: 107, endPoint x: 328, endPoint y: 137, distance: 85.9
click at [248, 108] on icon at bounding box center [248, 109] width 8 height 9
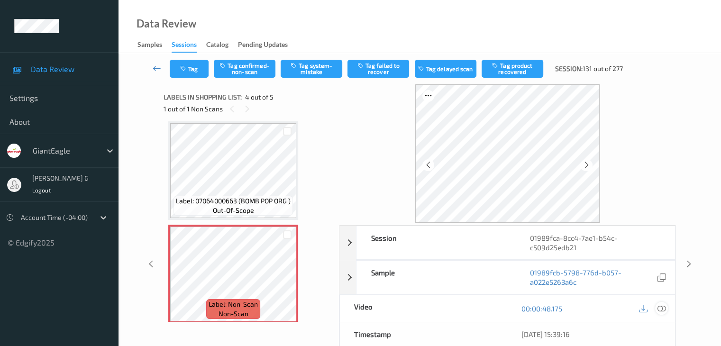
click at [664, 308] on icon at bounding box center [661, 308] width 9 height 9
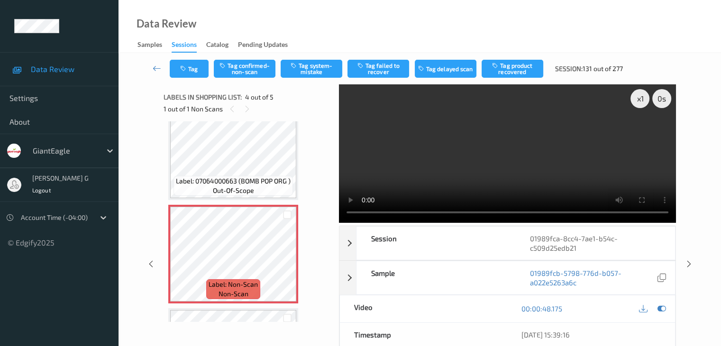
scroll to position [237, 0]
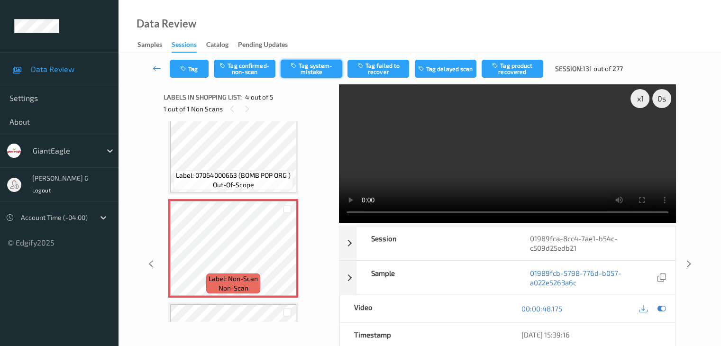
click at [307, 68] on button "Tag system-mistake" at bounding box center [312, 69] width 62 height 18
click at [154, 68] on icon at bounding box center [157, 68] width 9 height 9
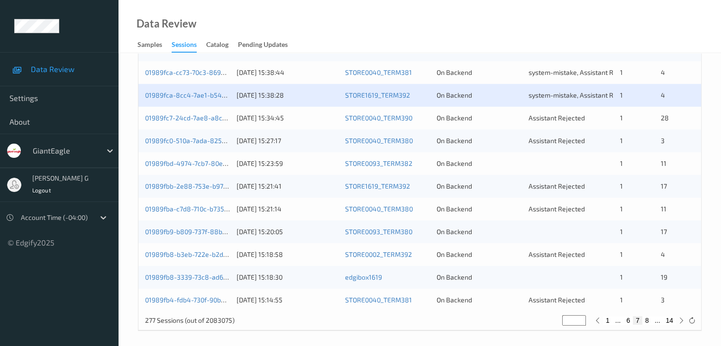
scroll to position [442, 0]
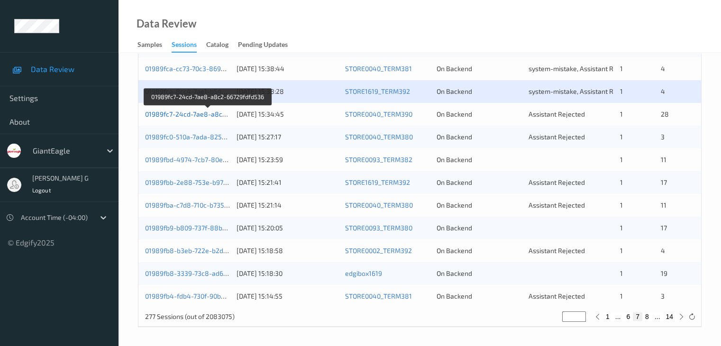
click at [168, 113] on link "01989fc7-24cd-7ae8-a8c2-66729fdfd536" at bounding box center [208, 114] width 126 height 8
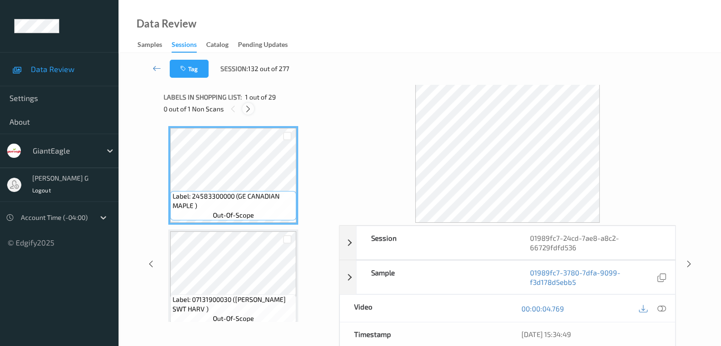
click at [250, 109] on icon at bounding box center [248, 109] width 8 height 9
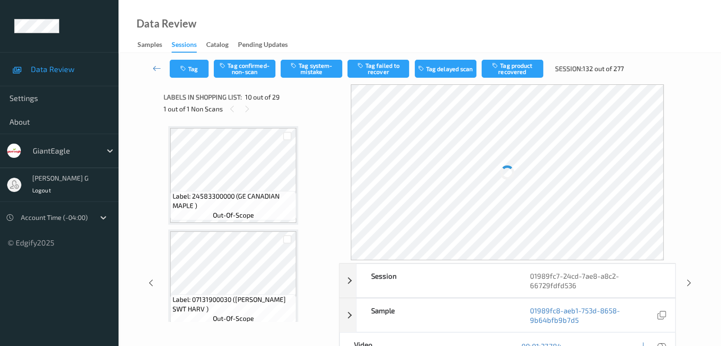
scroll to position [831, 0]
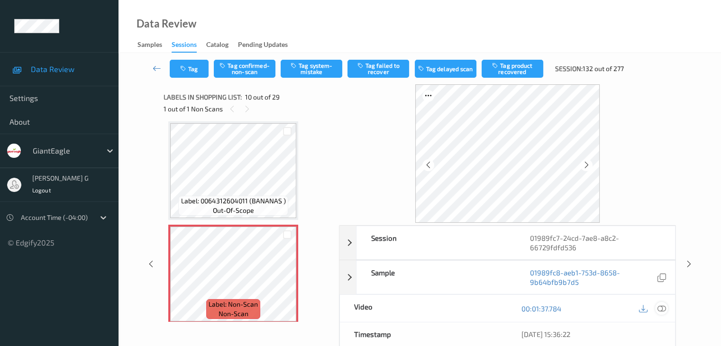
click at [660, 307] on icon at bounding box center [661, 308] width 9 height 9
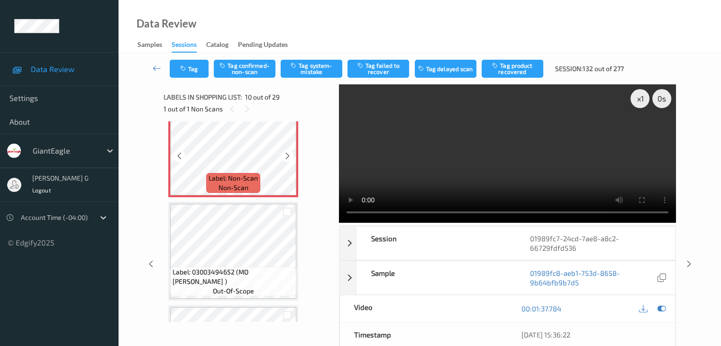
scroll to position [974, 0]
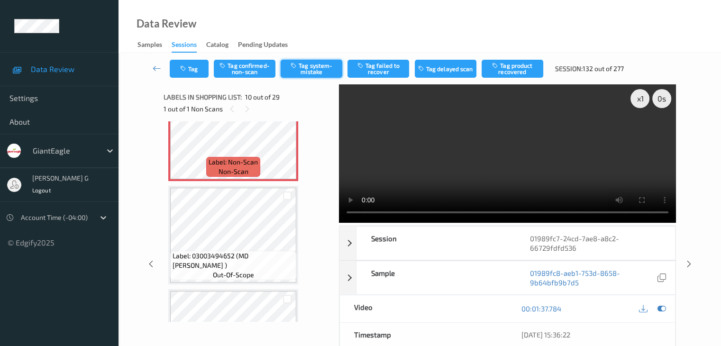
click at [311, 65] on button "Tag system-mistake" at bounding box center [312, 69] width 62 height 18
click at [156, 70] on icon at bounding box center [157, 68] width 9 height 9
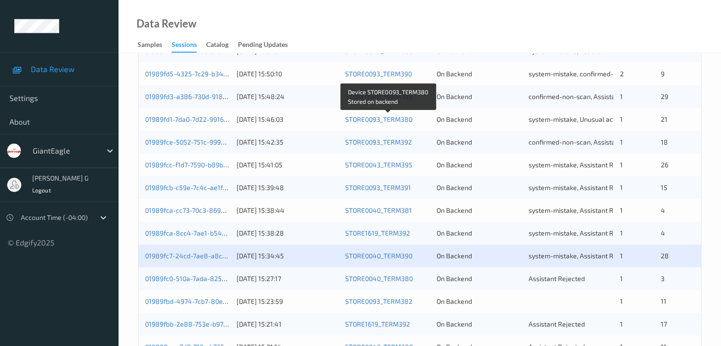
scroll to position [379, 0]
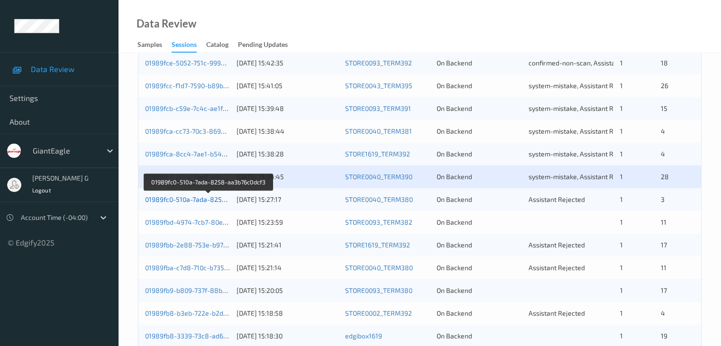
click at [182, 200] on link "01989fc0-510a-7ada-8258-aa3b76c0dcf3" at bounding box center [208, 199] width 127 height 8
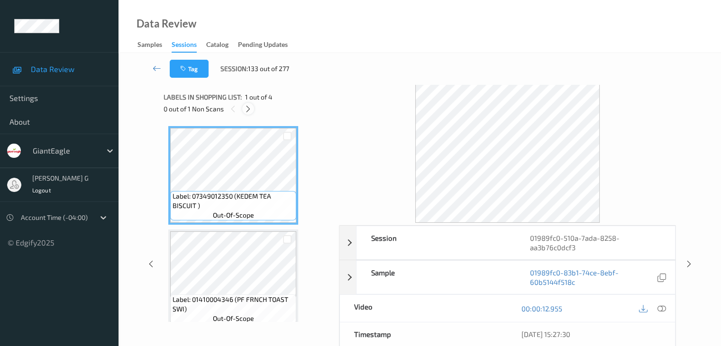
drag, startPoint x: 246, startPoint y: 109, endPoint x: 274, endPoint y: 122, distance: 29.9
click at [247, 109] on icon at bounding box center [248, 109] width 8 height 9
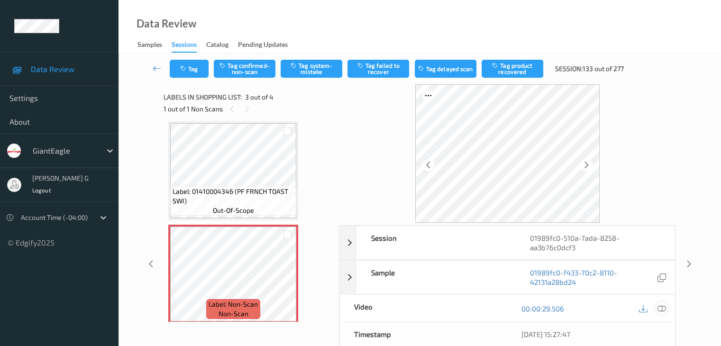
click at [664, 307] on icon at bounding box center [661, 308] width 9 height 9
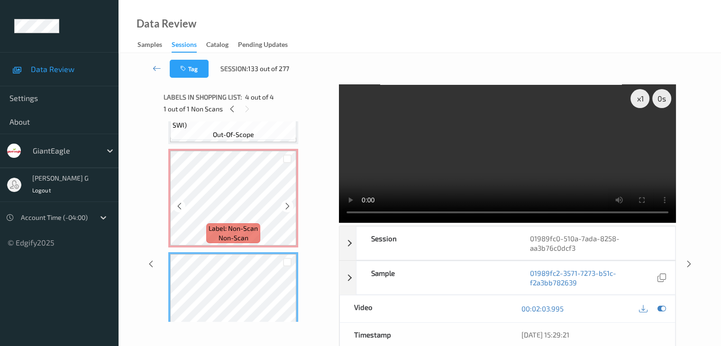
scroll to position [170, 0]
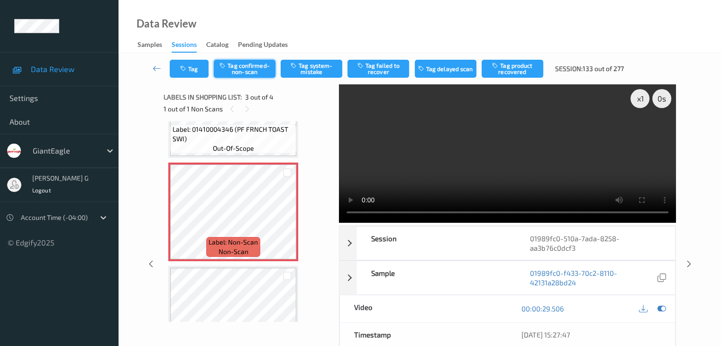
click at [254, 69] on button "Tag confirmed-non-scan" at bounding box center [245, 69] width 62 height 18
click at [514, 71] on button "Tag product recovered" at bounding box center [513, 69] width 62 height 18
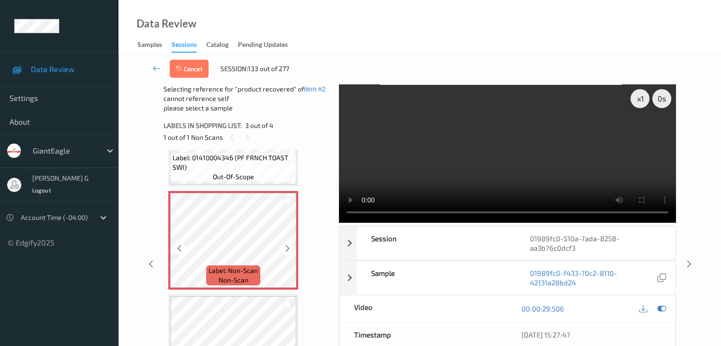
scroll to position [218, 0]
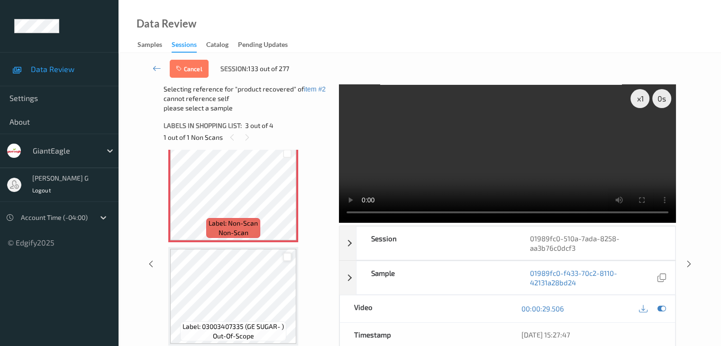
click at [291, 256] on div at bounding box center [287, 257] width 9 height 9
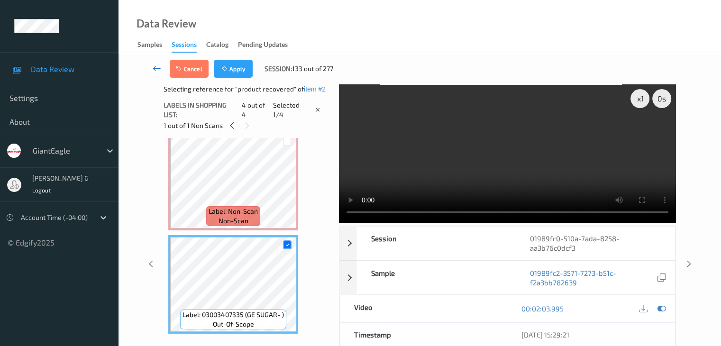
click at [160, 69] on icon at bounding box center [157, 68] width 9 height 9
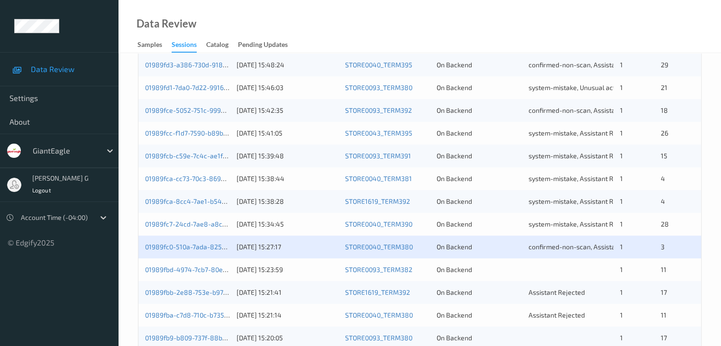
scroll to position [379, 0]
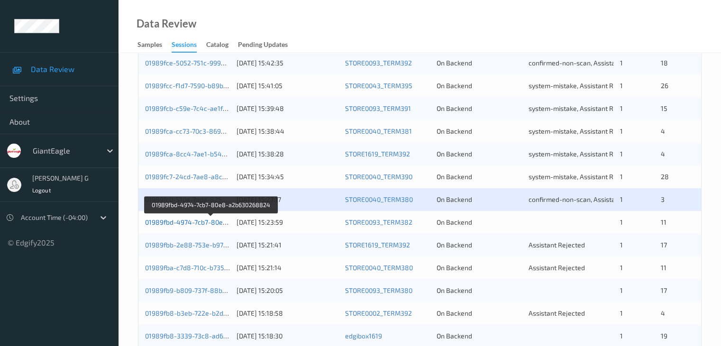
click at [193, 223] on link "01989fbd-4974-7cb7-80e8-a2b630268824" at bounding box center [211, 222] width 132 height 8
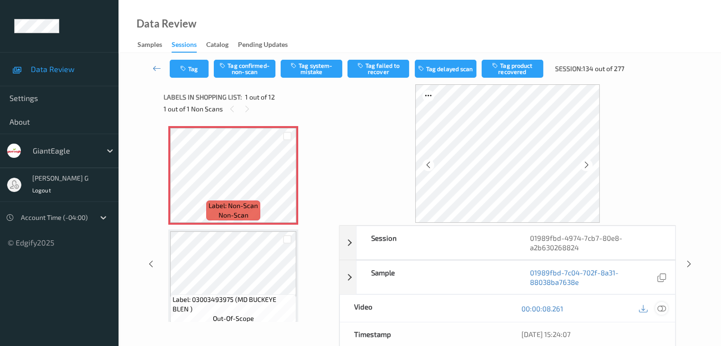
click at [660, 306] on icon at bounding box center [661, 308] width 9 height 9
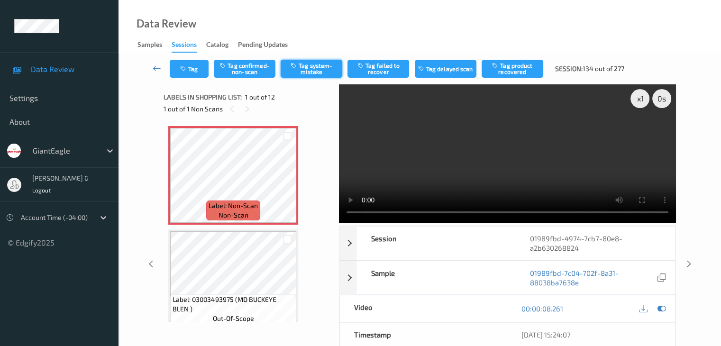
click at [306, 69] on button "Tag system-mistake" at bounding box center [312, 69] width 62 height 18
click at [158, 71] on icon at bounding box center [157, 68] width 9 height 9
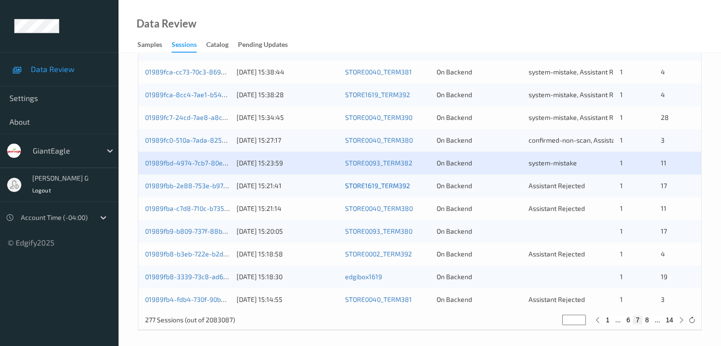
scroll to position [442, 0]
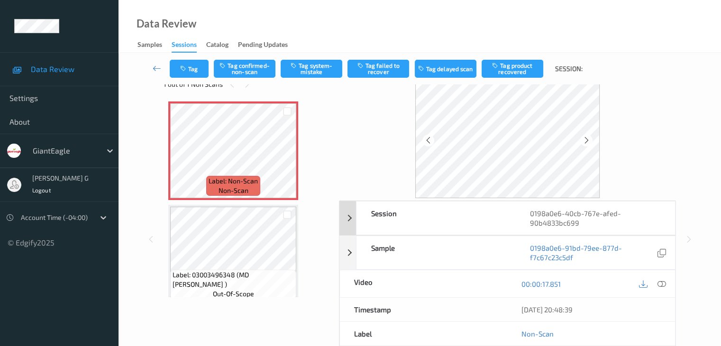
scroll to position [47, 0]
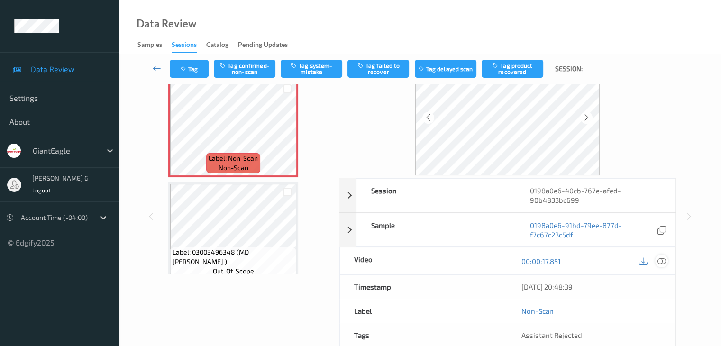
click at [662, 259] on icon at bounding box center [661, 261] width 9 height 9
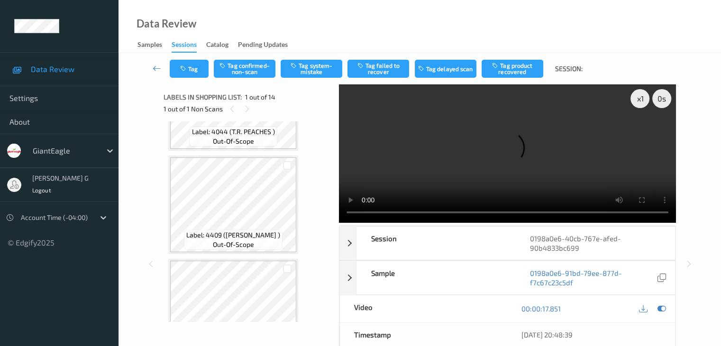
scroll to position [853, 0]
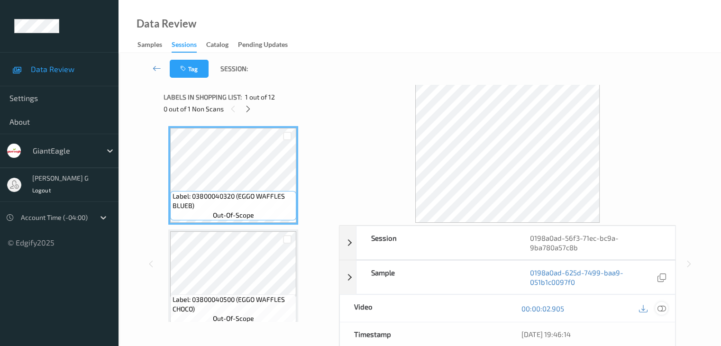
click at [662, 306] on icon at bounding box center [661, 308] width 9 height 9
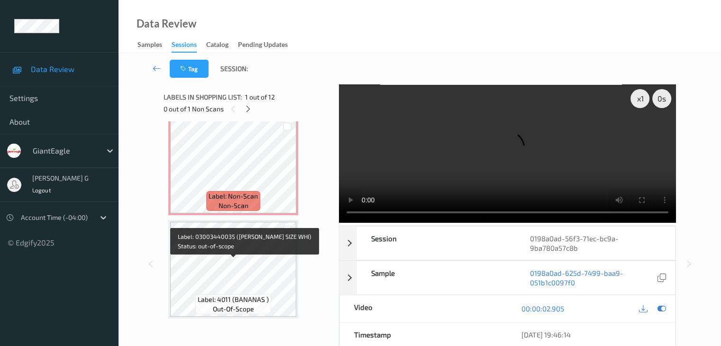
scroll to position [1044, 0]
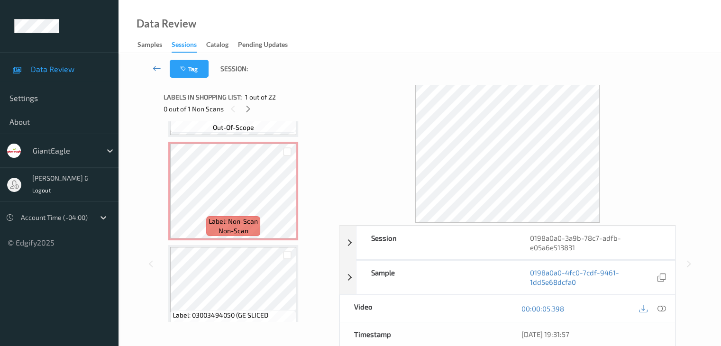
scroll to position [2078, 0]
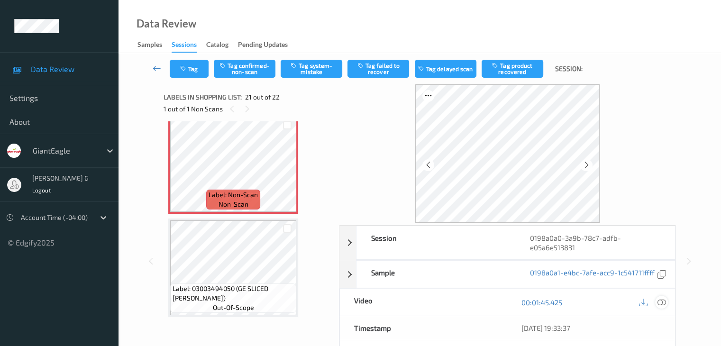
click at [662, 301] on icon at bounding box center [661, 302] width 9 height 9
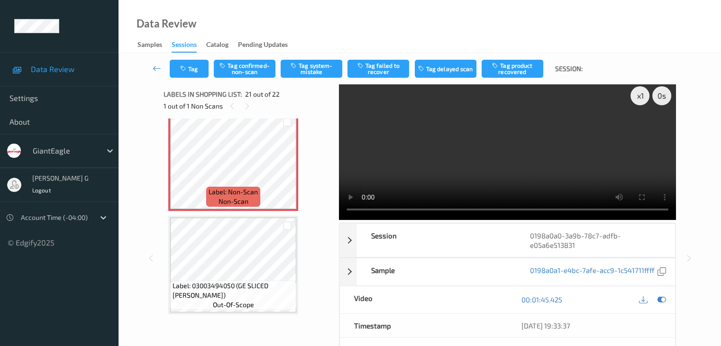
scroll to position [0, 0]
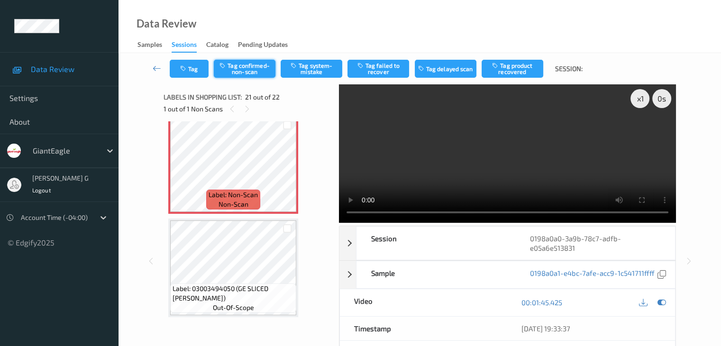
click at [248, 66] on button "Tag confirmed-non-scan" at bounding box center [245, 69] width 62 height 18
